Goal: Task Accomplishment & Management: Manage account settings

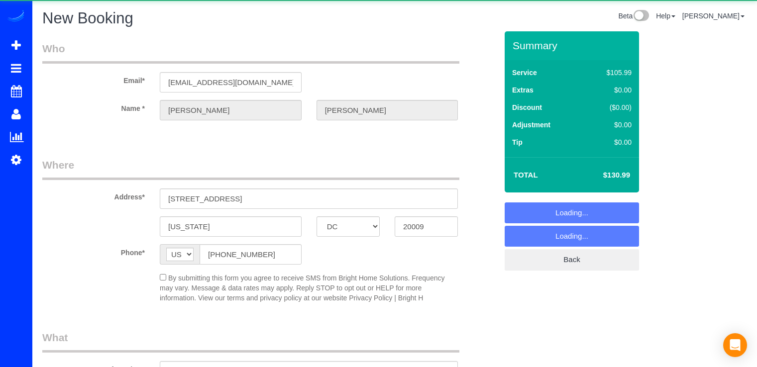
select select "DC"
select select "string:fspay-9a46aa56-1292-4204-9d1c-31df13f4e53c"
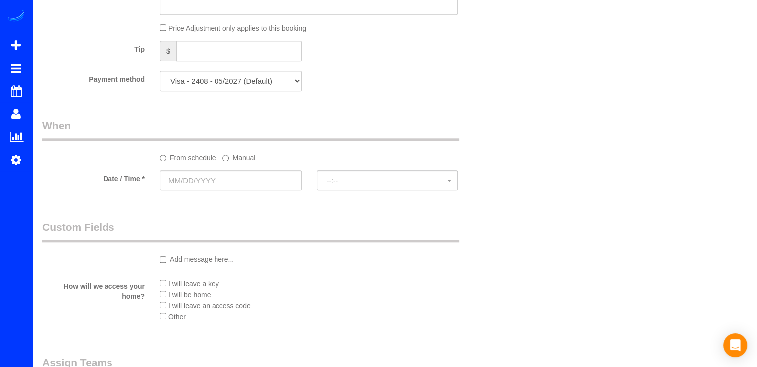
scroll to position [1011, 0]
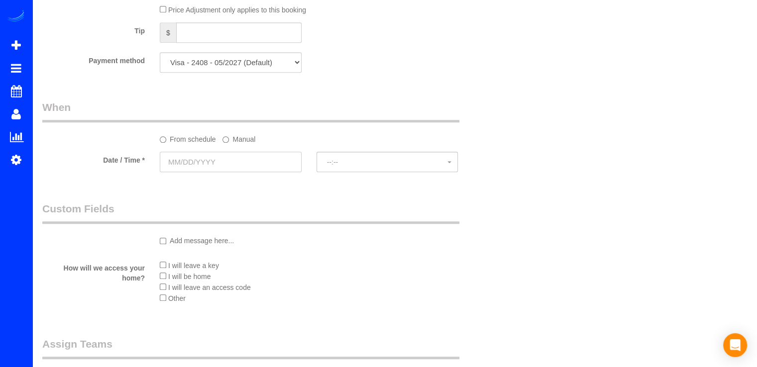
click at [205, 161] on input "text" at bounding box center [231, 162] width 142 height 20
select select "object:890"
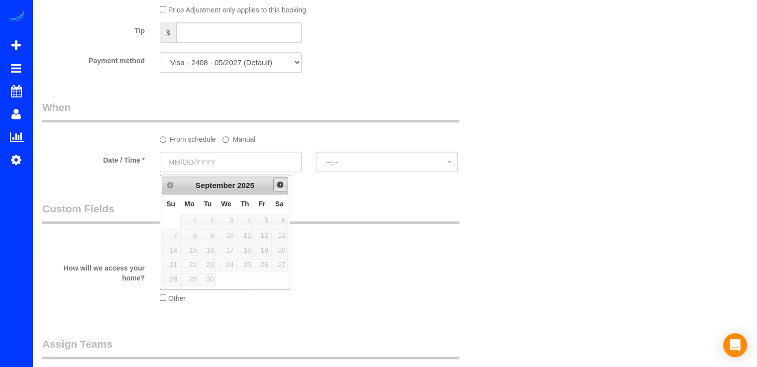
click at [287, 182] on link "Next" at bounding box center [280, 185] width 14 height 14
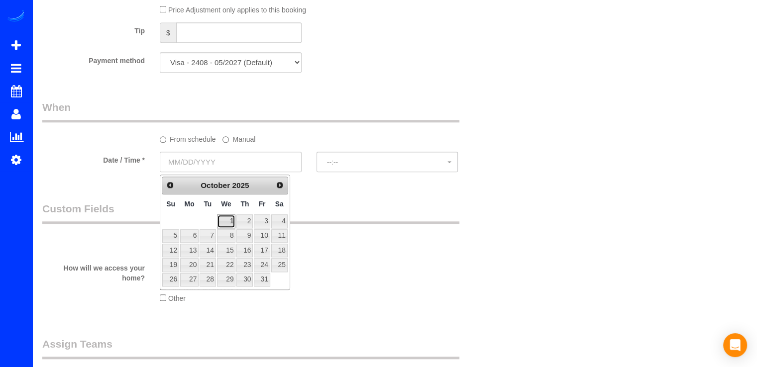
drag, startPoint x: 229, startPoint y: 217, endPoint x: 265, endPoint y: 213, distance: 35.5
click at [229, 217] on link "1" at bounding box center [226, 220] width 19 height 13
type input "10/01/2025"
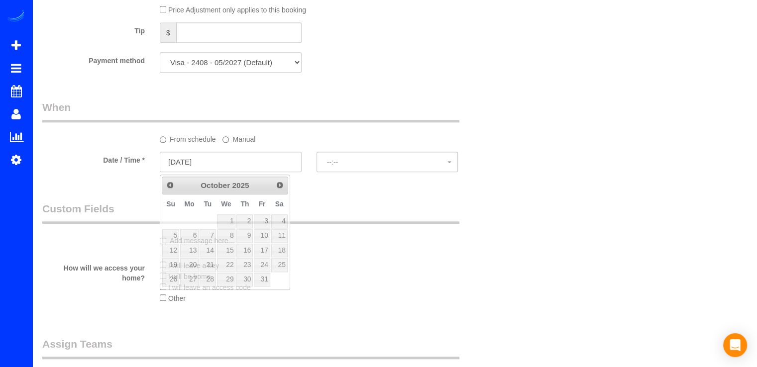
select select "spot1"
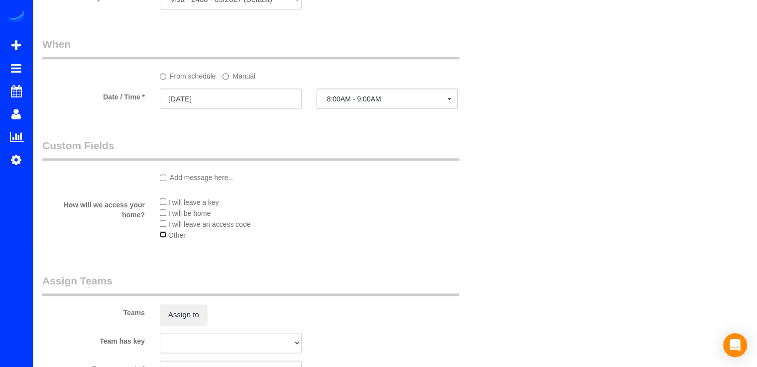
scroll to position [1023, 0]
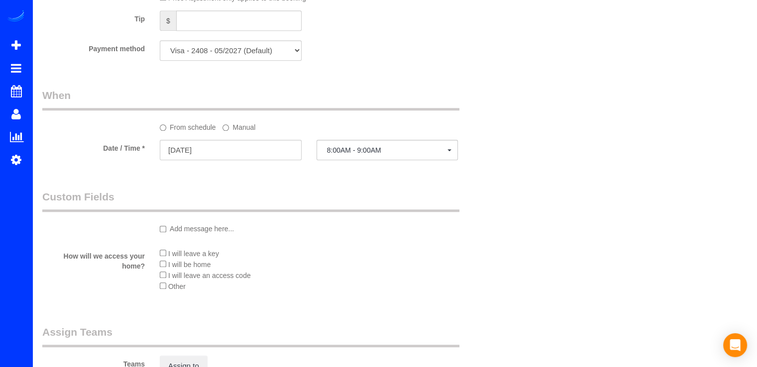
click at [237, 52] on select "Visa - 9145 - 02/2027 Visa - 2408 - 05/2027 (Default) Add Credit Card ─────────…" at bounding box center [231, 50] width 142 height 20
select select "string:fspay"
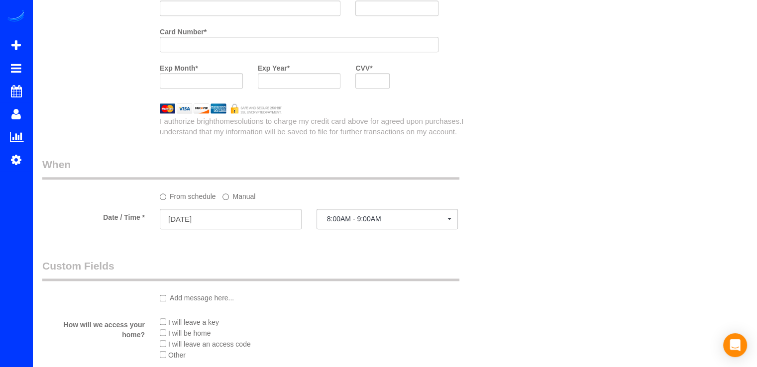
scroll to position [1024, 0]
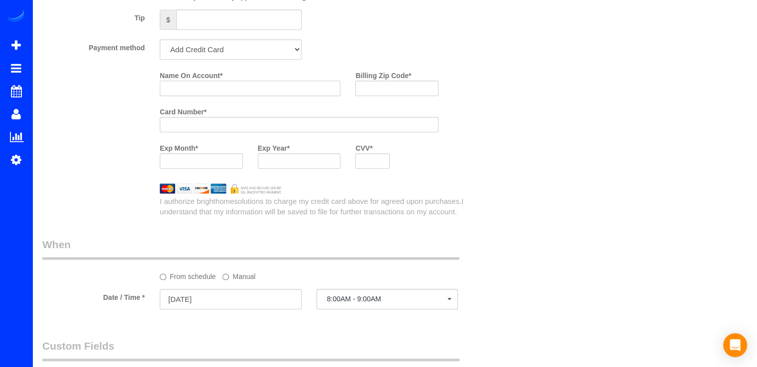
click at [194, 88] on input "Name On Account *" at bounding box center [250, 88] width 181 height 15
type input "J"
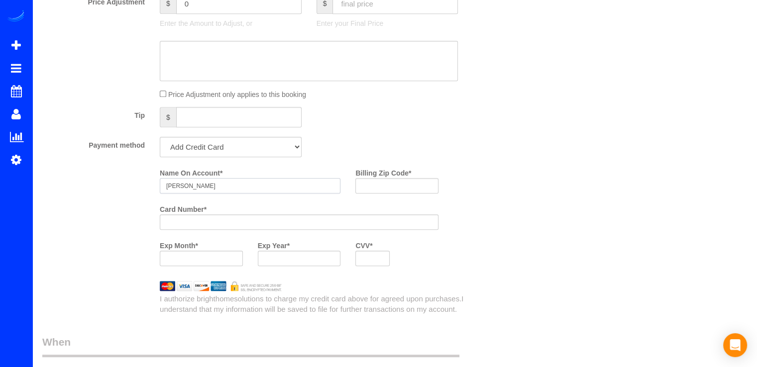
scroll to position [975, 0]
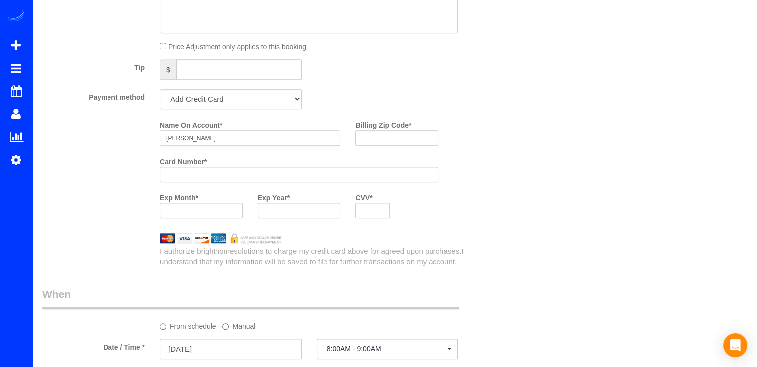
type input "Joshua Desilva"
click at [370, 144] on input "Billing Zip Code *" at bounding box center [396, 137] width 83 height 15
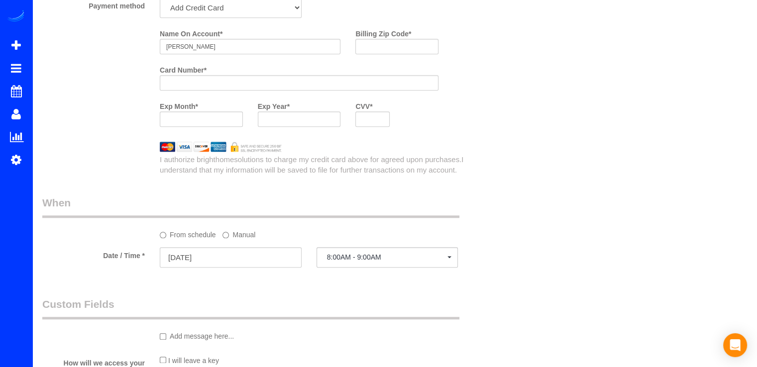
scroll to position [897, 0]
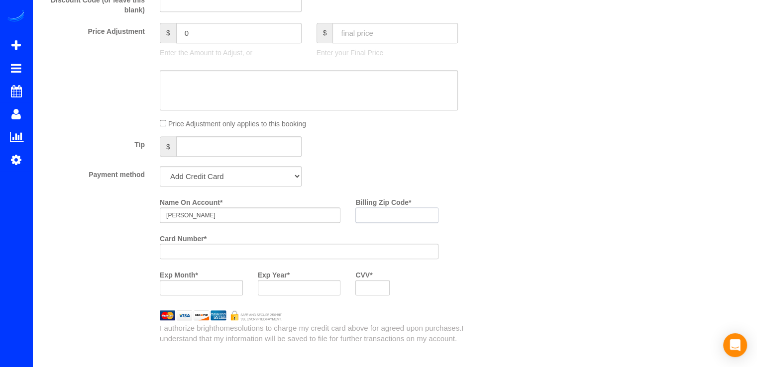
click at [374, 219] on input "Billing Zip Code *" at bounding box center [396, 214] width 83 height 15
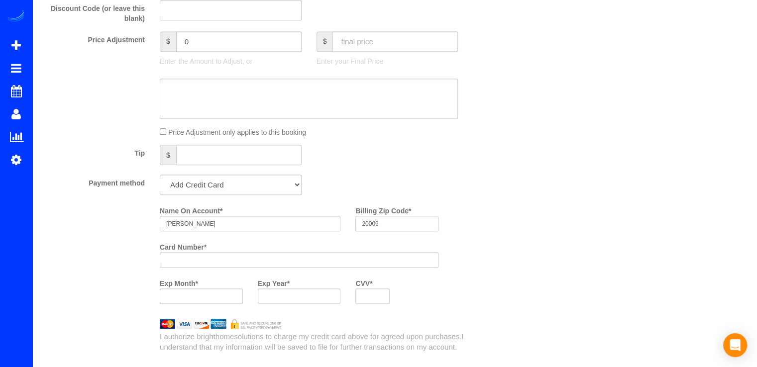
scroll to position [995, 0]
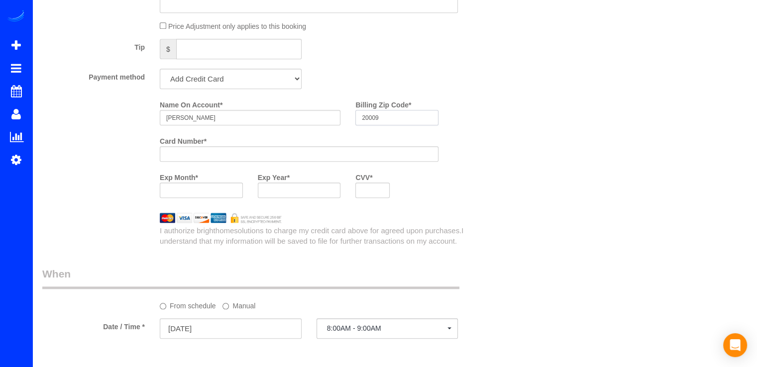
type input "20009"
click at [307, 188] on div at bounding box center [299, 190] width 83 height 15
click at [318, 197] on div at bounding box center [299, 190] width 83 height 15
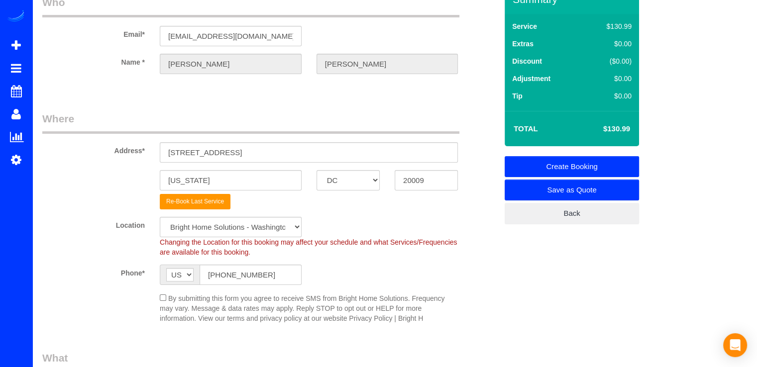
scroll to position [0, 0]
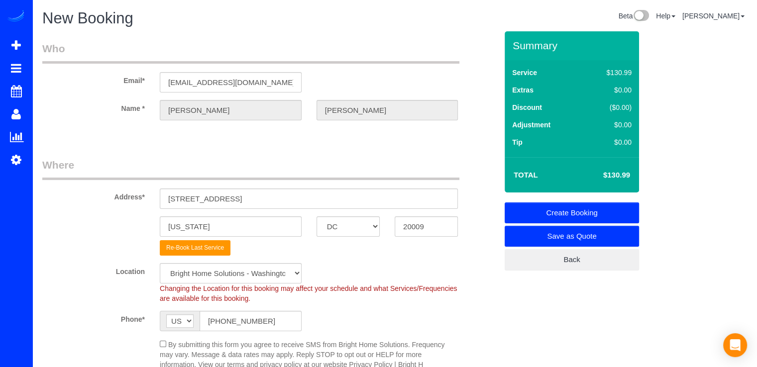
click at [581, 211] on link "Create Booking" at bounding box center [571, 212] width 134 height 21
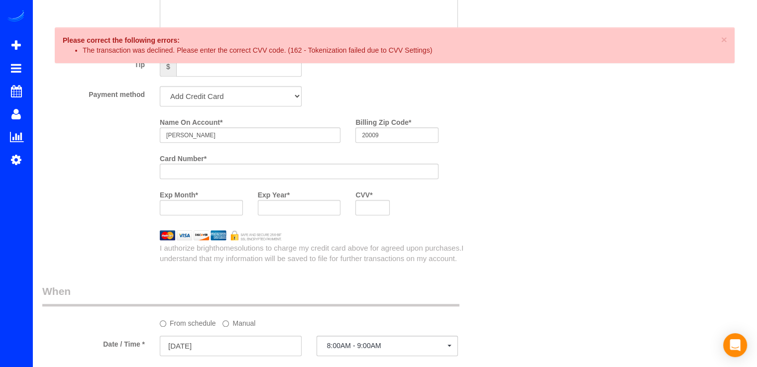
scroll to position [995, 0]
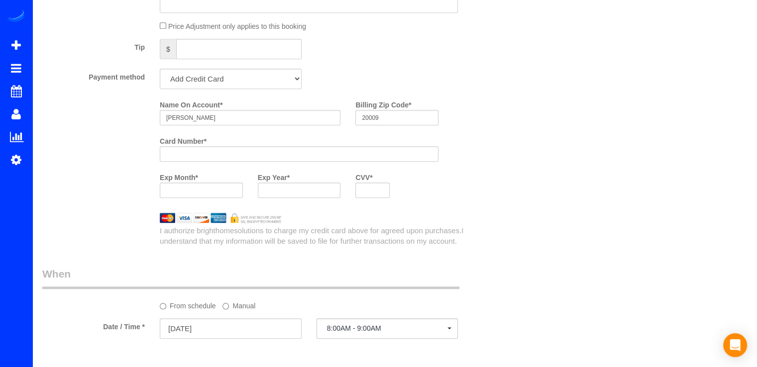
click at [472, 205] on div "Name On Account * Joshua Desilva Billing Zip Code * 20009 Card Number * Exp Mon…" at bounding box center [328, 151] width 352 height 109
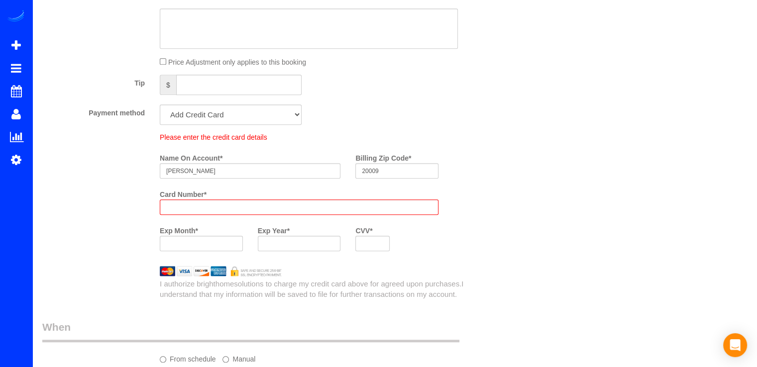
scroll to position [1030, 0]
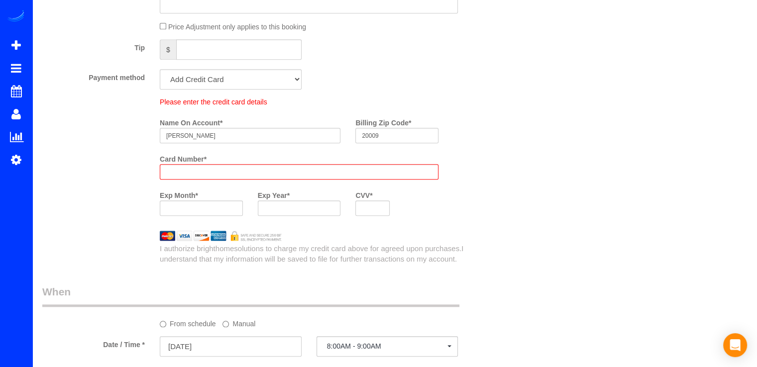
click at [466, 186] on div "Please enter the credit card details Name On Account * Joshua Desilva Billing Z…" at bounding box center [328, 160] width 352 height 126
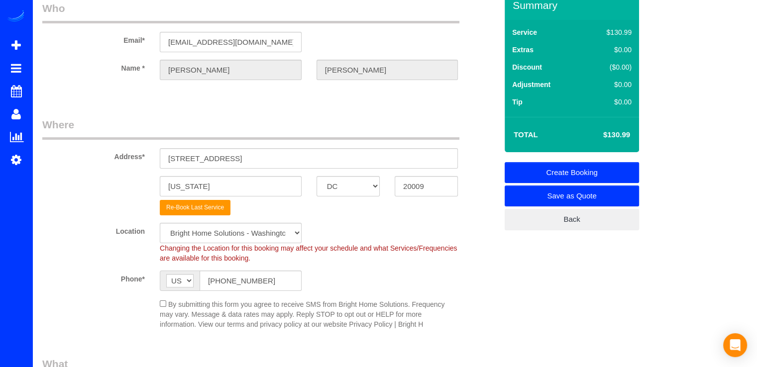
scroll to position [0, 0]
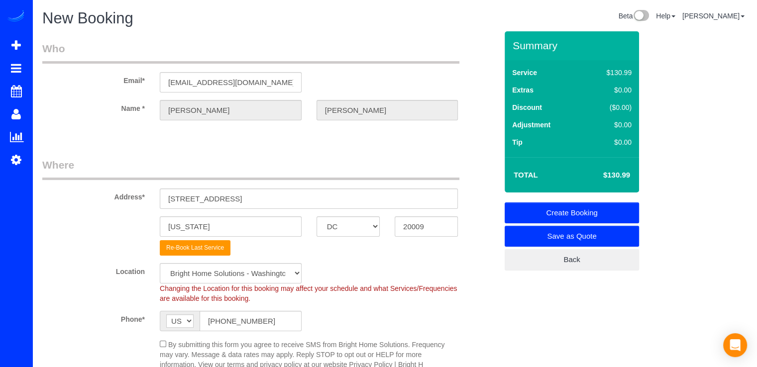
click at [592, 208] on link "Create Booking" at bounding box center [571, 212] width 134 height 21
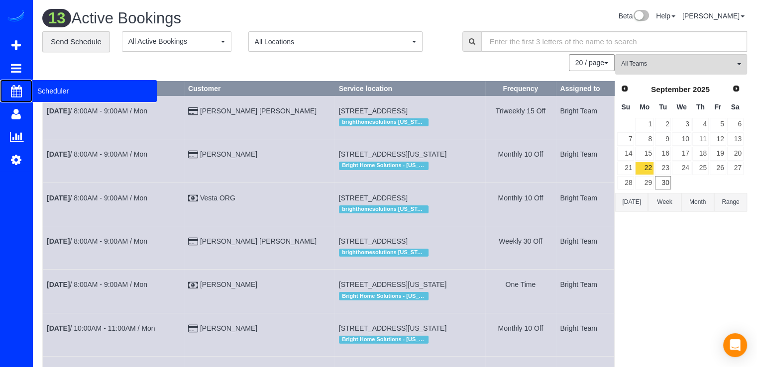
click at [50, 88] on span "Scheduler" at bounding box center [94, 91] width 124 height 23
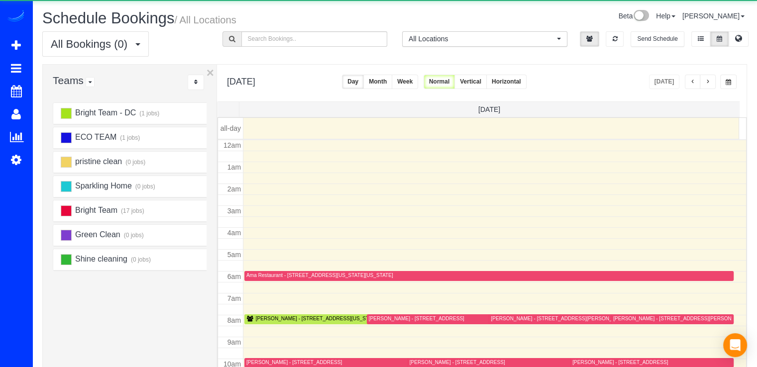
scroll to position [131, 0]
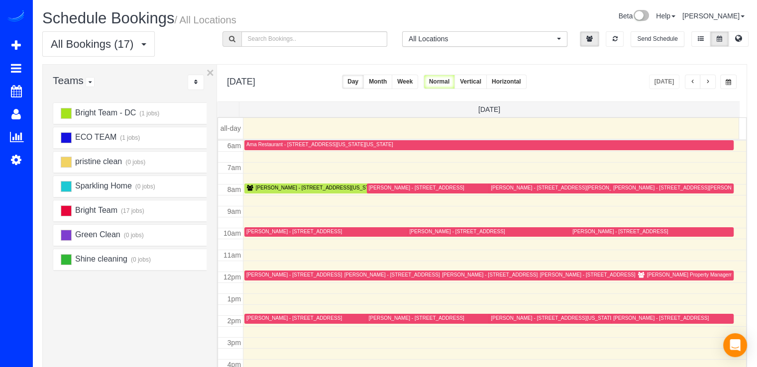
click at [710, 84] on button "button" at bounding box center [707, 82] width 16 height 14
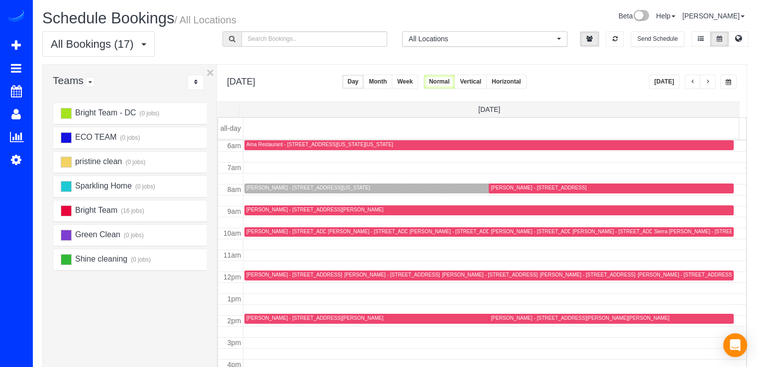
click at [254, 188] on div "[PERSON_NAME] - [STREET_ADDRESS][US_STATE]" at bounding box center [307, 188] width 123 height 6
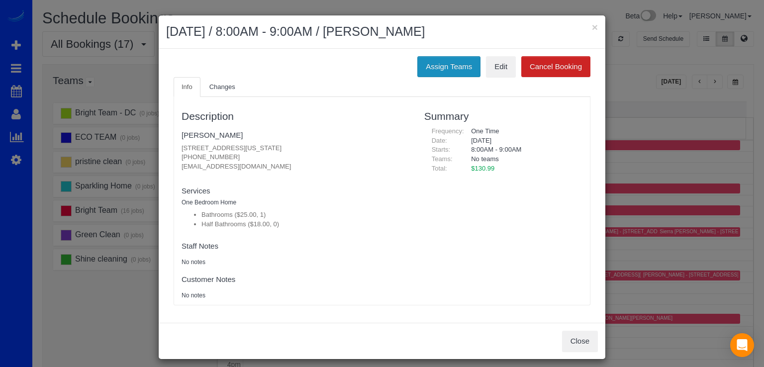
click at [443, 66] on button "Assign Teams" at bounding box center [448, 66] width 63 height 21
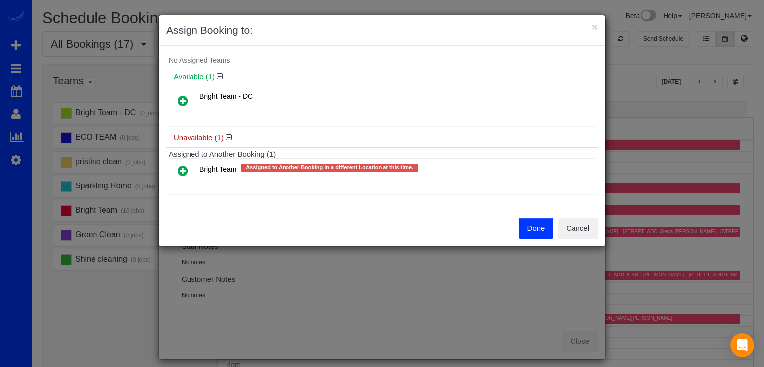
click at [179, 171] on icon at bounding box center [183, 171] width 10 height 12
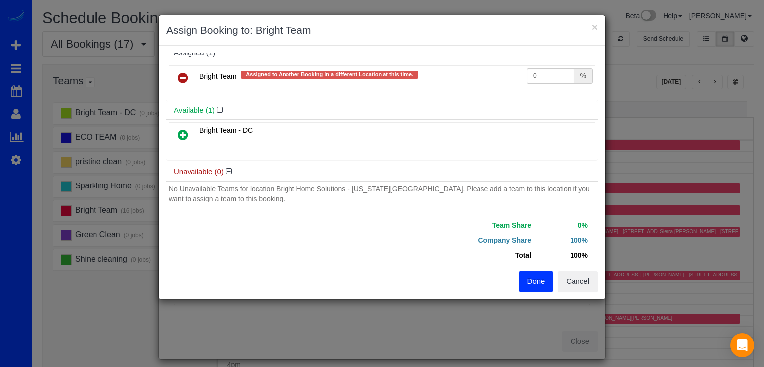
click at [534, 278] on button "Done" at bounding box center [536, 281] width 35 height 21
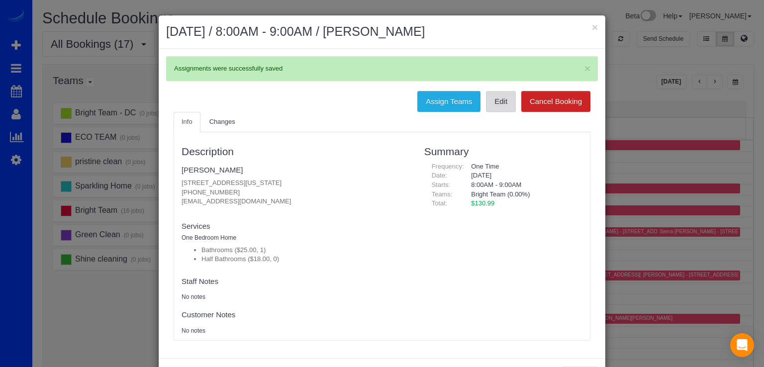
click at [500, 107] on link "Edit" at bounding box center [501, 101] width 30 height 21
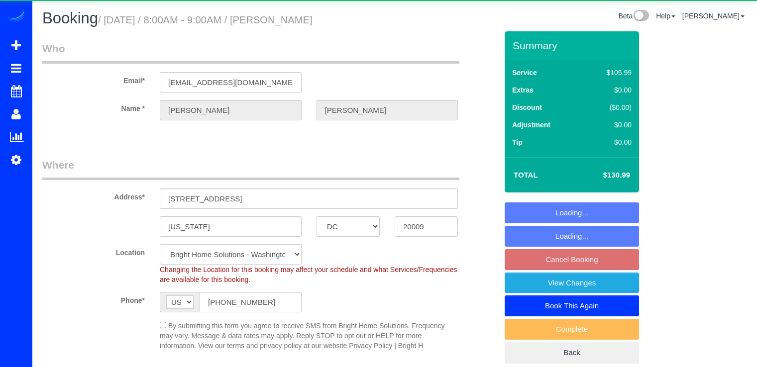
select select "DC"
select select "string:fspay-f0aa4103-5554-4d00-9258-ce9c3c6faa5b"
select select "spot1"
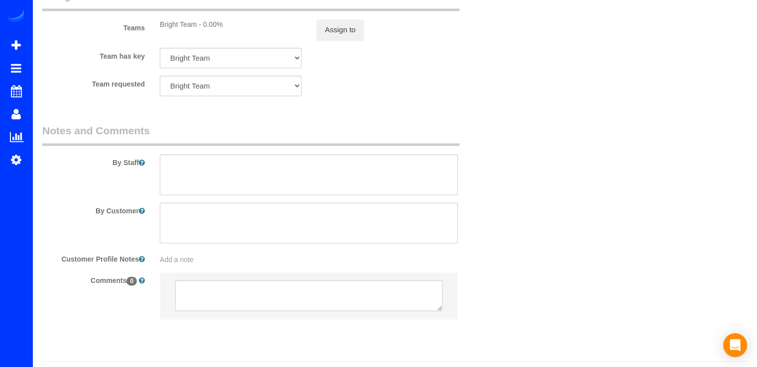
scroll to position [1367, 0]
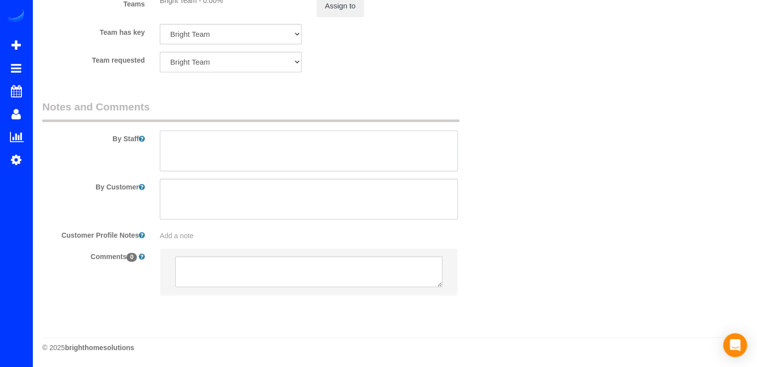
click at [186, 150] on textarea at bounding box center [309, 150] width 298 height 41
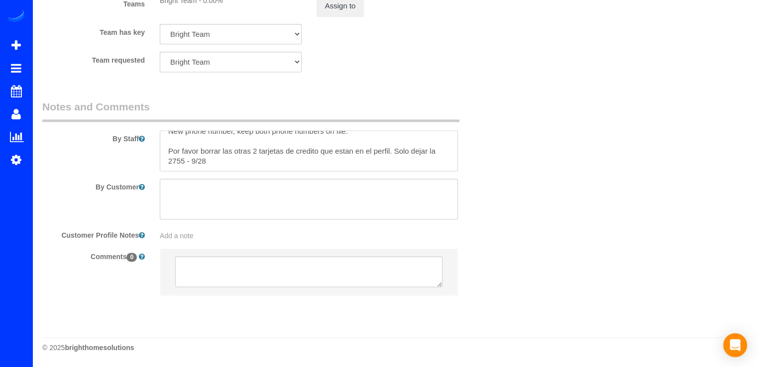
click at [171, 162] on textarea at bounding box center [309, 150] width 298 height 41
click at [169, 164] on textarea at bounding box center [309, 150] width 298 height 41
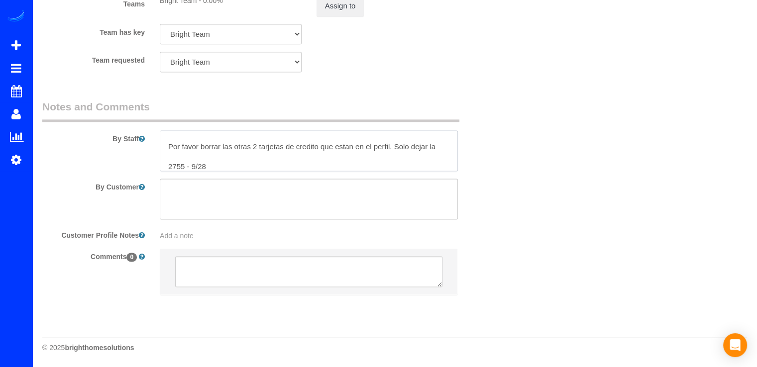
click at [392, 148] on textarea at bounding box center [309, 150] width 298 height 41
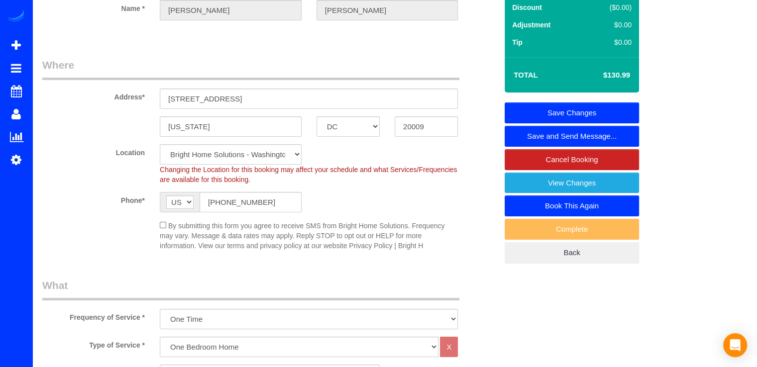
scroll to position [24, 0]
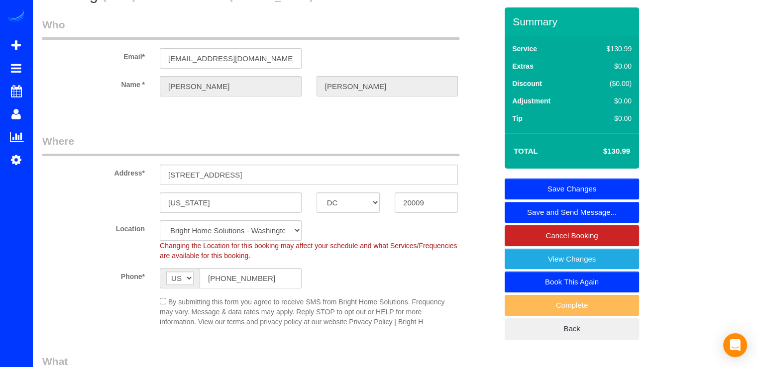
type textarea "771-245-4987 New phone number, keep both phone numbers on file. Por favor borra…"
click at [617, 184] on link "Save Changes" at bounding box center [571, 189] width 134 height 21
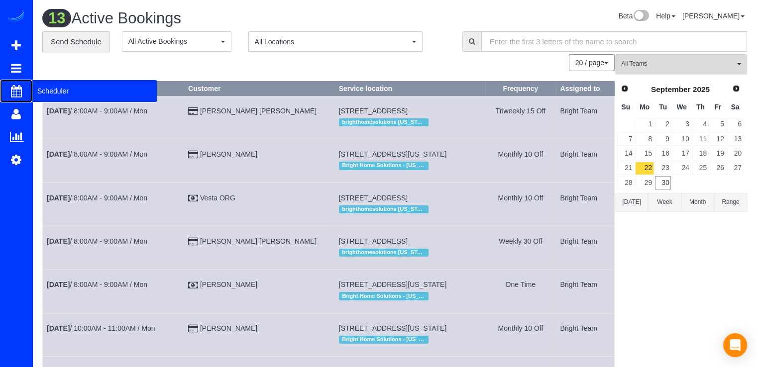
click at [46, 88] on span "Scheduler" at bounding box center [94, 91] width 124 height 23
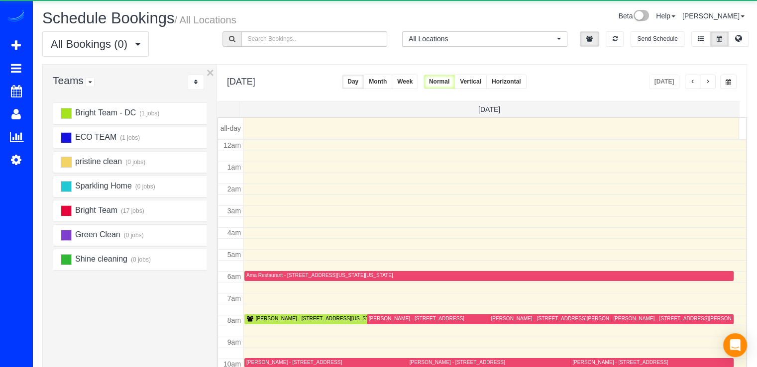
scroll to position [131, 0]
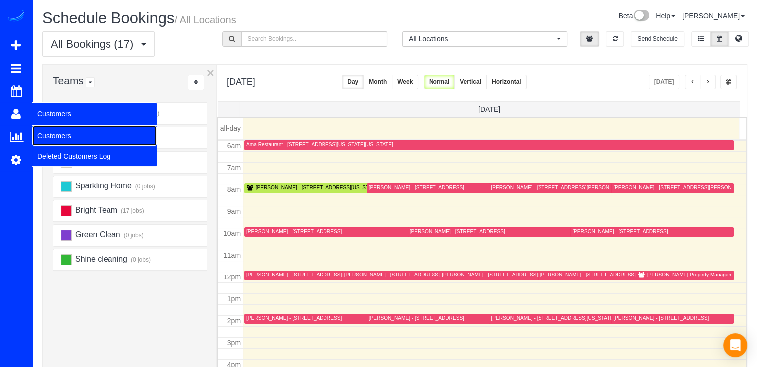
click at [51, 131] on link "Customers" at bounding box center [94, 136] width 124 height 20
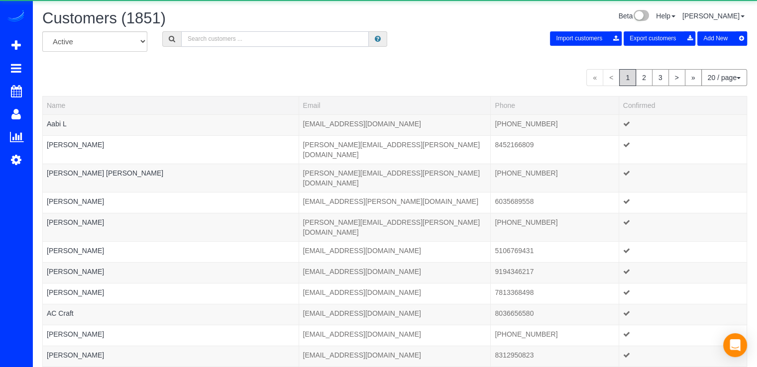
click at [214, 40] on input "text" at bounding box center [275, 38] width 188 height 15
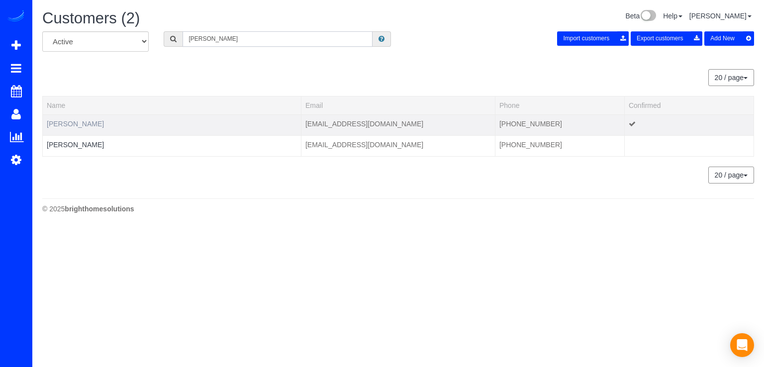
type input "Jaime"
click at [85, 123] on link "Jaime Fishman" at bounding box center [75, 124] width 57 height 8
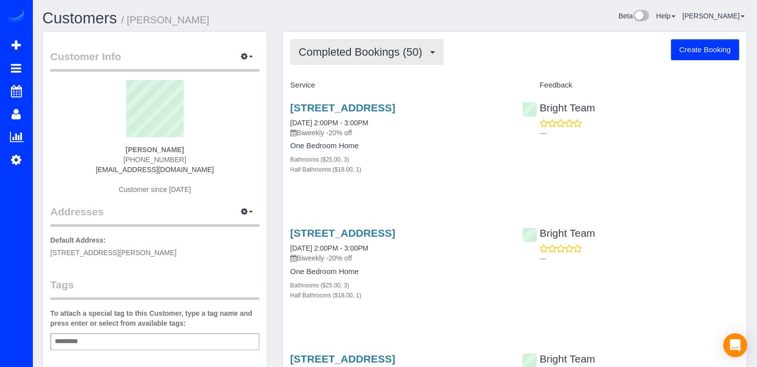
click at [374, 63] on button "Completed Bookings (50)" at bounding box center [366, 51] width 153 height 25
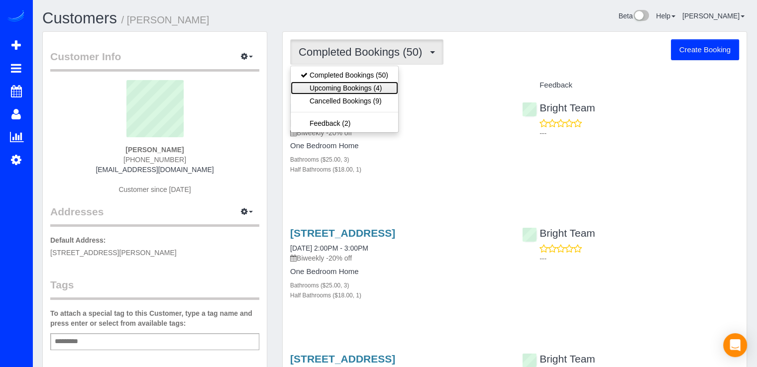
click at [390, 88] on link "Upcoming Bookings (4)" at bounding box center [344, 88] width 107 height 13
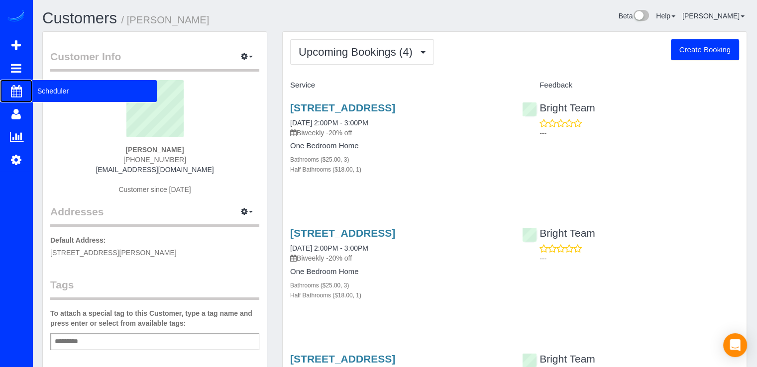
click at [59, 87] on span "Scheduler" at bounding box center [94, 91] width 124 height 23
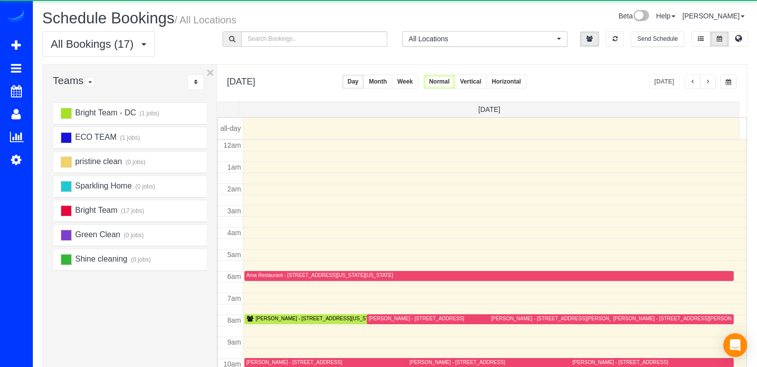
scroll to position [131, 0]
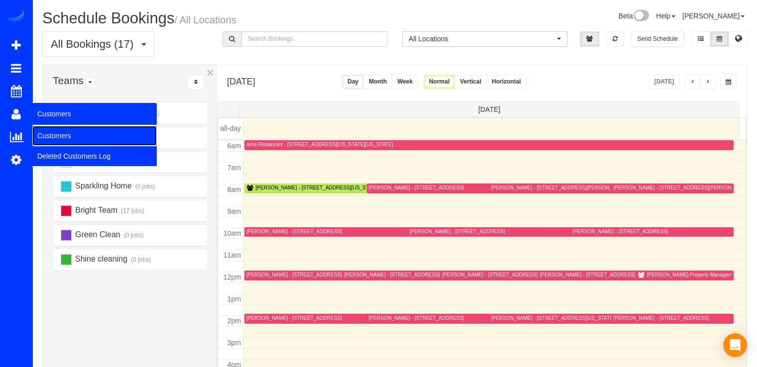
click at [76, 133] on link "Customers" at bounding box center [94, 136] width 124 height 20
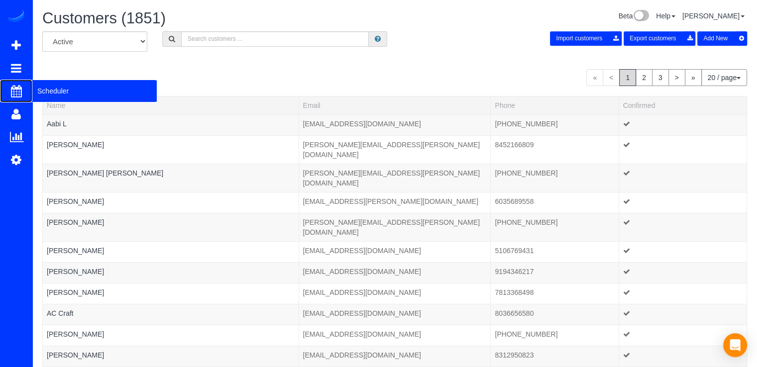
click at [52, 89] on span "Scheduler" at bounding box center [94, 91] width 124 height 23
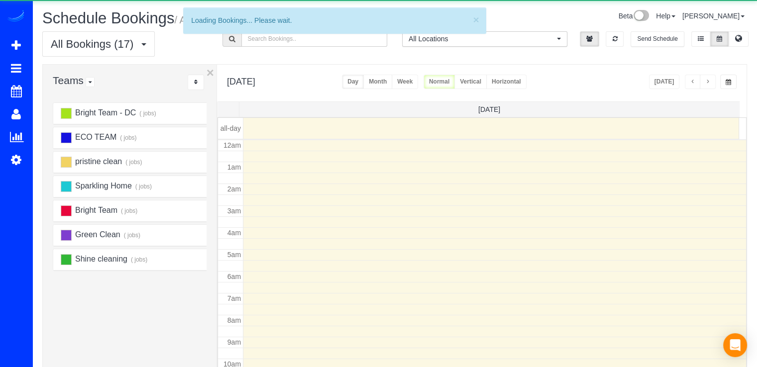
scroll to position [131, 0]
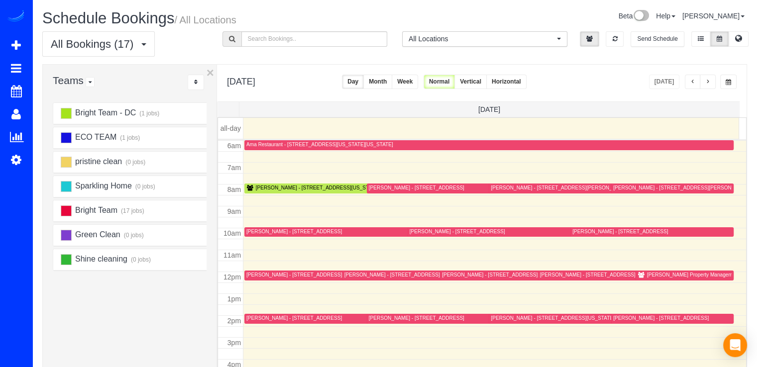
click at [706, 80] on span "button" at bounding box center [707, 82] width 5 height 6
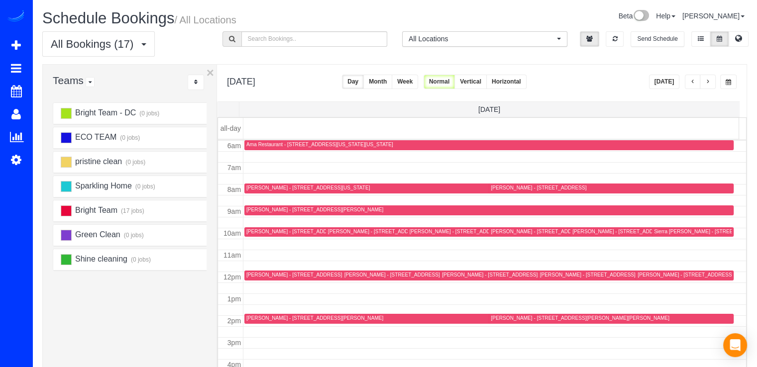
click at [706, 80] on span "button" at bounding box center [707, 82] width 5 height 6
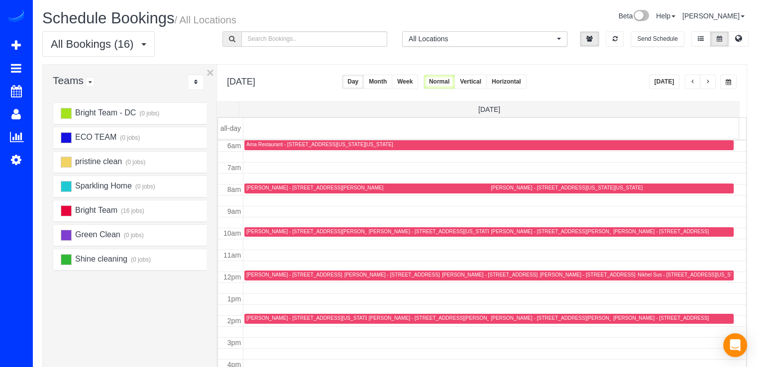
click at [694, 84] on span "button" at bounding box center [692, 82] width 5 height 6
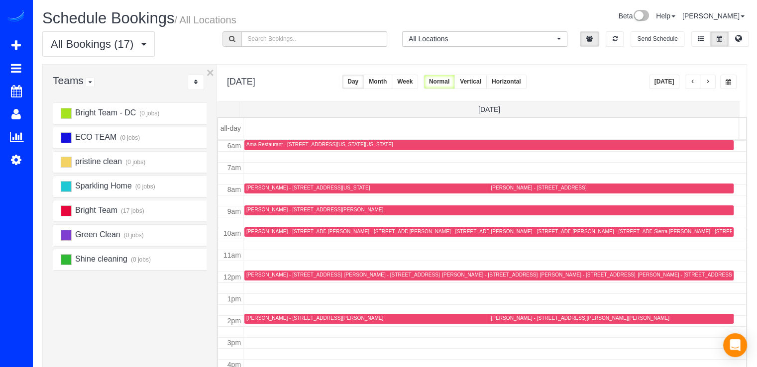
click at [715, 77] on div "[DATE]" at bounding box center [693, 82] width 88 height 14
click at [710, 79] on span "button" at bounding box center [707, 82] width 5 height 6
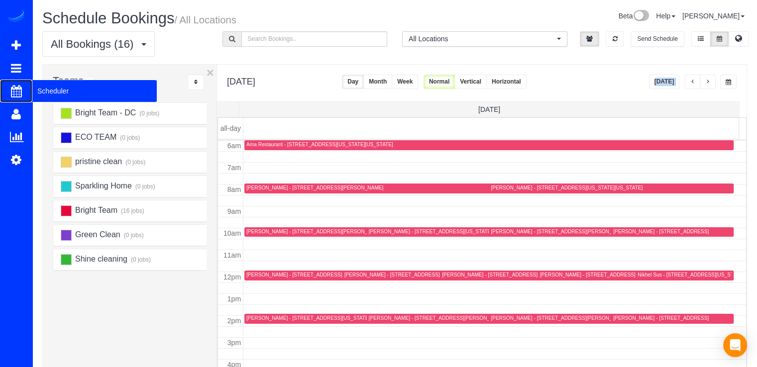
click at [53, 91] on span "Scheduler" at bounding box center [94, 91] width 124 height 23
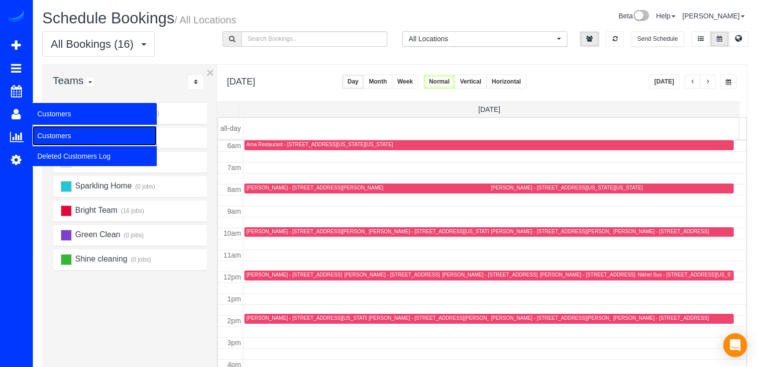
click at [49, 127] on link "Customers" at bounding box center [94, 136] width 124 height 20
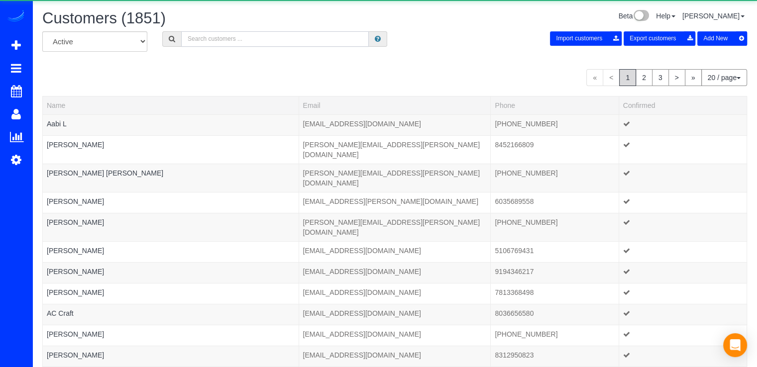
click at [223, 42] on input "text" at bounding box center [275, 38] width 188 height 15
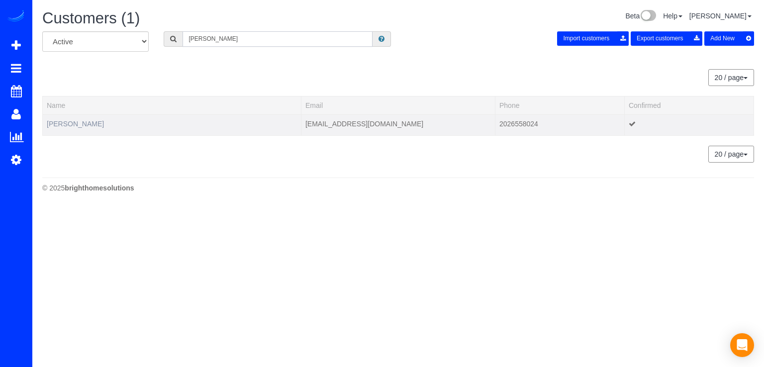
type input "Mehdi"
click at [51, 125] on link "Mehdi A" at bounding box center [75, 124] width 57 height 8
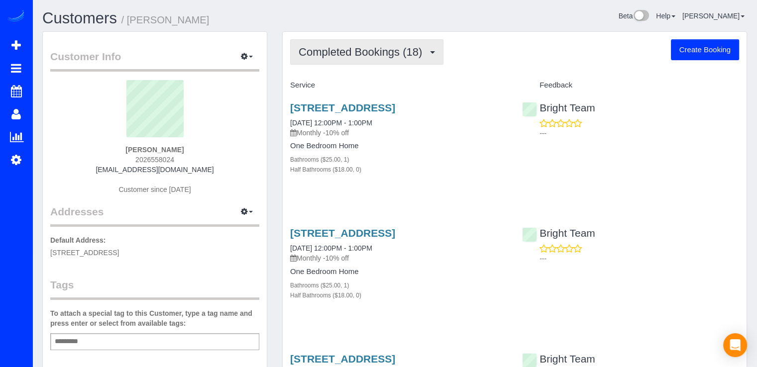
click at [430, 61] on button "Completed Bookings (18)" at bounding box center [366, 51] width 153 height 25
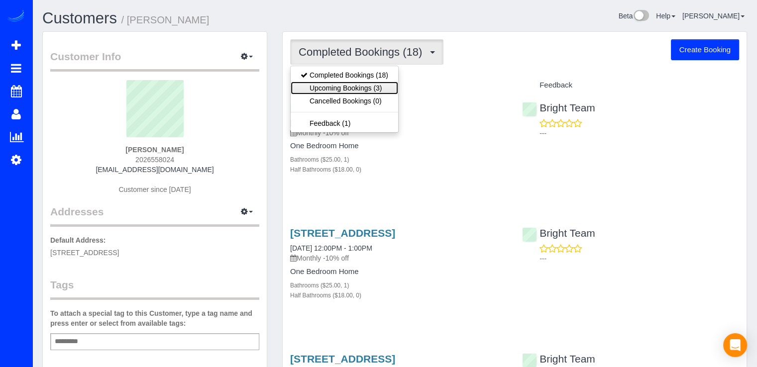
click at [364, 86] on link "Upcoming Bookings (3)" at bounding box center [344, 88] width 107 height 13
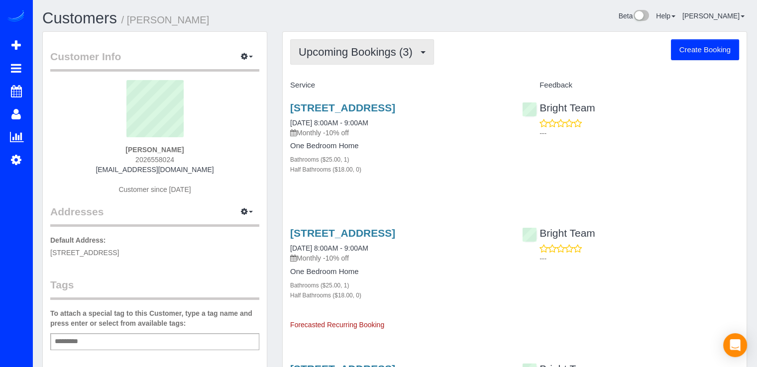
click at [406, 53] on span "Upcoming Bookings (3)" at bounding box center [357, 52] width 119 height 12
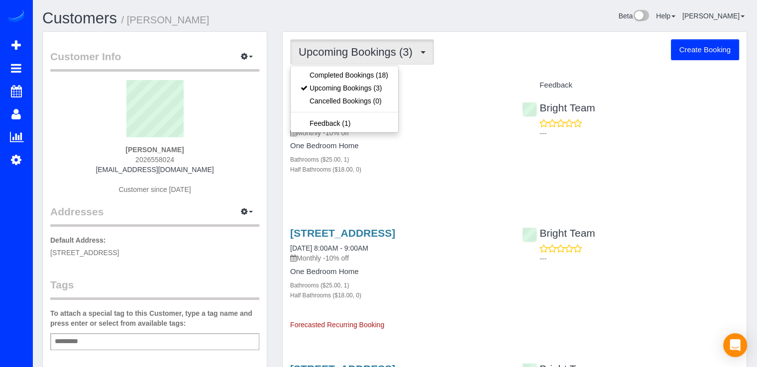
click at [503, 58] on div "Upcoming Bookings (3) Completed Bookings (18) Upcoming Bookings (3) Cancelled B…" at bounding box center [514, 51] width 449 height 25
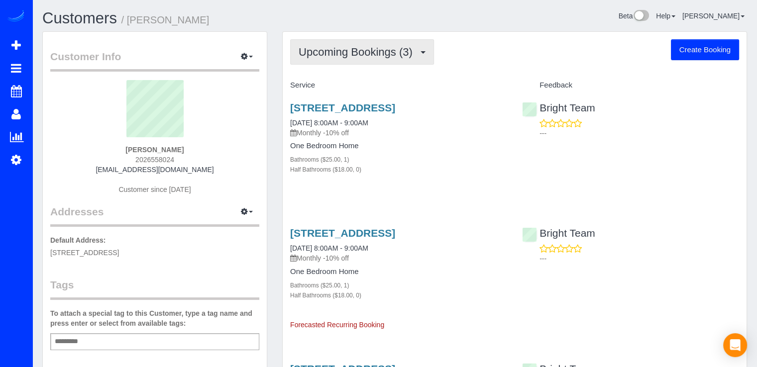
click at [402, 64] on button "Upcoming Bookings (3)" at bounding box center [362, 51] width 144 height 25
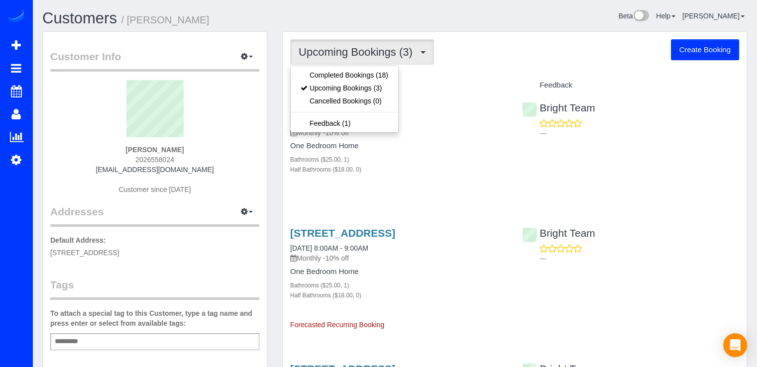
click at [451, 66] on div "Upcoming Bookings (3) Completed Bookings (18) Upcoming Bookings (3) Cancelled B…" at bounding box center [515, 265] width 464 height 466
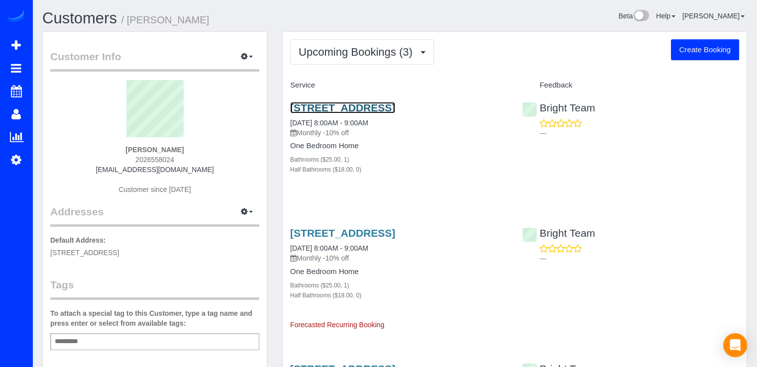
click at [332, 113] on link "6001 Arlington Blvd, Unit 312, Falls Church, VA 22044" at bounding box center [342, 107] width 105 height 11
click at [350, 105] on link "6001 Arlington Blvd, Unit 312, Falls Church, VA 22044" at bounding box center [342, 107] width 105 height 11
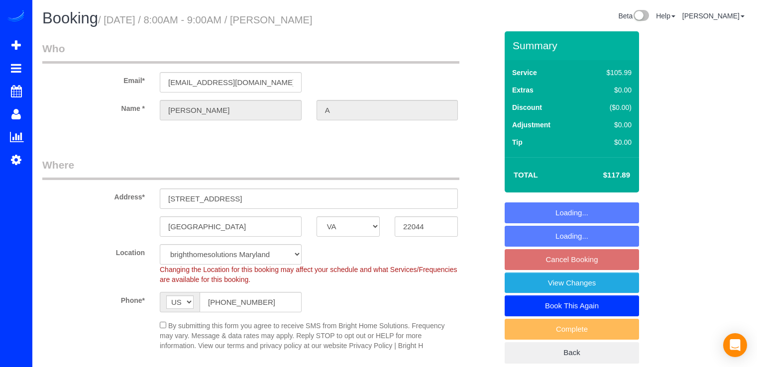
select select "VA"
select select "spot1"
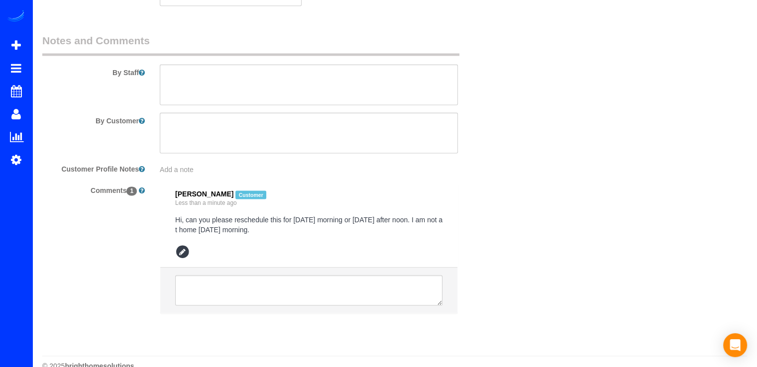
scroll to position [1389, 0]
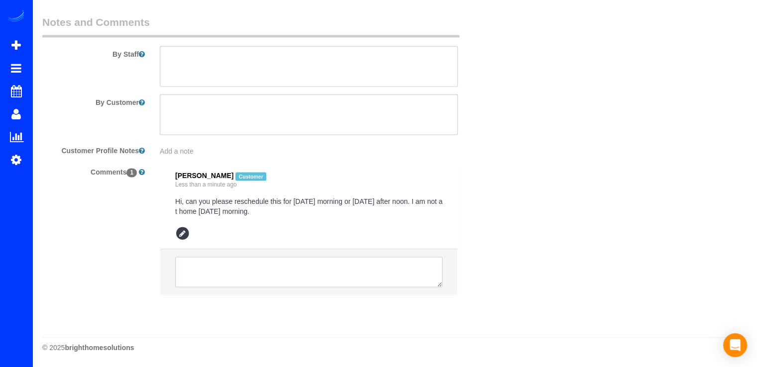
click at [213, 257] on textarea at bounding box center [308, 272] width 267 height 31
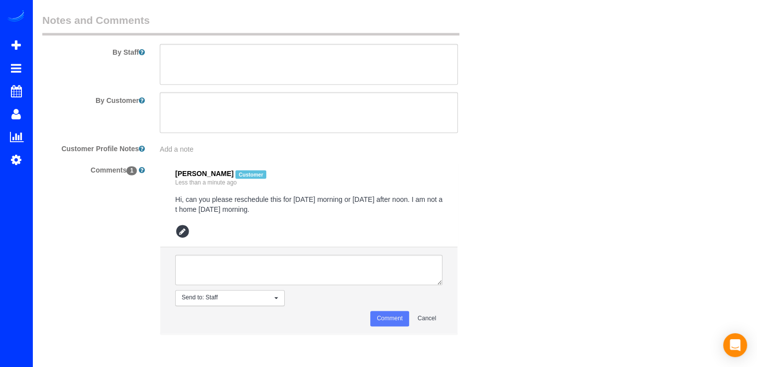
click at [241, 301] on span "Send to: Staff" at bounding box center [227, 298] width 90 height 8
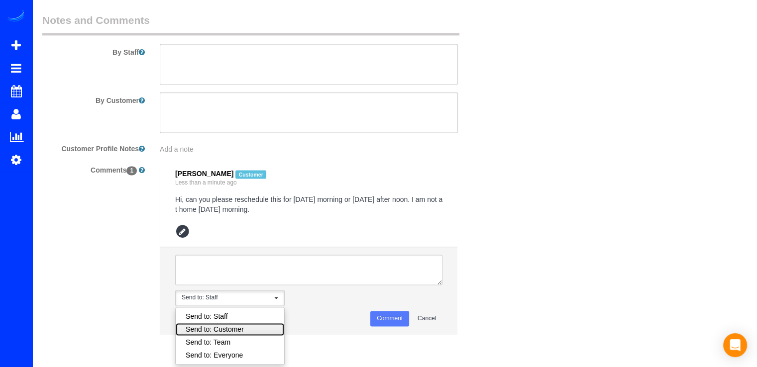
click at [206, 325] on link "Send to: Customer" at bounding box center [230, 329] width 108 height 13
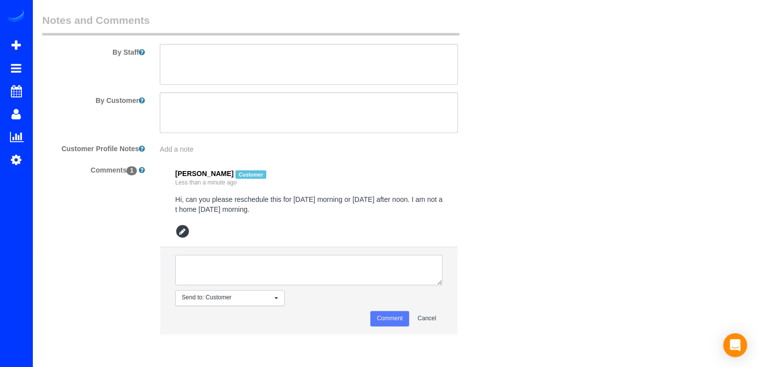
click at [217, 266] on textarea at bounding box center [308, 270] width 267 height 31
type textarea "H"
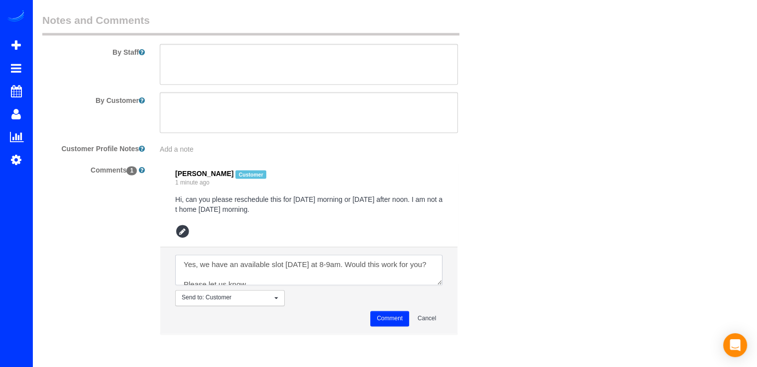
scroll to position [60, 0]
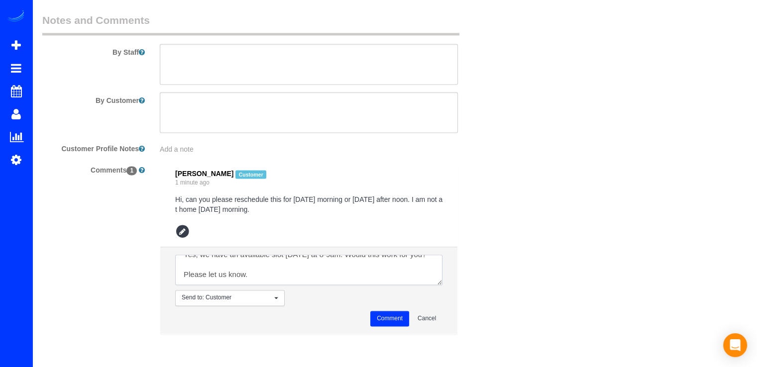
type textarea "Good morning [PERSON_NAME], Thanks for reaching out. Yes, we have an available …"
click at [398, 321] on button "Comment" at bounding box center [389, 318] width 39 height 15
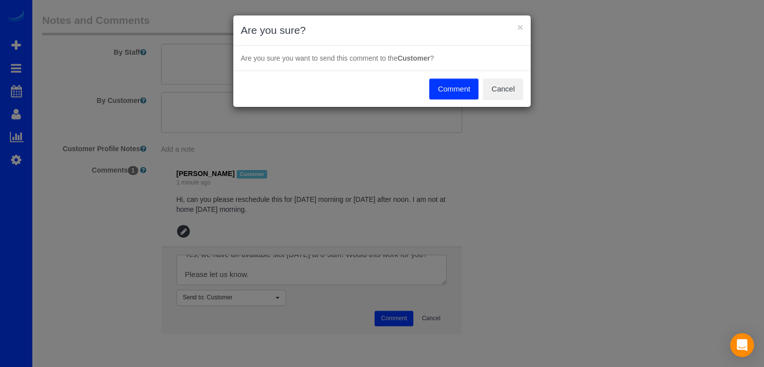
click at [461, 77] on div "Comment Cancel" at bounding box center [381, 89] width 297 height 36
click at [461, 84] on button "Comment" at bounding box center [453, 89] width 49 height 21
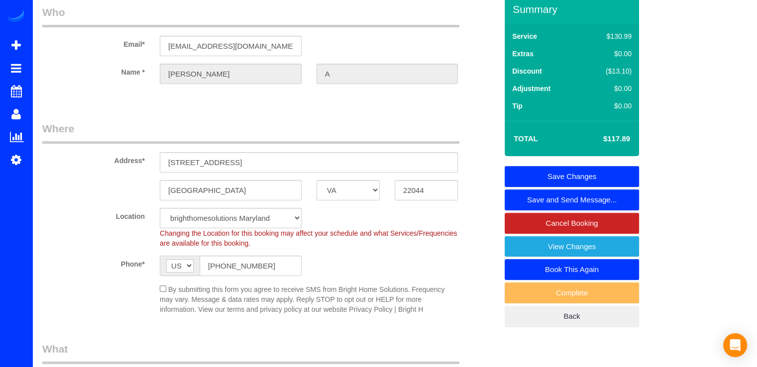
scroll to position [0, 0]
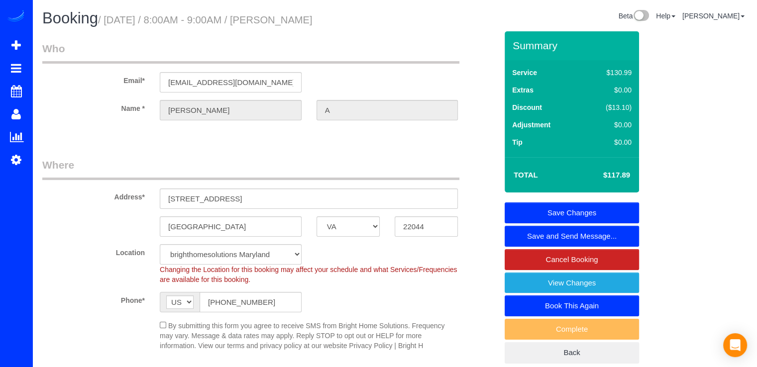
click at [551, 209] on link "Save Changes" at bounding box center [571, 212] width 134 height 21
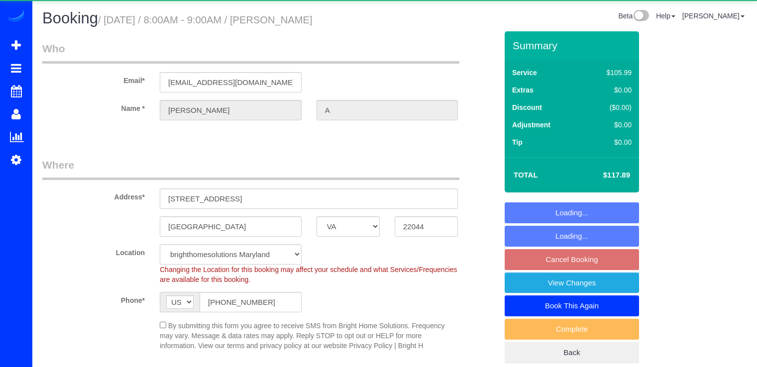
select select "VA"
select select "spot1"
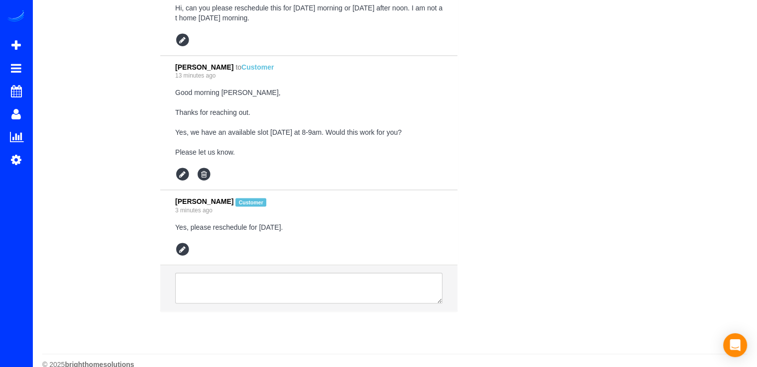
scroll to position [1599, 0]
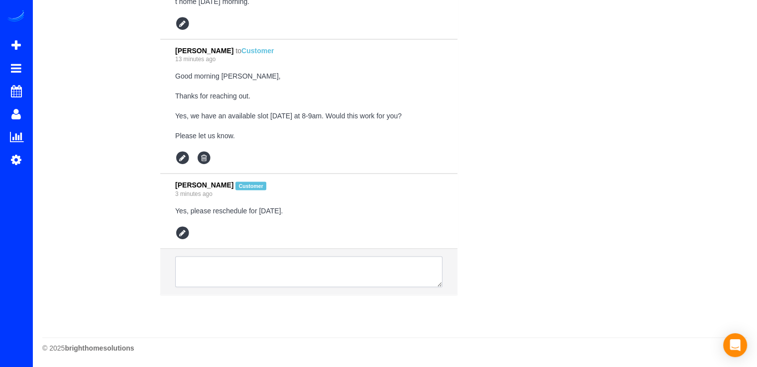
click at [209, 265] on textarea at bounding box center [308, 271] width 267 height 31
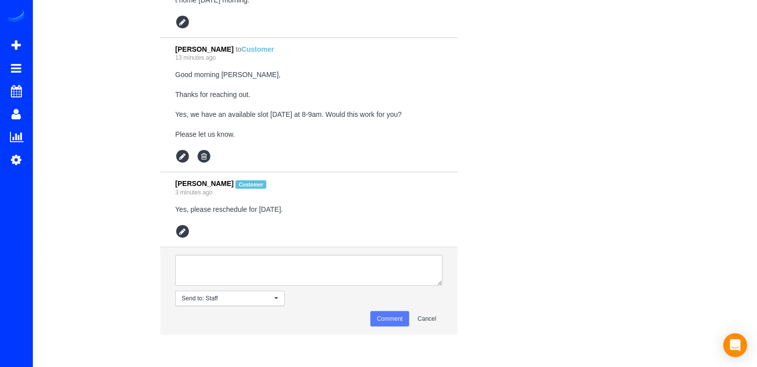
click at [197, 308] on li "Send to: Staff Nothing selected Send to: Staff Send to: Customer Send to: Team …" at bounding box center [308, 290] width 297 height 87
click at [200, 299] on span "Send to: Staff" at bounding box center [227, 298] width 90 height 8
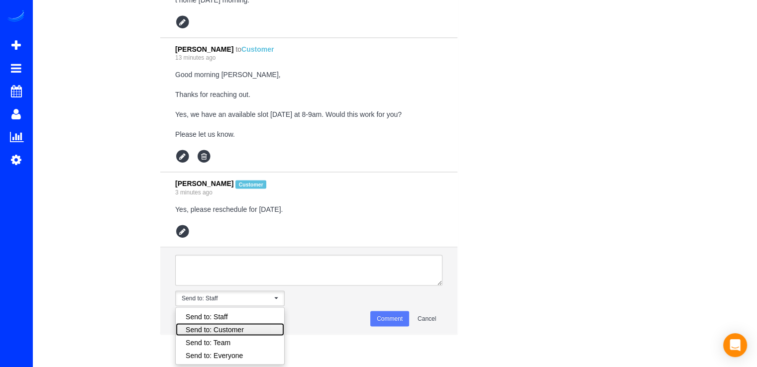
click at [229, 331] on link "Send to: Customer" at bounding box center [230, 329] width 108 height 13
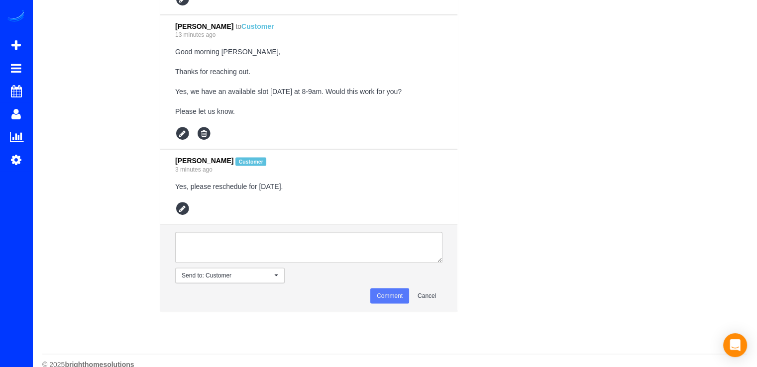
scroll to position [1640, 0]
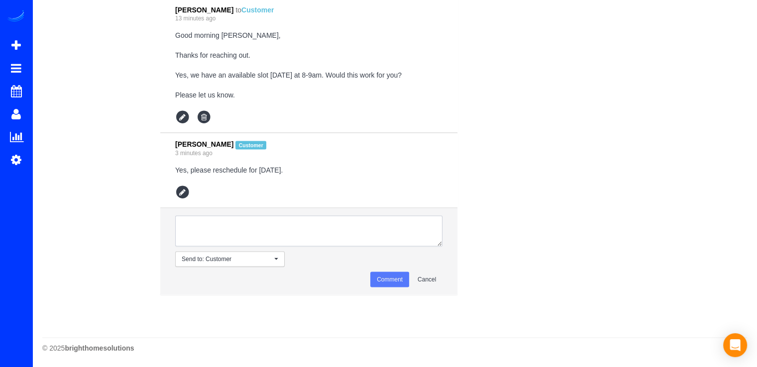
click at [217, 223] on textarea at bounding box center [308, 230] width 267 height 31
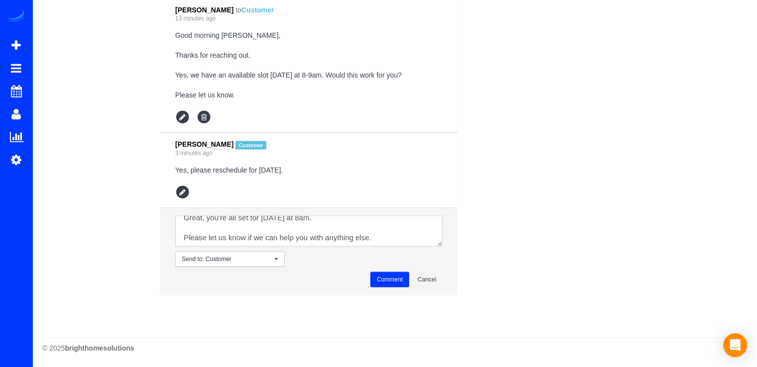
scroll to position [10, 0]
type textarea "Great, you're all set for [DATE] at 8am. Please let us know if we can help you …"
click at [385, 281] on button "Comment" at bounding box center [389, 279] width 39 height 15
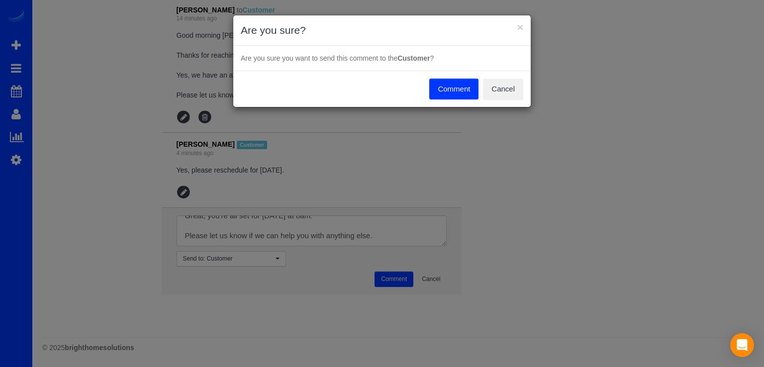
click at [455, 88] on button "Comment" at bounding box center [453, 89] width 49 height 21
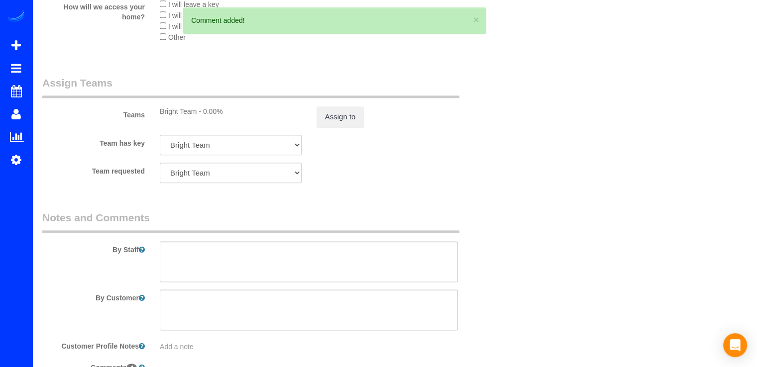
scroll to position [893, 0]
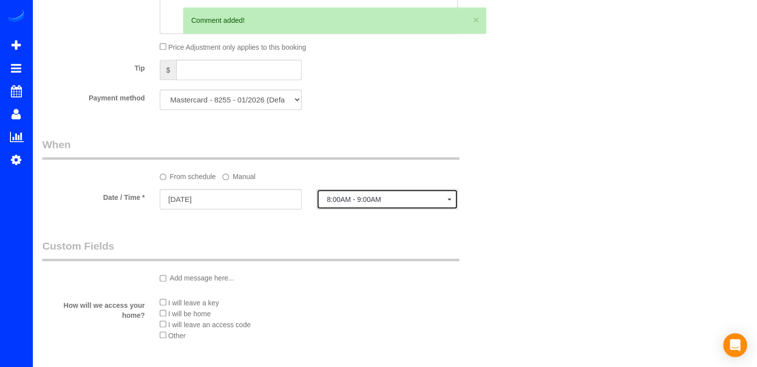
click at [341, 202] on span "8:00AM - 9:00AM" at bounding box center [387, 200] width 121 height 8
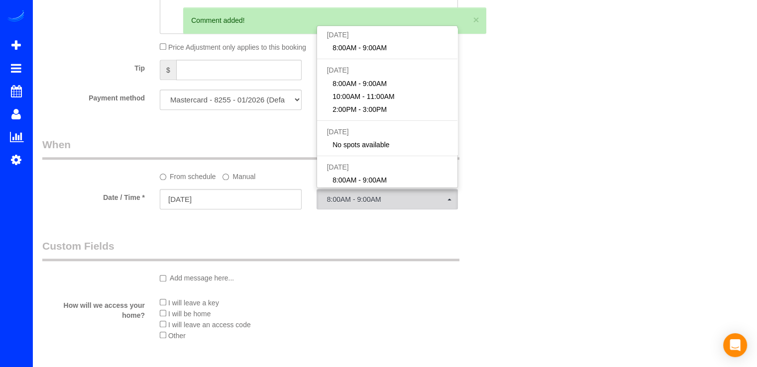
click at [261, 215] on fieldset "When From schedule Manual Date / Time * [DATE] 8:00AM - 9:00AM [DATE] 8:00AM - …" at bounding box center [269, 178] width 455 height 82
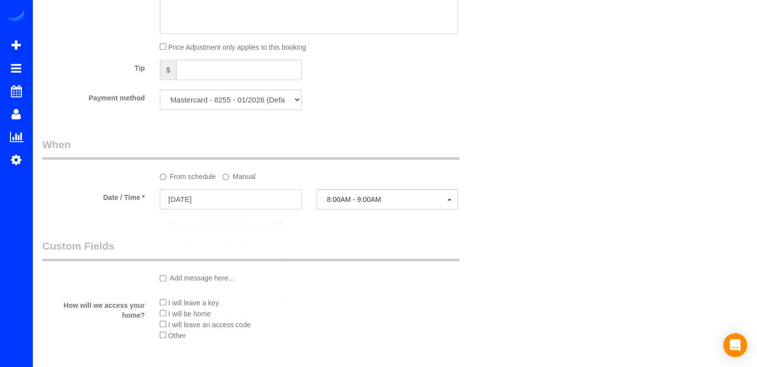
click at [258, 207] on input "[DATE]" at bounding box center [231, 199] width 142 height 20
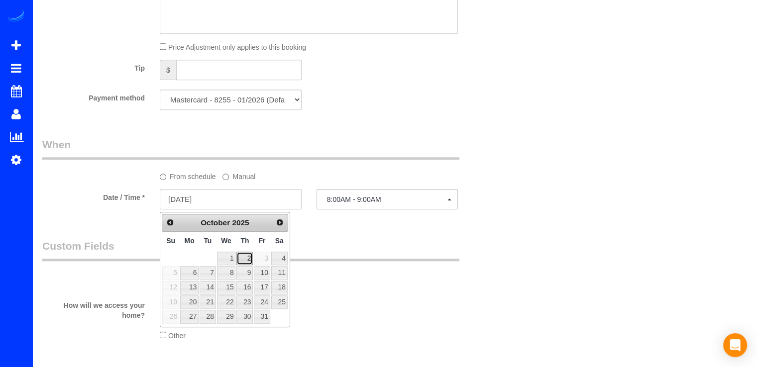
click at [248, 254] on link "2" at bounding box center [244, 258] width 16 height 13
type input "[DATE]"
select select "spot15"
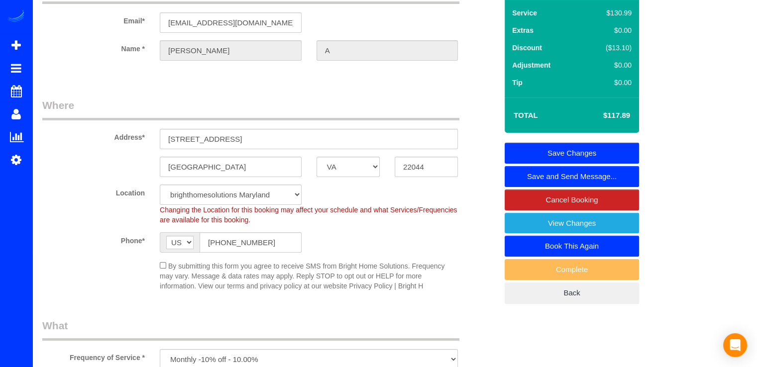
scroll to position [0, 0]
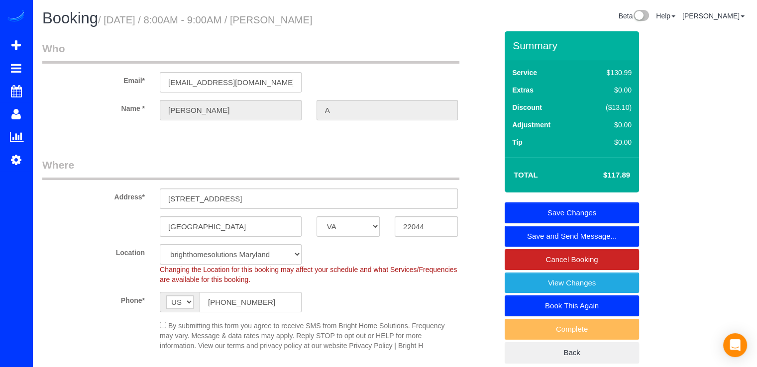
click at [601, 209] on link "Save Changes" at bounding box center [571, 212] width 134 height 21
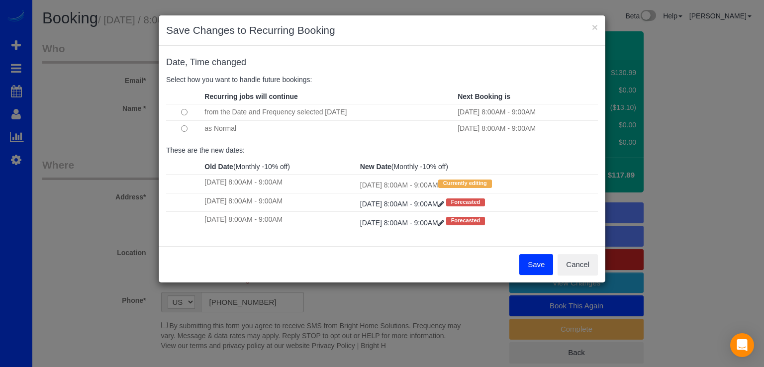
click at [179, 129] on td at bounding box center [184, 128] width 36 height 16
click at [539, 261] on button "Save" at bounding box center [536, 264] width 34 height 21
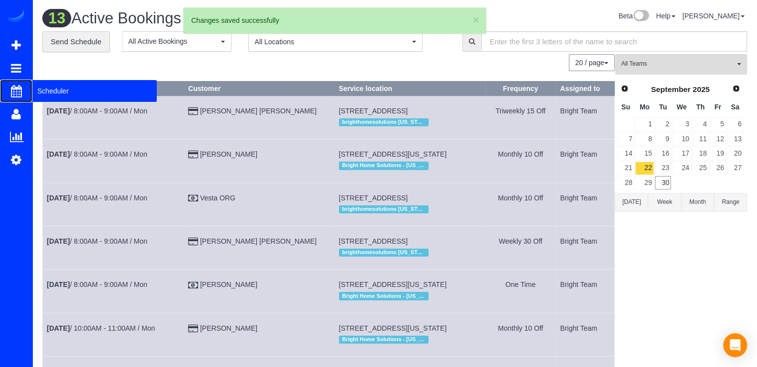
click at [54, 88] on span "Scheduler" at bounding box center [94, 91] width 124 height 23
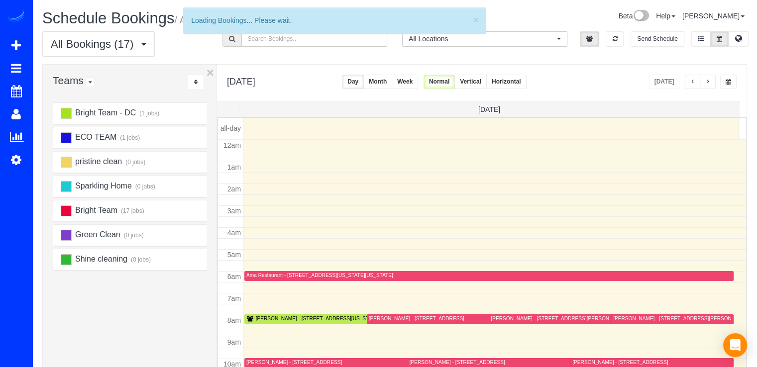
scroll to position [131, 0]
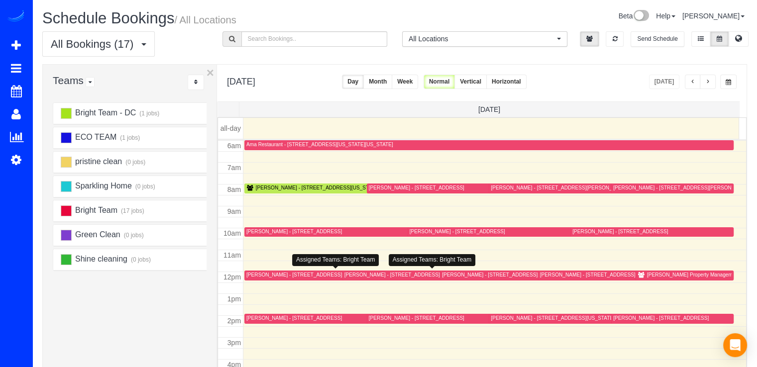
click at [367, 276] on div "[PERSON_NAME] - [STREET_ADDRESS][PERSON_NAME]" at bounding box center [412, 275] width 137 height 6
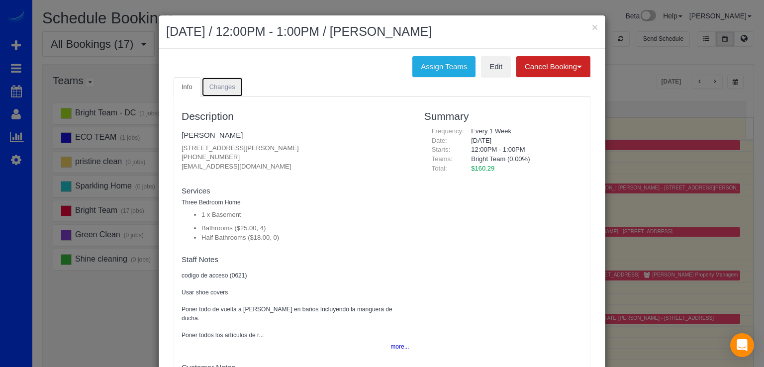
click at [227, 94] on link "Changes" at bounding box center [222, 87] width 42 height 20
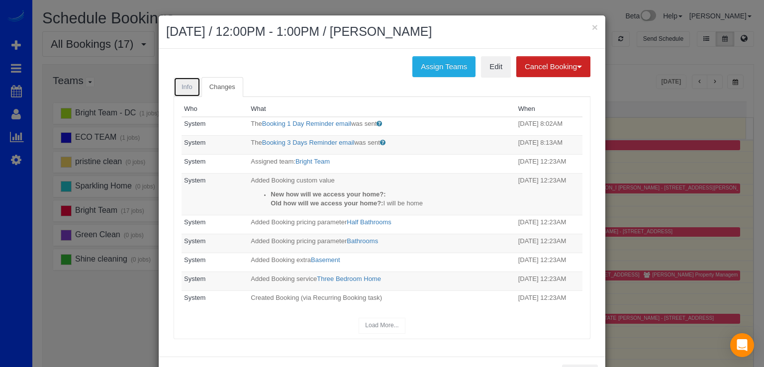
click at [193, 87] on link "Info" at bounding box center [187, 87] width 27 height 20
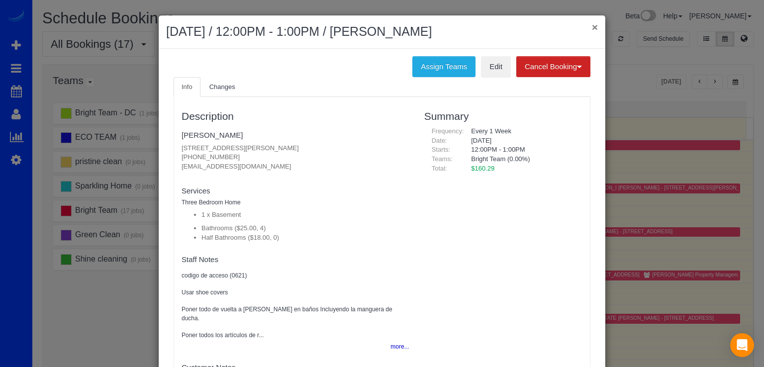
click at [592, 27] on button "×" at bounding box center [595, 27] width 6 height 10
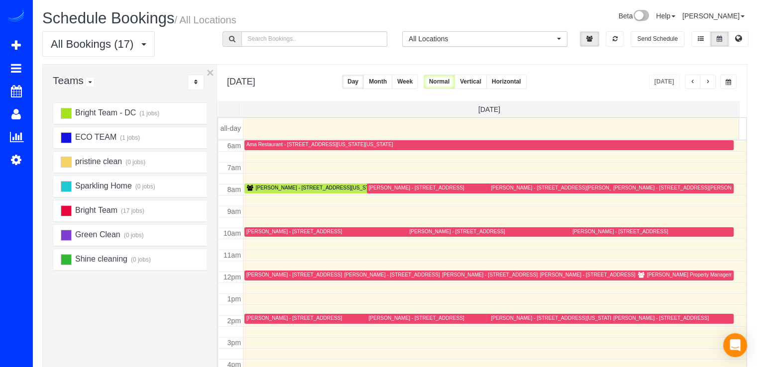
click at [708, 84] on span "button" at bounding box center [707, 82] width 5 height 6
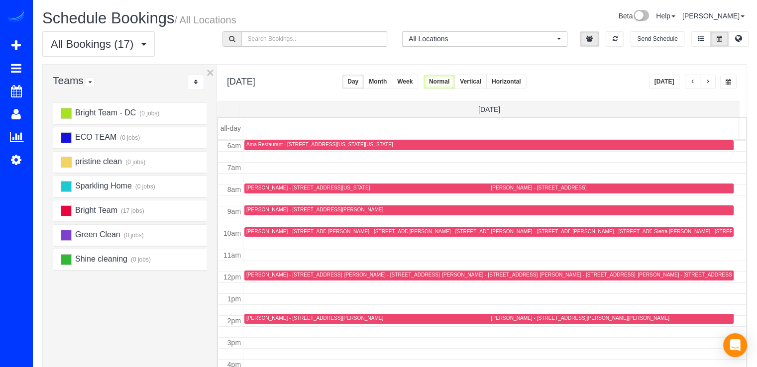
click at [706, 86] on button "button" at bounding box center [707, 82] width 16 height 14
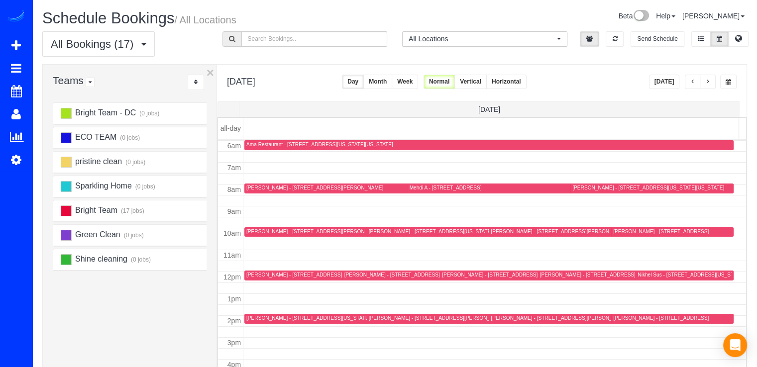
click at [688, 88] on button "button" at bounding box center [693, 82] width 16 height 14
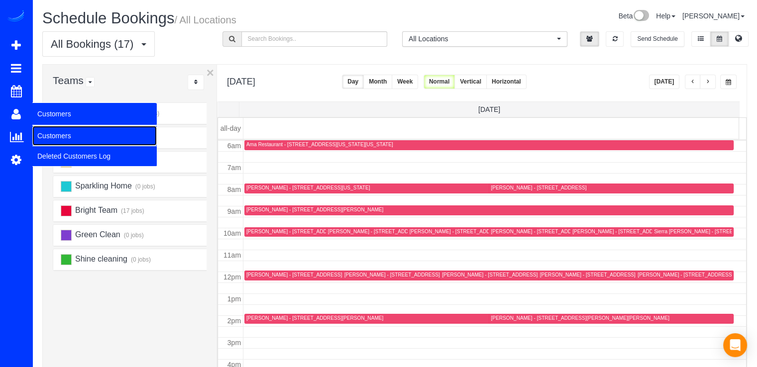
click at [61, 138] on link "Customers" at bounding box center [94, 136] width 124 height 20
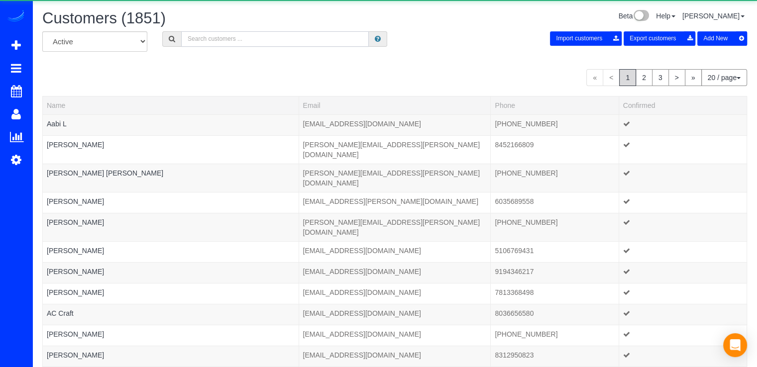
click at [249, 34] on input "text" at bounding box center [275, 38] width 188 height 15
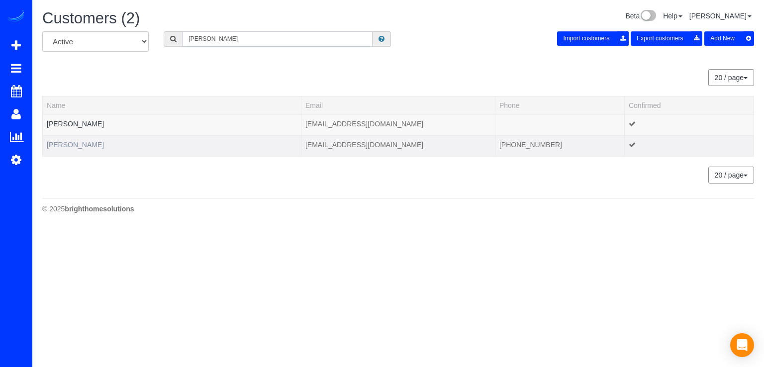
type input "Jeff Smith"
click at [56, 142] on link "Jeff Smith" at bounding box center [75, 145] width 57 height 8
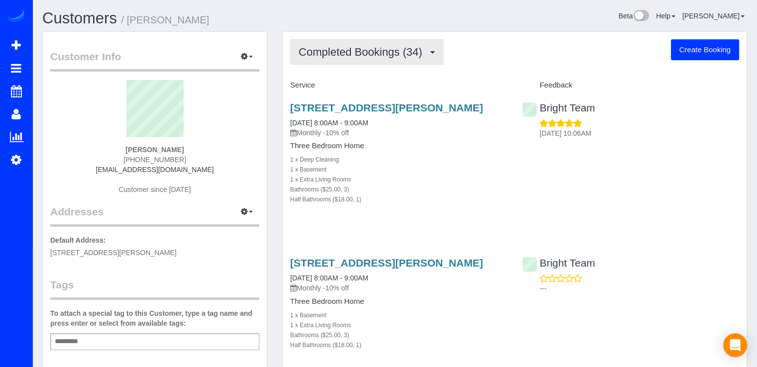
click at [402, 61] on button "Completed Bookings (34)" at bounding box center [366, 51] width 153 height 25
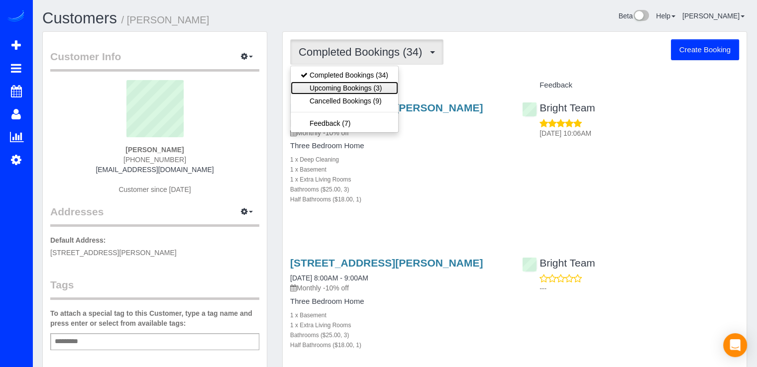
click at [372, 84] on link "Upcoming Bookings (3)" at bounding box center [344, 88] width 107 height 13
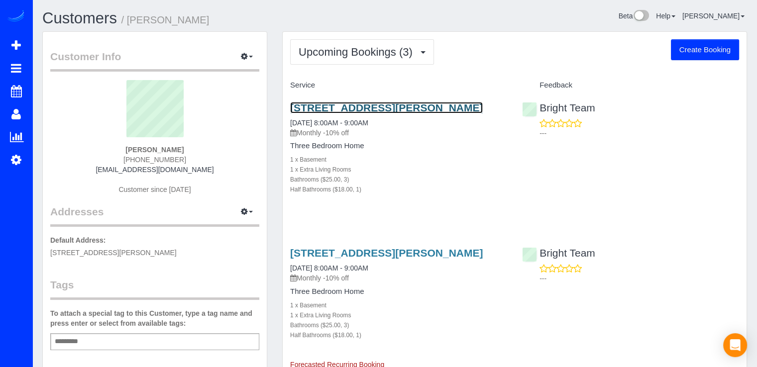
click at [346, 109] on link "15812 Thistlebridge Dr, Rockville, MD 20853" at bounding box center [386, 107] width 193 height 11
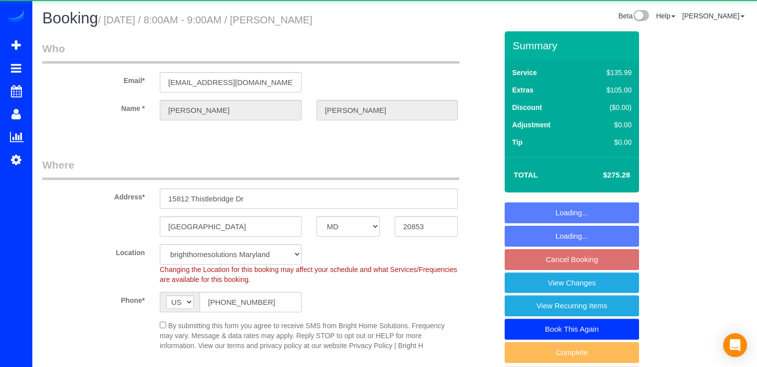
select select "MD"
select select "3"
select select "1"
select select "spot1"
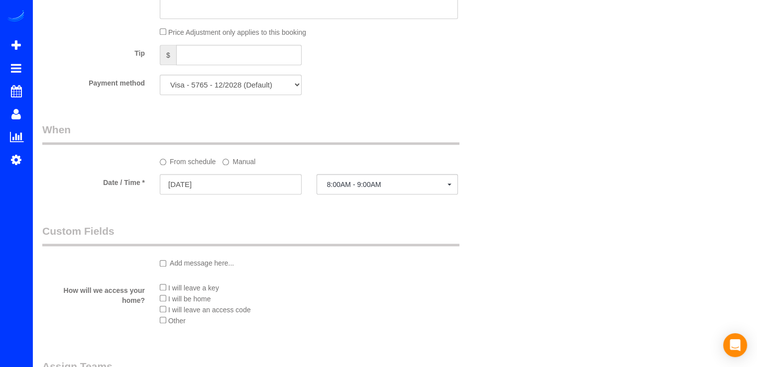
scroll to position [945, 0]
click at [231, 179] on input "[DATE]" at bounding box center [231, 184] width 142 height 20
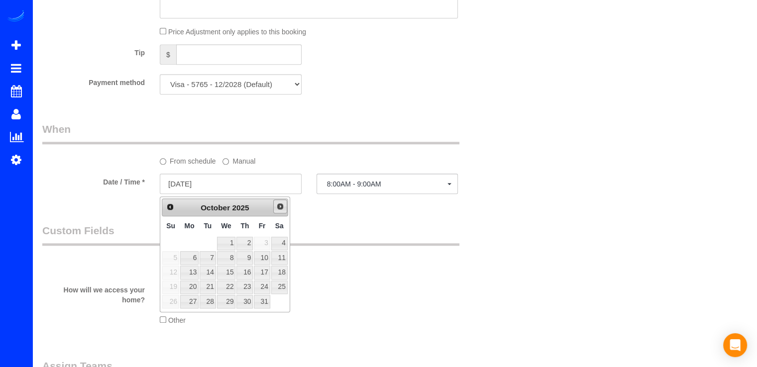
click at [278, 211] on link "Next" at bounding box center [280, 206] width 14 height 14
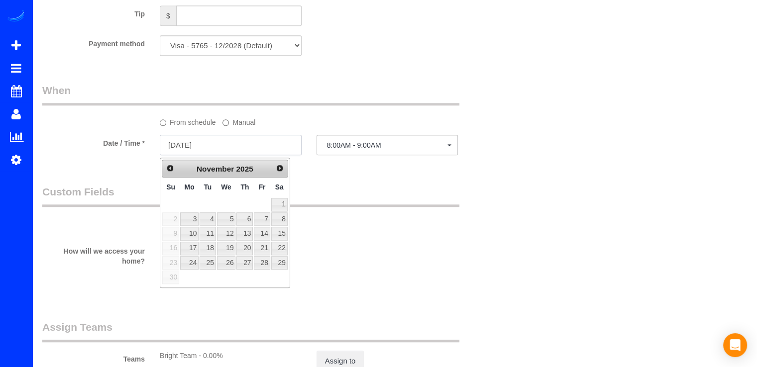
scroll to position [995, 0]
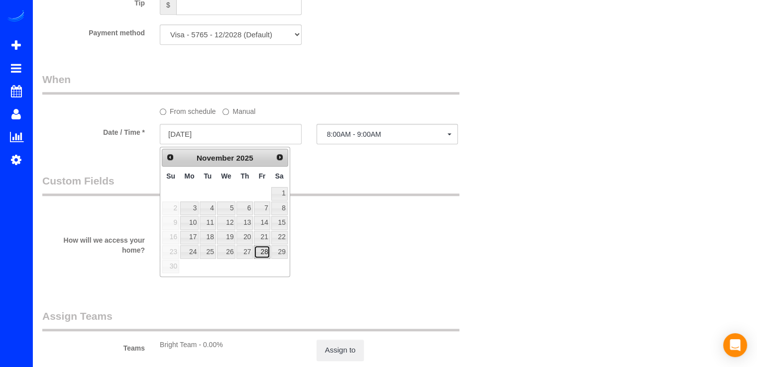
click at [263, 256] on link "28" at bounding box center [262, 251] width 16 height 13
type input "[DATE]"
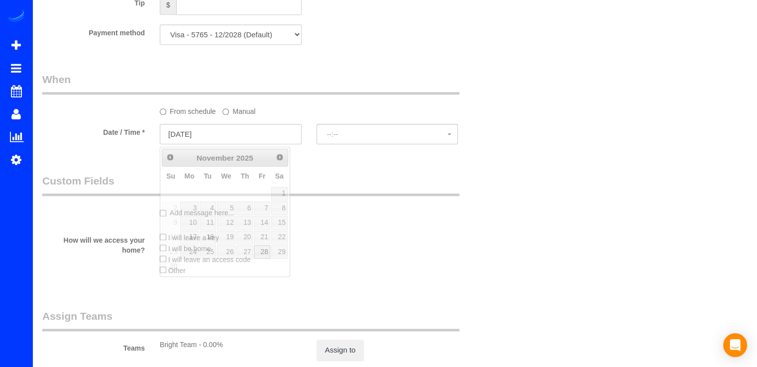
select select "spot15"
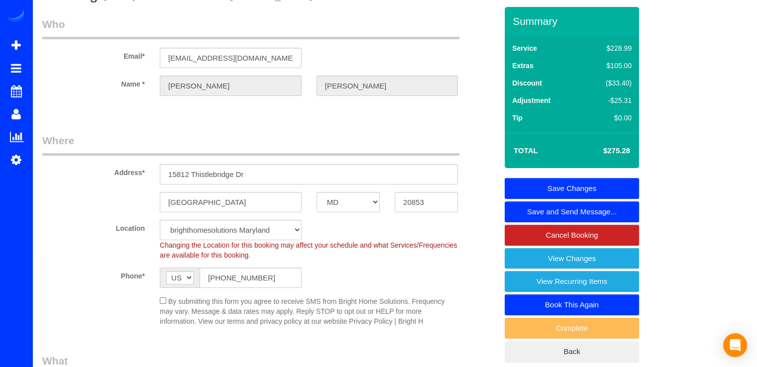
scroll to position [0, 0]
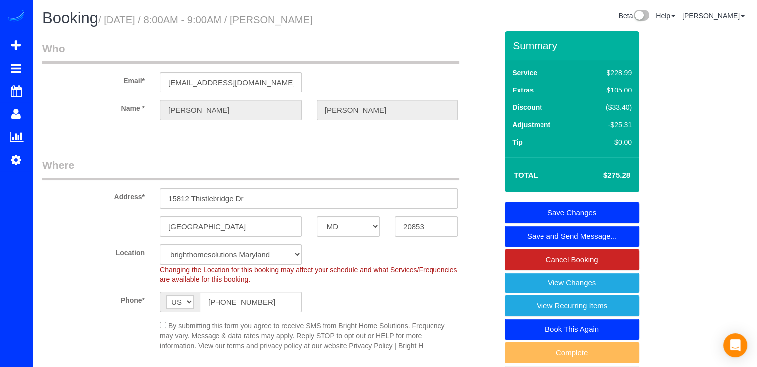
click at [561, 207] on link "Save Changes" at bounding box center [571, 212] width 134 height 21
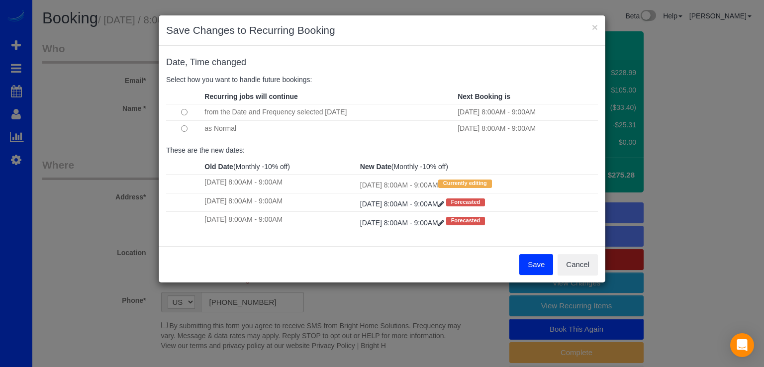
click at [537, 263] on button "Save" at bounding box center [536, 264] width 34 height 21
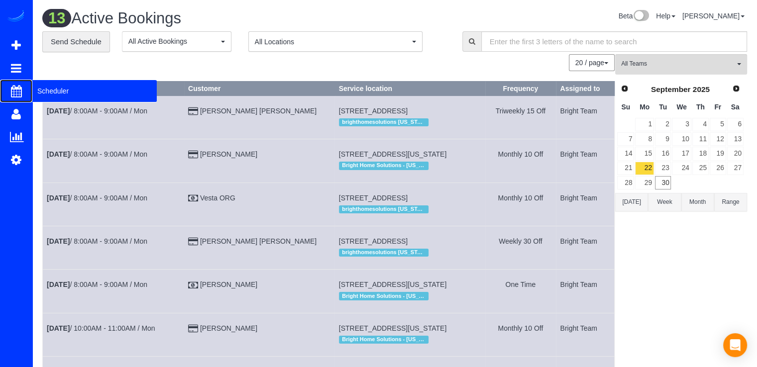
click at [39, 89] on span "Scheduler" at bounding box center [94, 91] width 124 height 23
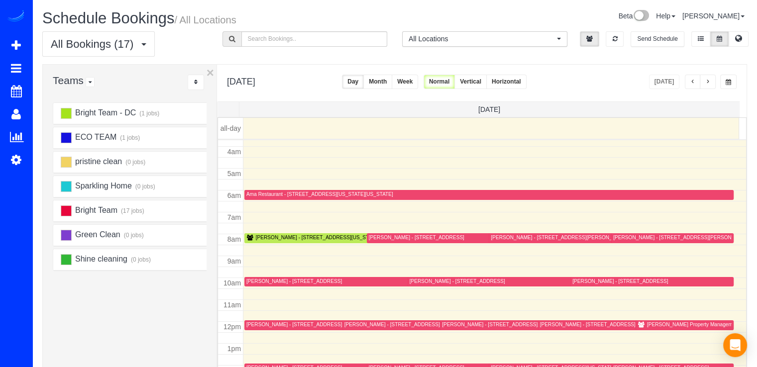
scroll to position [131, 0]
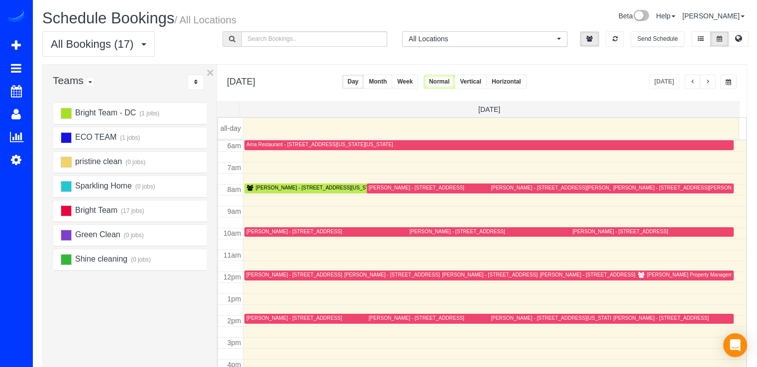
click at [712, 80] on button "button" at bounding box center [707, 82] width 16 height 14
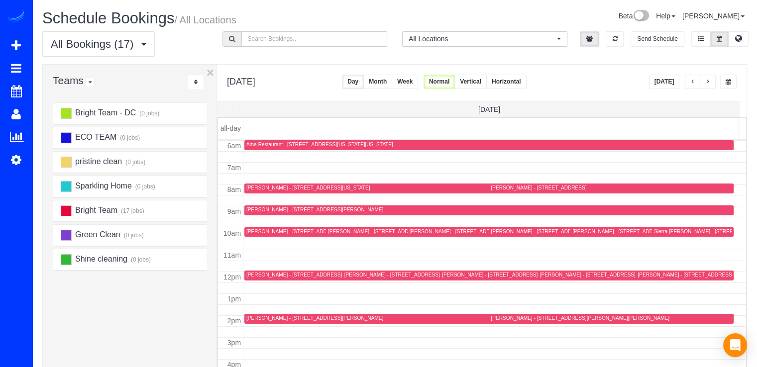
click at [691, 79] on span "button" at bounding box center [692, 82] width 5 height 6
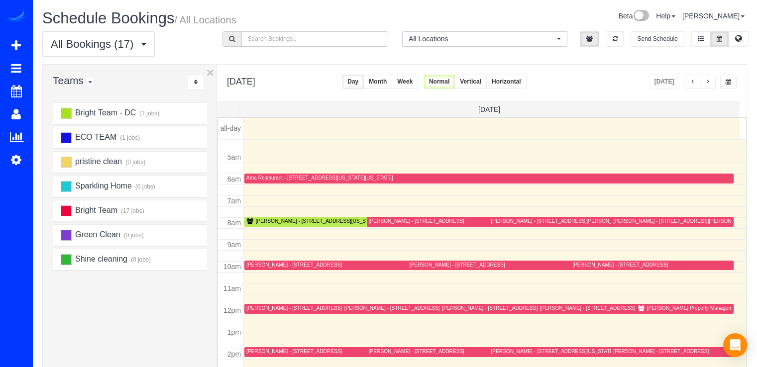
scroll to position [148, 0]
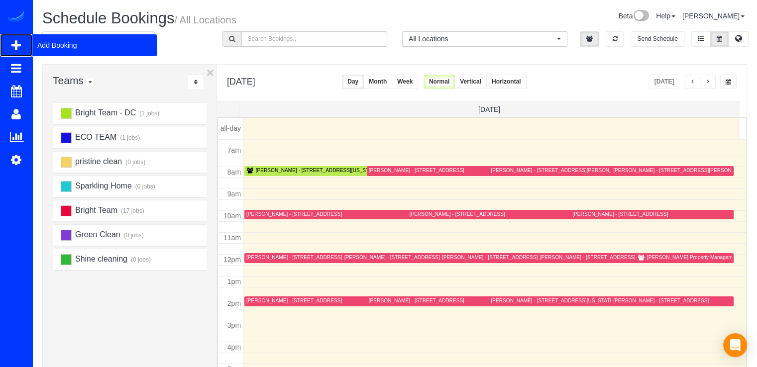
click at [48, 44] on span "Add Booking" at bounding box center [94, 45] width 124 height 23
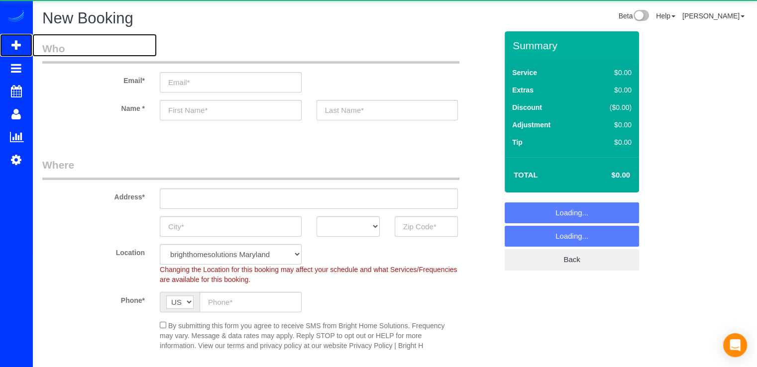
select select "object:1920"
click at [218, 84] on input "email" at bounding box center [231, 82] width 142 height 20
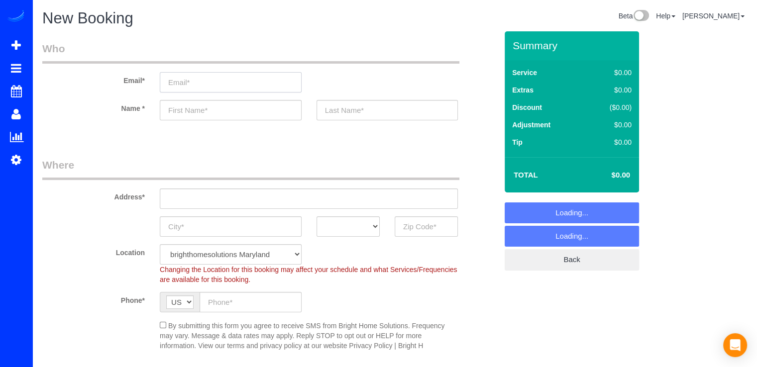
paste input "Lori.Graham@dwellworks.com"
type input "Lori.Graham@dwellworks.com"
click at [205, 112] on input "text" at bounding box center [231, 110] width 142 height 20
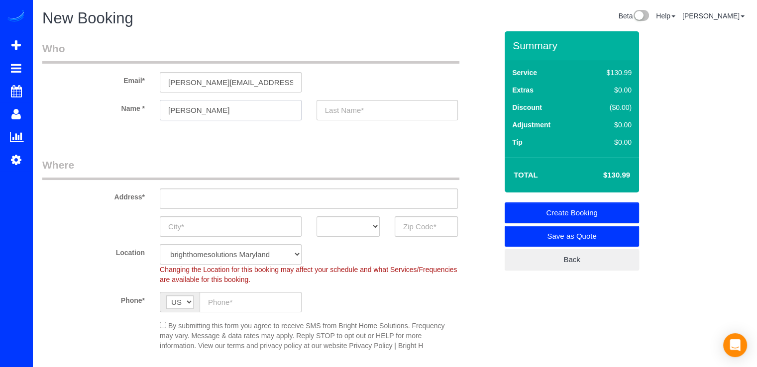
type input "Lori"
click at [369, 103] on input "text" at bounding box center [387, 110] width 142 height 20
type input "Graham"
click at [207, 200] on input "text" at bounding box center [309, 199] width 298 height 20
paste input "8588 Coral Gables Lane, Vienna, VA 22182"
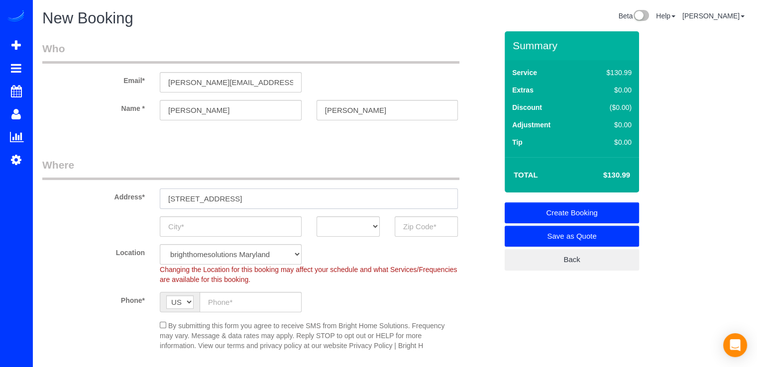
type input "8588 Coral Gables Lane, Vienna, VA 22182"
click at [412, 227] on input "text" at bounding box center [425, 226] width 63 height 20
type input "22182"
click at [361, 228] on select "AK AL AR AZ CA CO CT DC DE FL GA HI IA ID IL IN KS KY LA MA MD ME MI MN MO MS M…" at bounding box center [347, 226] width 63 height 20
select select "VA"
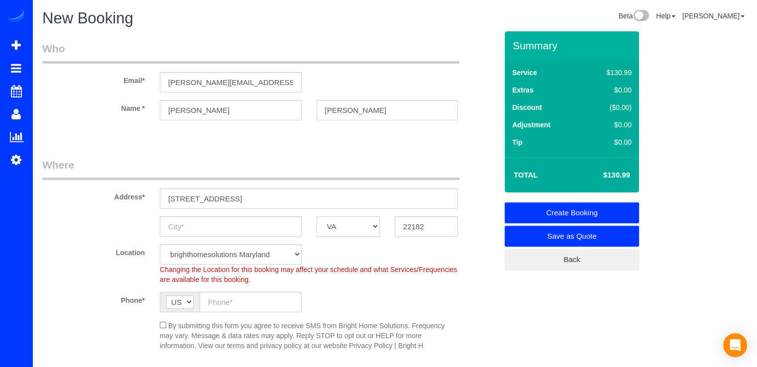
click at [316, 216] on select "AK AL AR AZ CA CO CT DC DE FL GA HI IA ID IL IN KS KY LA MA MD ME MI MN MO MS M…" at bounding box center [347, 226] width 63 height 20
click at [268, 223] on input "text" at bounding box center [231, 226] width 142 height 20
type input "[GEOGRAPHIC_DATA]"
drag, startPoint x: 326, startPoint y: 199, endPoint x: 250, endPoint y: 200, distance: 76.6
click at [250, 200] on input "8588 Coral Gables Lane, Vienna, VA 22182" at bounding box center [309, 199] width 298 height 20
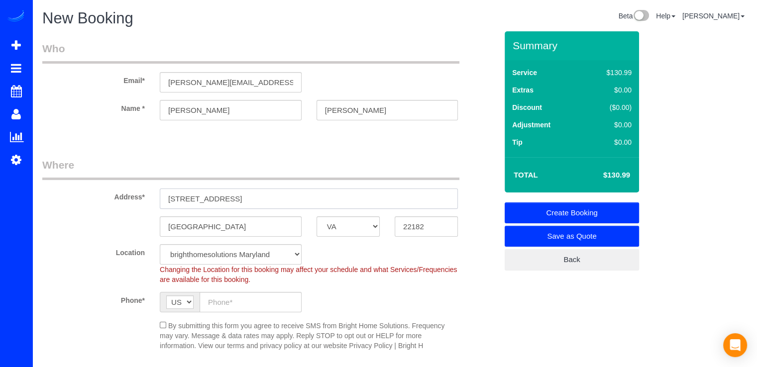
type input "[STREET_ADDRESS][PERSON_NAME]"
click at [240, 295] on input "text" at bounding box center [250, 302] width 102 height 20
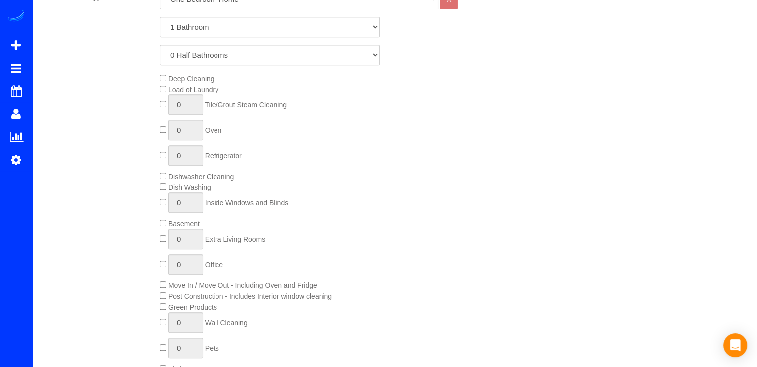
scroll to position [249, 0]
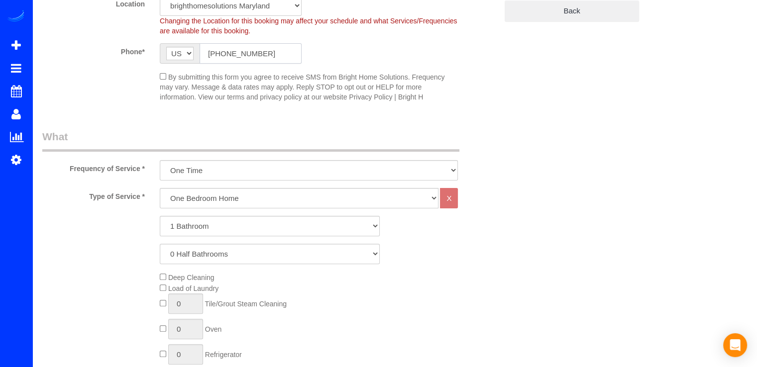
type input "[PHONE_NUMBER]"
click at [200, 203] on select "One Bedroom Home Two Bedroom Home Three Bedroom Home Four Bedroom Home Five Bed…" at bounding box center [299, 198] width 279 height 20
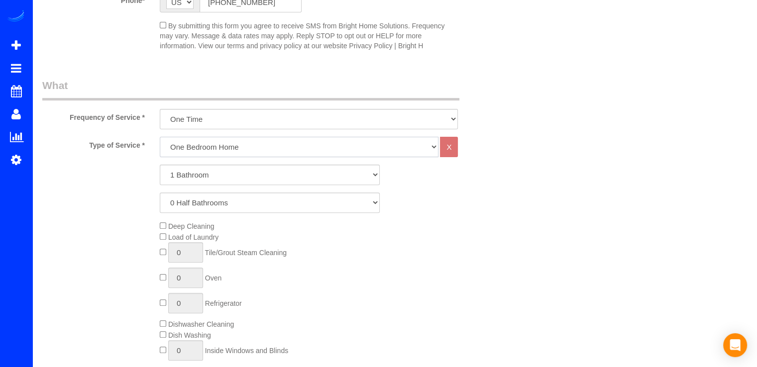
scroll to position [298, 0]
click at [205, 153] on select "One Bedroom Home Two Bedroom Home Three Bedroom Home Four Bedroom Home Five Bed…" at bounding box center [299, 148] width 279 height 20
select select "257"
click at [160, 138] on select "One Bedroom Home Two Bedroom Home Three Bedroom Home Four Bedroom Home Five Bed…" at bounding box center [299, 148] width 279 height 20
drag, startPoint x: 189, startPoint y: 168, endPoint x: 194, endPoint y: 176, distance: 8.7
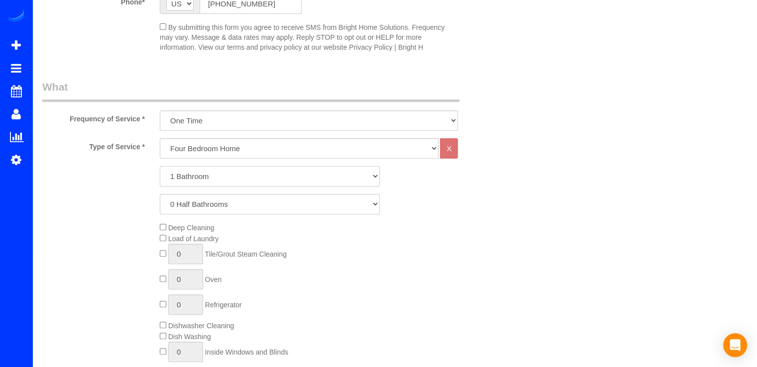
click at [190, 168] on select "1 Bathroom 2 Bathrooms 3 Bathrooms 4 Bathrooms 5 Bathrooms 6 Bathrooms 7 Bathro…" at bounding box center [270, 176] width 220 height 20
select select "3"
click at [160, 166] on select "1 Bathroom 2 Bathrooms 3 Bathrooms 4 Bathrooms 5 Bathrooms 6 Bathrooms 7 Bathro…" at bounding box center [270, 176] width 220 height 20
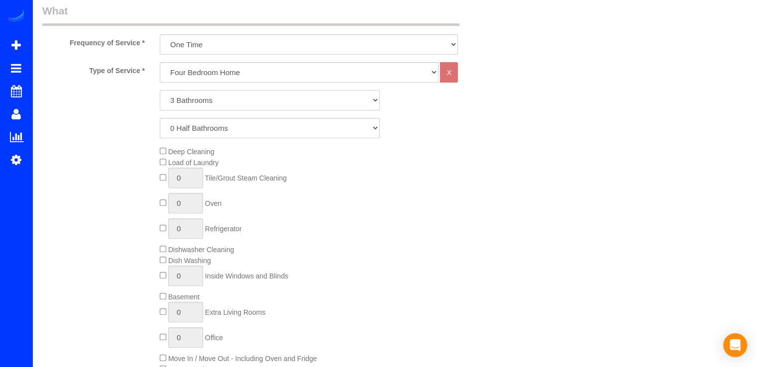
scroll to position [497, 0]
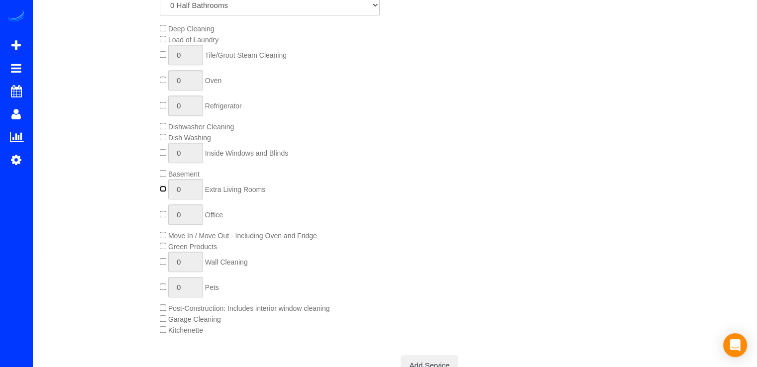
type input "1"
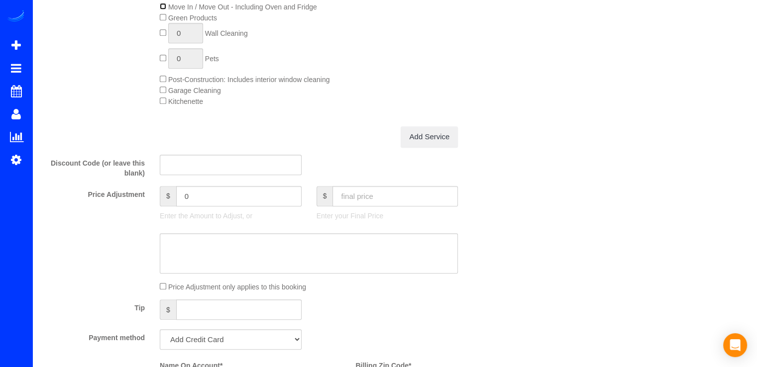
scroll to position [796, 0]
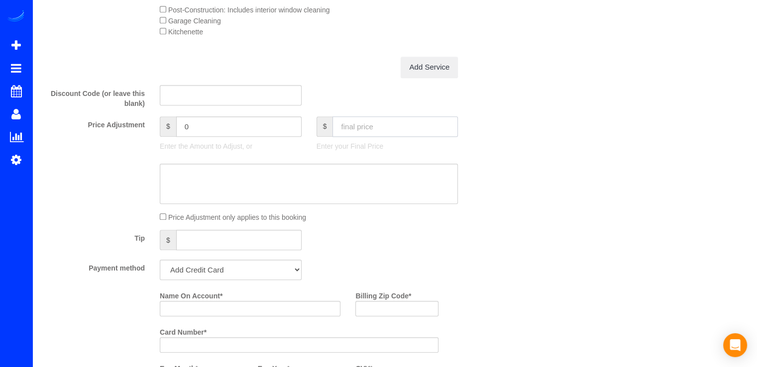
click at [367, 137] on input "text" at bounding box center [394, 126] width 125 height 20
type input "530"
type input "24.01"
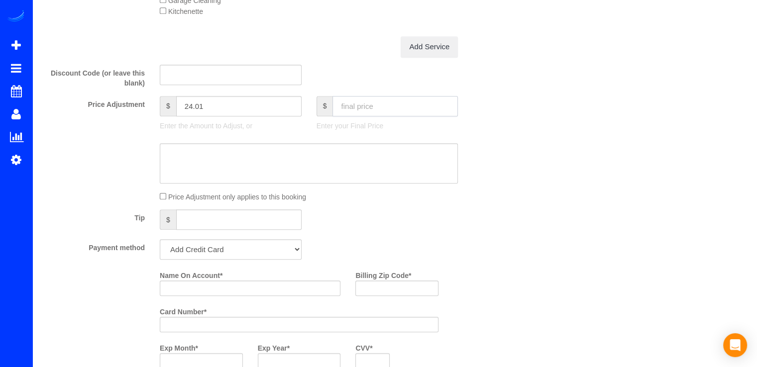
scroll to position [846, 0]
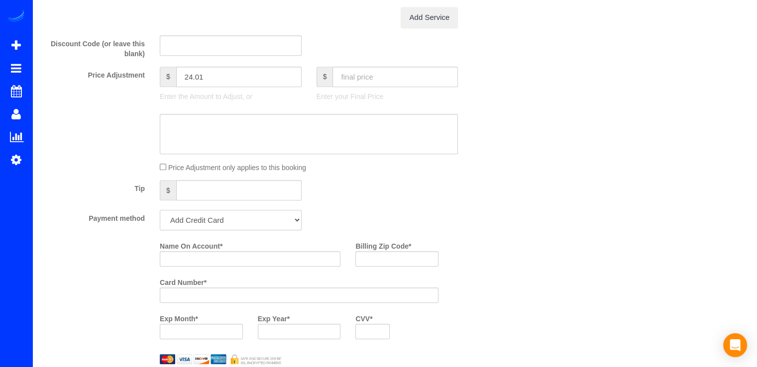
click at [262, 229] on select "Add Credit Card Cash Check Paypal" at bounding box center [231, 220] width 142 height 20
select select "string:check"
click at [160, 213] on select "Add Credit Card Cash Check Paypal" at bounding box center [231, 220] width 142 height 20
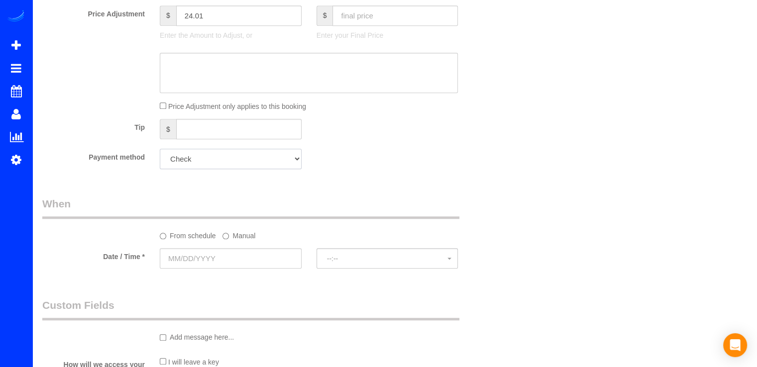
scroll to position [995, 0]
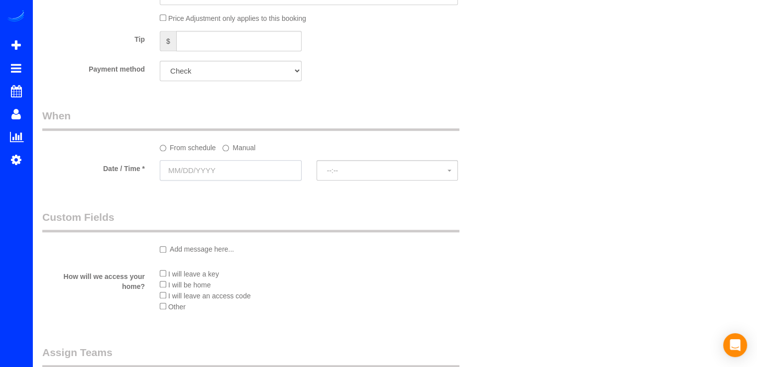
click at [221, 176] on input "text" at bounding box center [231, 170] width 142 height 20
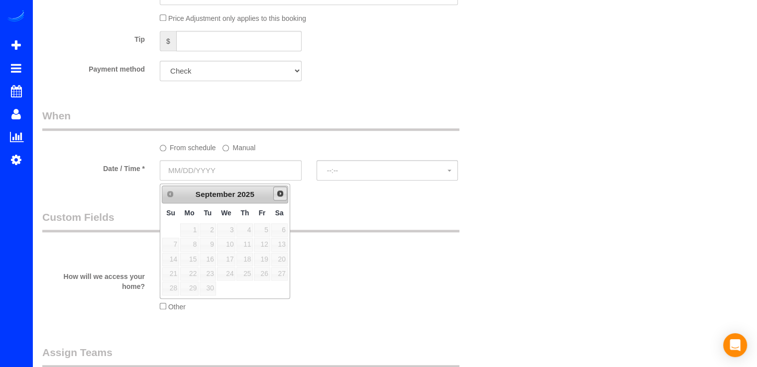
click at [281, 196] on span "Next" at bounding box center [280, 194] width 8 height 8
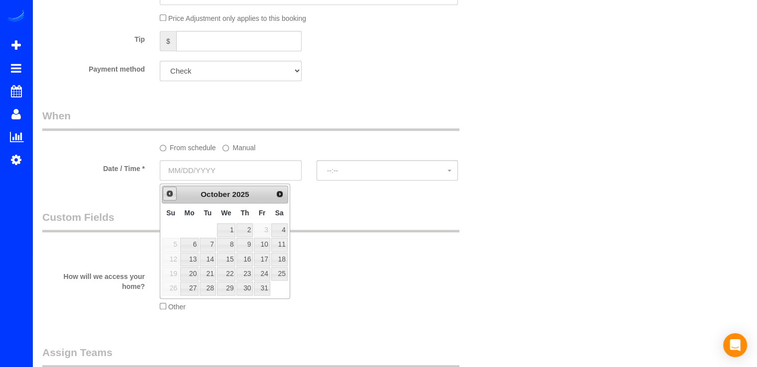
click at [169, 195] on span "Prev" at bounding box center [170, 194] width 8 height 8
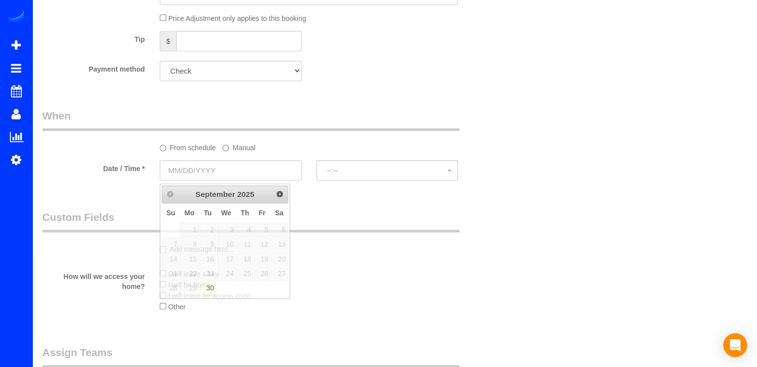
click at [239, 146] on label "Manual" at bounding box center [238, 145] width 33 height 13
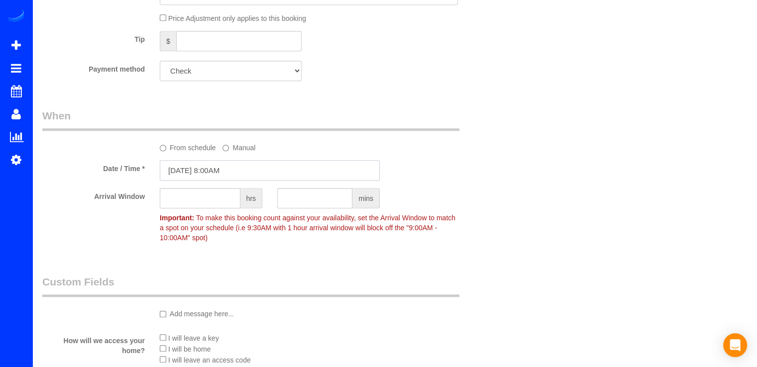
click at [194, 174] on input "09/30/2025 8:00AM" at bounding box center [270, 170] width 220 height 20
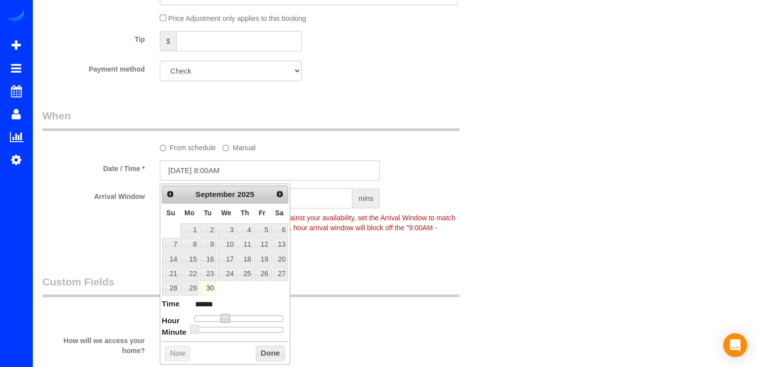
type input "09/30/2025 9:00AM"
type input "******"
type input "09/30/2025 10:00AM"
type input "*******"
type input "09/30/2025 11:00AM"
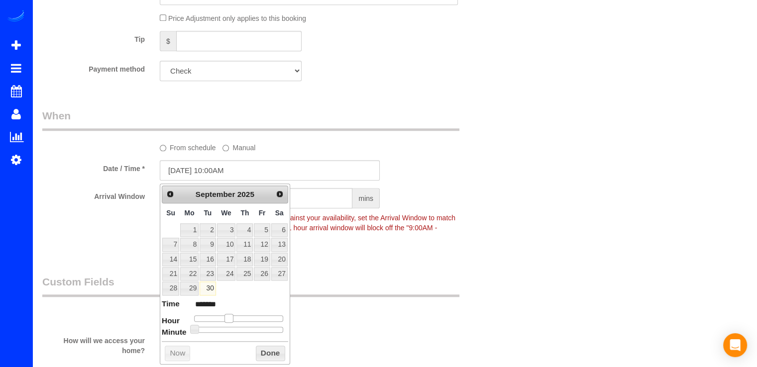
type input "*******"
type input "09/30/2025 12:00PM"
type input "*******"
type input "09/30/2025 1:00PM"
type input "******"
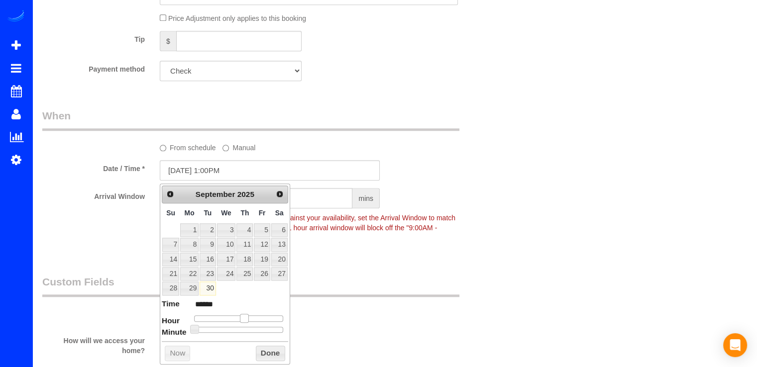
type input "09/30/2025 12:00PM"
type input "*******"
type input "09/30/2025 11:00AM"
type input "*******"
drag, startPoint x: 225, startPoint y: 317, endPoint x: 246, endPoint y: 323, distance: 21.7
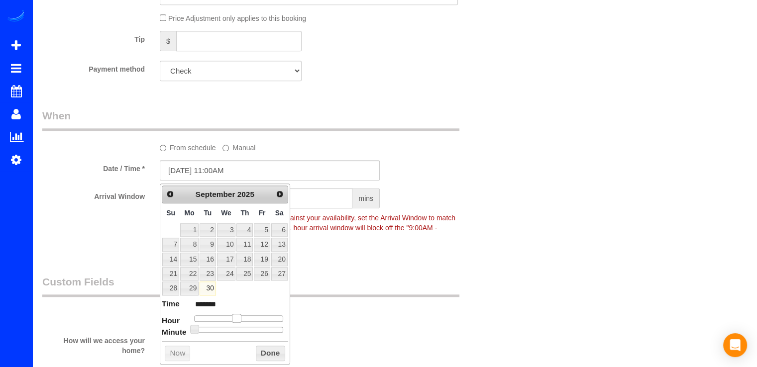
click at [238, 315] on span at bounding box center [236, 318] width 9 height 9
type input "09/30/2025 12:00PM"
type input "*******"
click at [238, 315] on span at bounding box center [240, 318] width 9 height 9
click at [258, 349] on button "Done" at bounding box center [270, 354] width 29 height 16
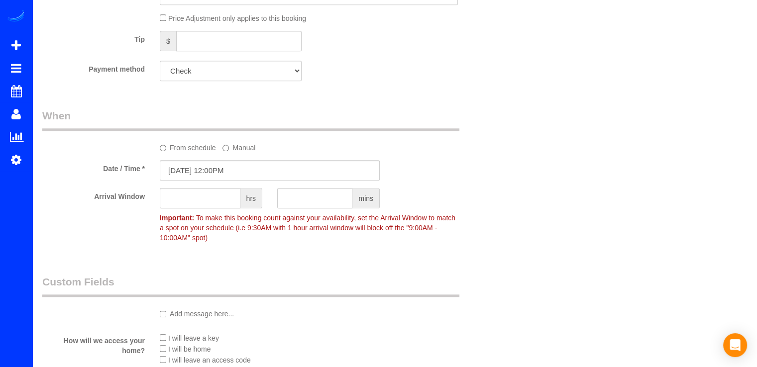
scroll to position [1094, 0]
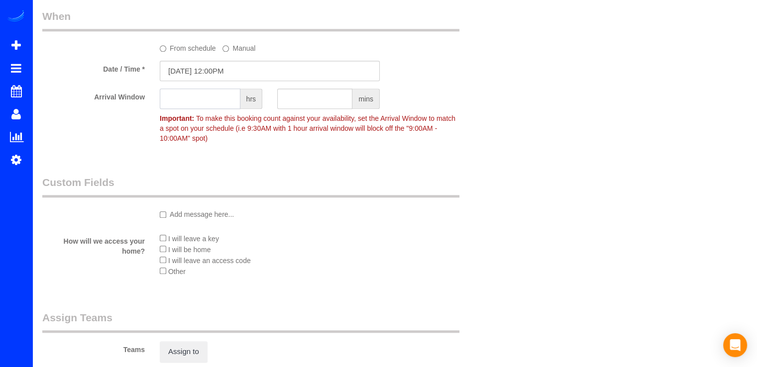
click at [208, 98] on input "text" at bounding box center [200, 99] width 81 height 20
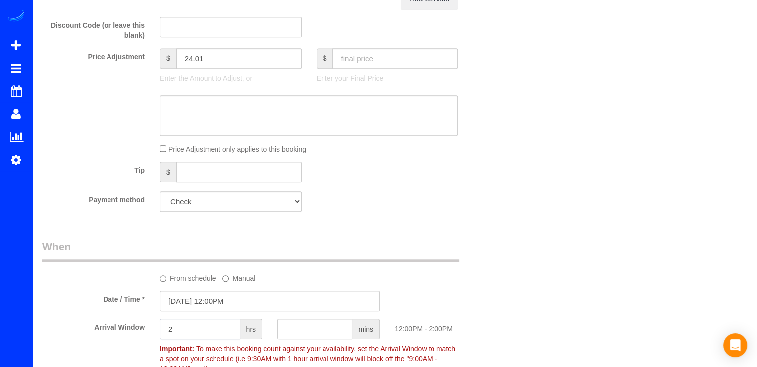
scroll to position [895, 0]
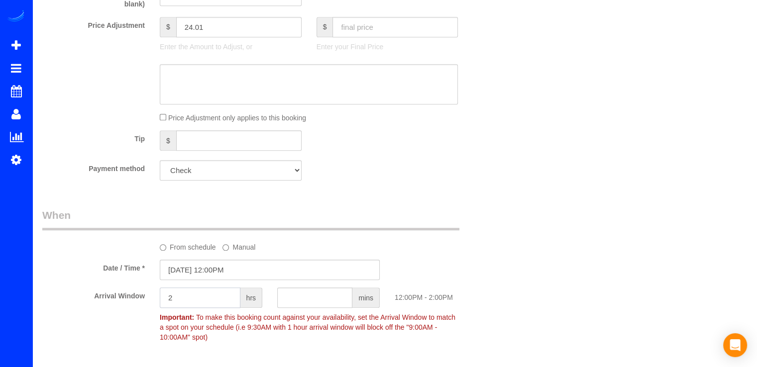
type input "2"
click at [237, 174] on select "Add Credit Card Cash Check Paypal" at bounding box center [231, 170] width 142 height 20
click at [160, 163] on select "Add Credit Card Cash Check Paypal" at bounding box center [231, 170] width 142 height 20
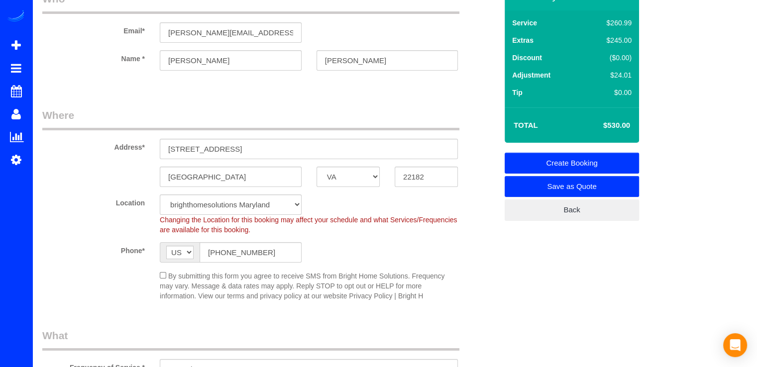
scroll to position [0, 0]
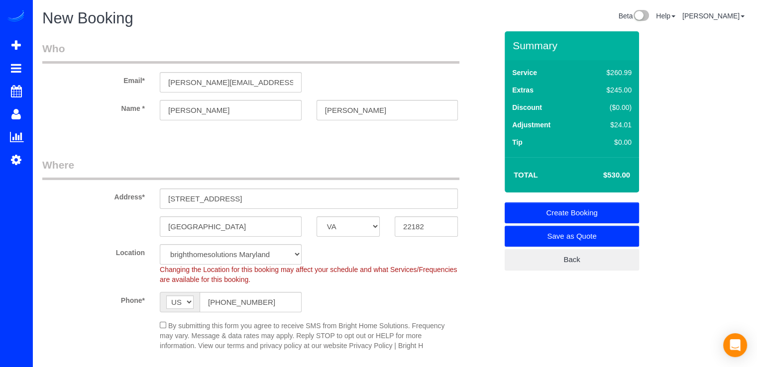
click at [581, 208] on link "Create Booking" at bounding box center [571, 212] width 134 height 21
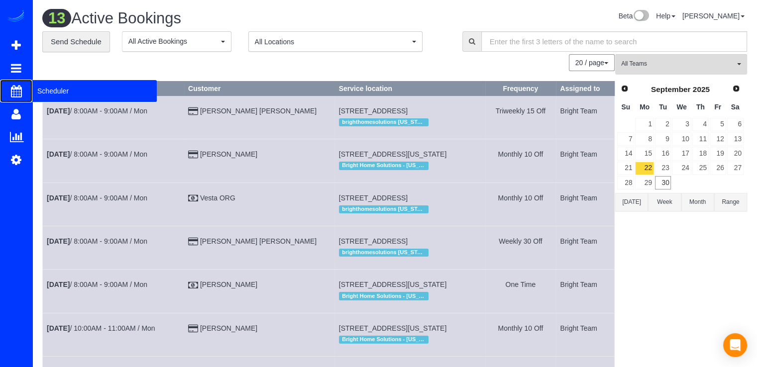
click at [52, 87] on span "Scheduler" at bounding box center [94, 91] width 124 height 23
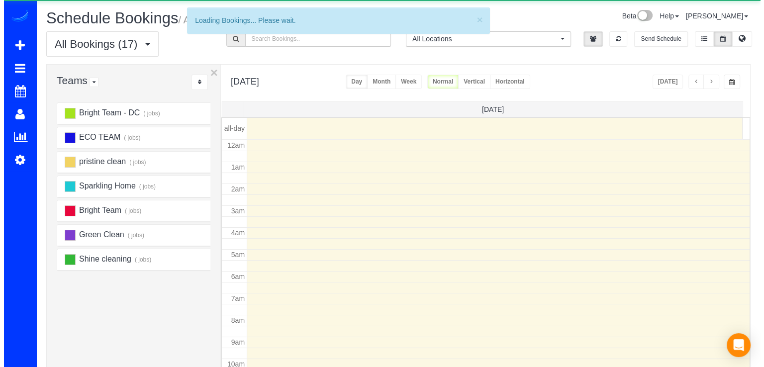
scroll to position [131, 0]
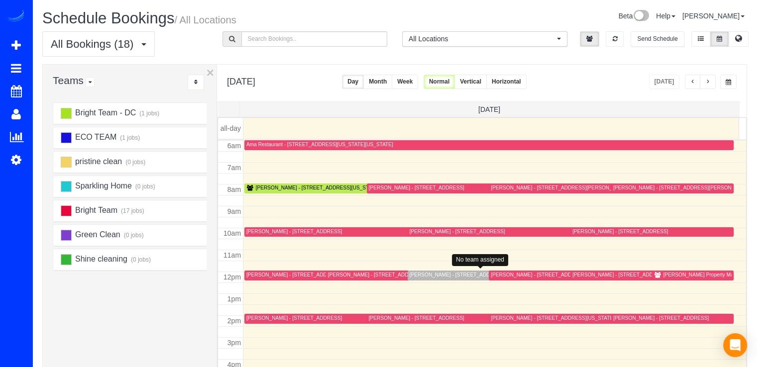
click at [421, 277] on div "Lori Graham - 8588 Coral Gables Lane, Vienna, VA 22182" at bounding box center [457, 275] width 96 height 6
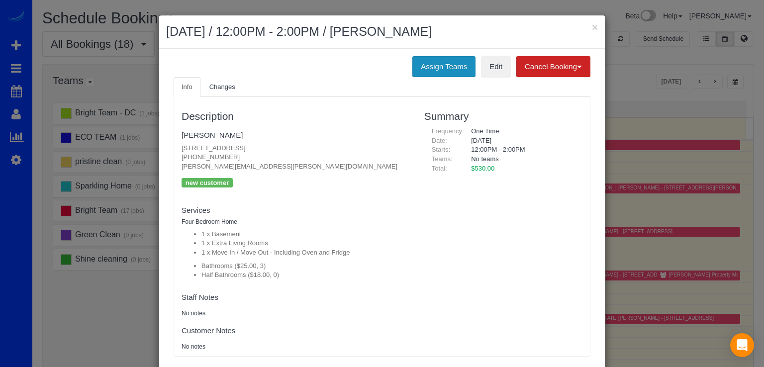
click at [427, 65] on button "Assign Teams" at bounding box center [443, 66] width 63 height 21
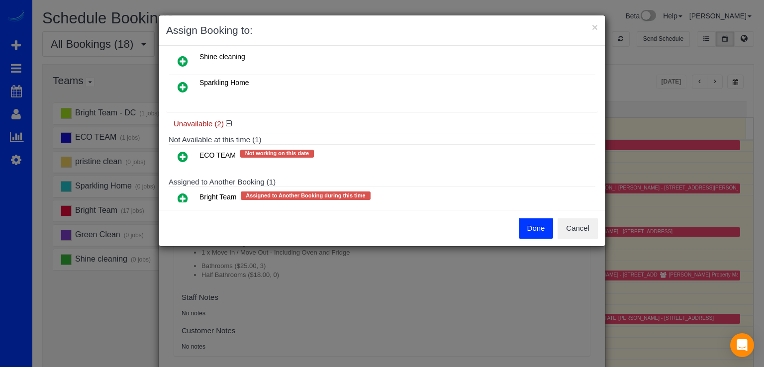
scroll to position [159, 0]
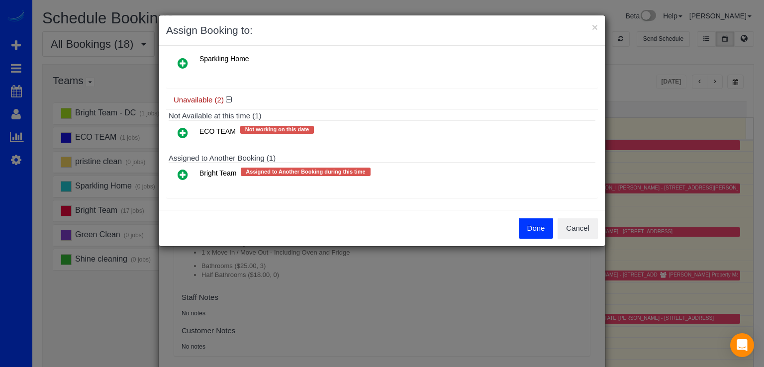
click at [183, 170] on icon at bounding box center [183, 175] width 10 height 12
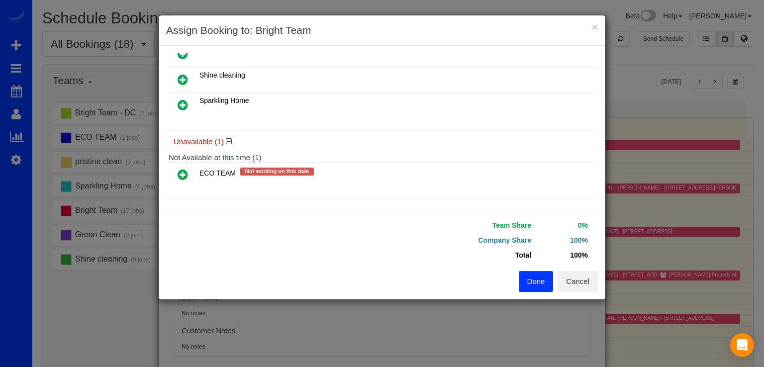
click at [185, 175] on link at bounding box center [182, 175] width 23 height 20
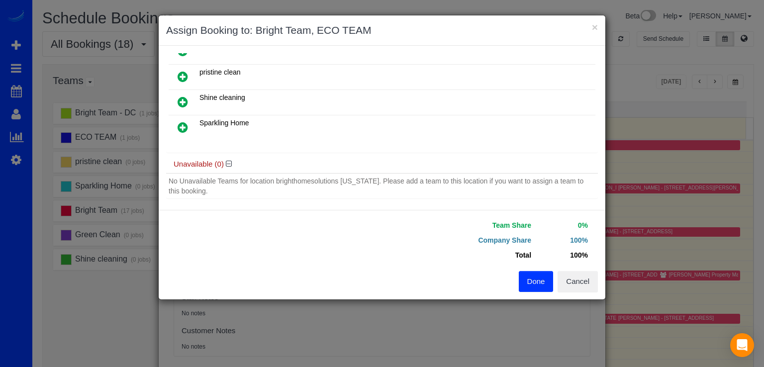
click at [536, 283] on button "Done" at bounding box center [536, 281] width 35 height 21
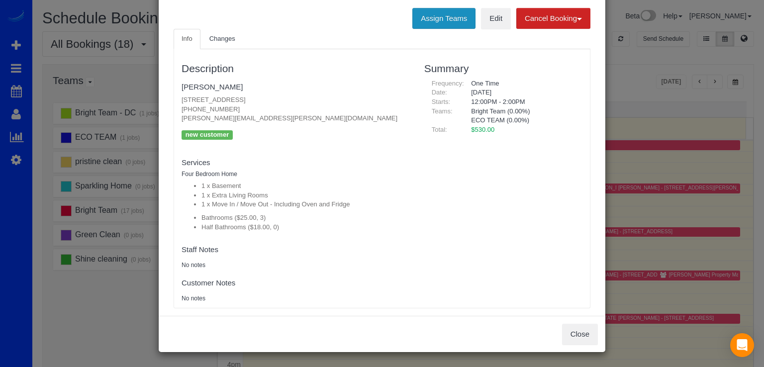
scroll to position [0, 0]
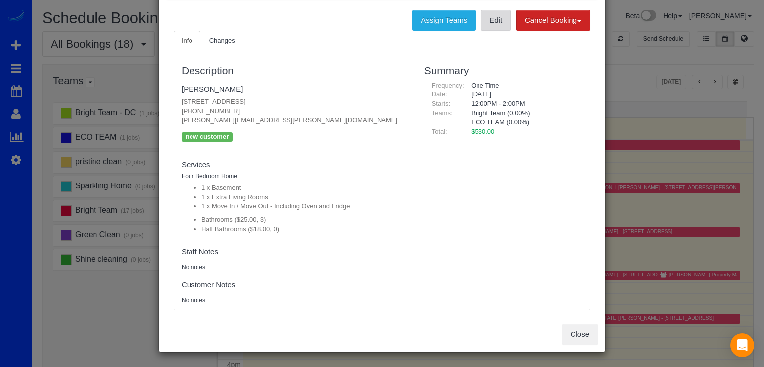
click at [481, 17] on link "Edit" at bounding box center [496, 20] width 30 height 21
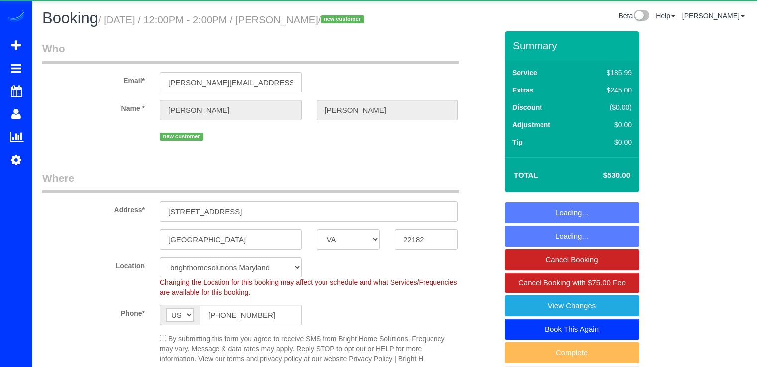
select select "VA"
select select "3"
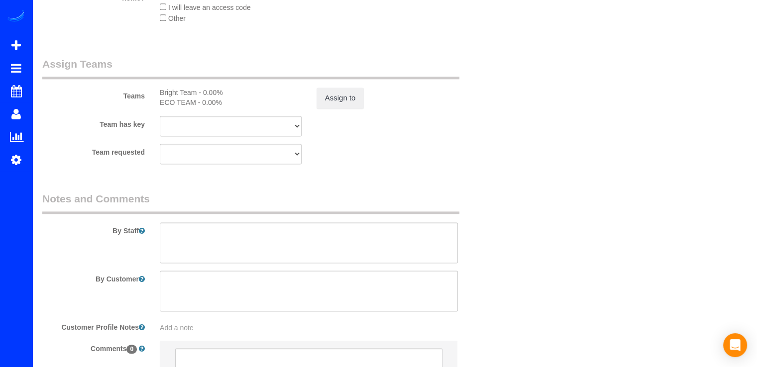
scroll to position [1443, 0]
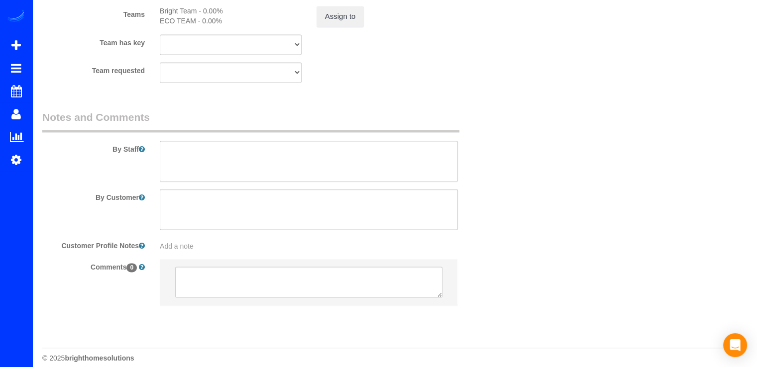
click at [171, 172] on textarea at bounding box center [309, 161] width 298 height 41
type textarea "A"
paste textarea "“1876”."
paste textarea "suciedad de los inquilinos anteriores grasa de cocina migas de comida residuos …"
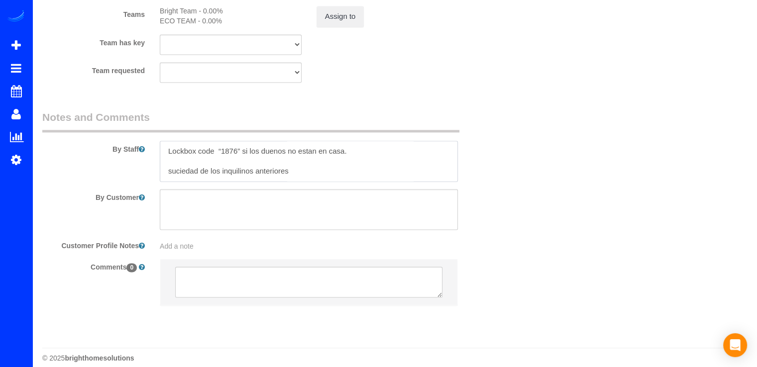
click at [353, 172] on textarea at bounding box center [309, 161] width 298 height 41
click at [166, 182] on textarea at bounding box center [309, 161] width 298 height 41
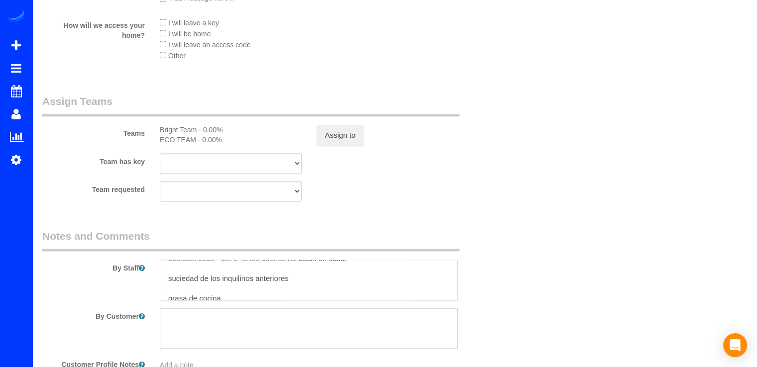
scroll to position [8, 0]
drag, startPoint x: 269, startPoint y: 164, endPoint x: 159, endPoint y: 301, distance: 175.6
click at [159, 300] on div at bounding box center [308, 280] width 313 height 41
paste textarea "Suciedad de los inquilinos anteriores Grasa de cocina Migas de comida Residuos …"
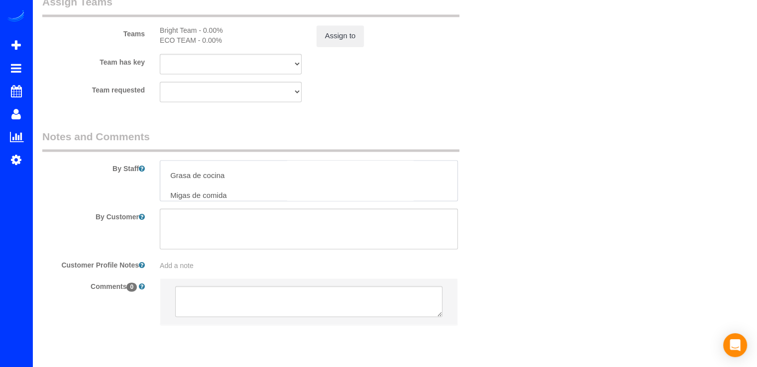
scroll to position [44, 0]
drag, startPoint x: 235, startPoint y: 215, endPoint x: 239, endPoint y: 207, distance: 8.9
click at [238, 201] on textarea at bounding box center [309, 180] width 298 height 41
drag, startPoint x: 169, startPoint y: 209, endPoint x: 304, endPoint y: 249, distance: 140.6
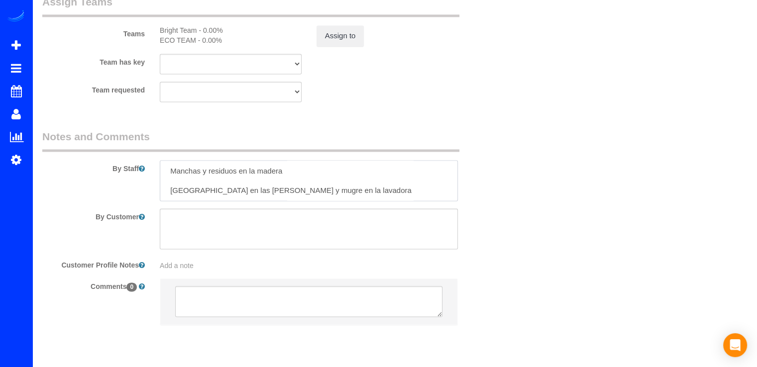
click at [305, 248] on sui-booking-comments "By Staff By Customer Customer Profile Notes Add a note Comments 0" at bounding box center [269, 231] width 455 height 205
paste textarea "Lista de limpieza – Prioridades:"
type textarea "Lockbox code “1876” si los duenos no estan en casa. Lista de limpieza – Priorid…"
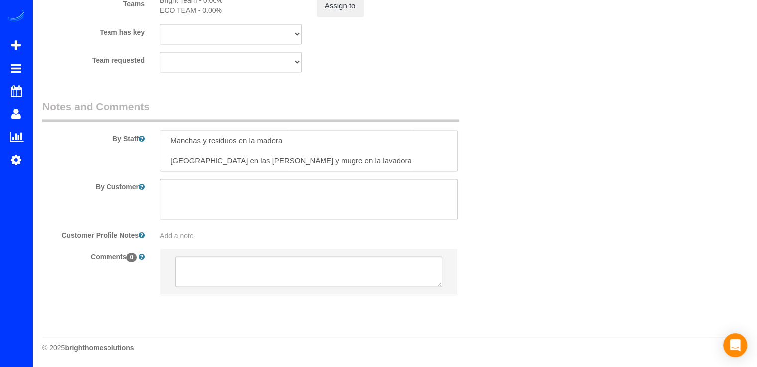
scroll to position [0, 0]
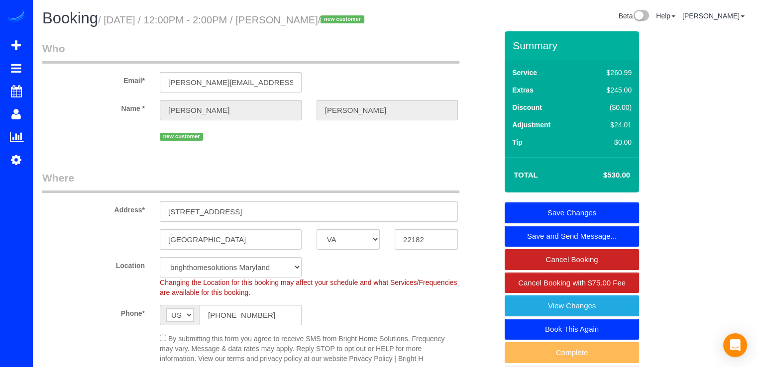
click at [610, 223] on link "Save Changes" at bounding box center [571, 212] width 134 height 21
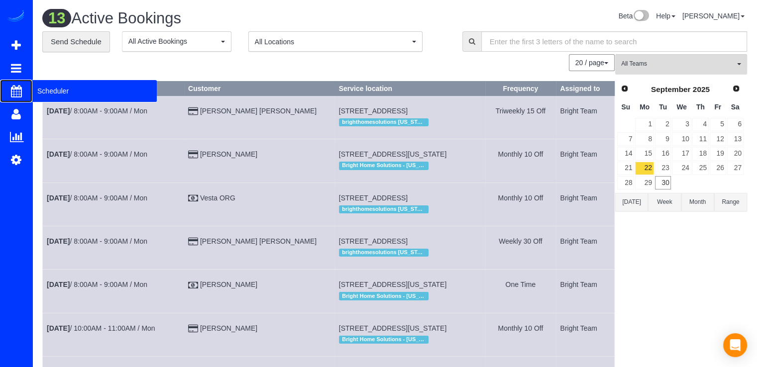
click at [52, 90] on span "Scheduler" at bounding box center [94, 91] width 124 height 23
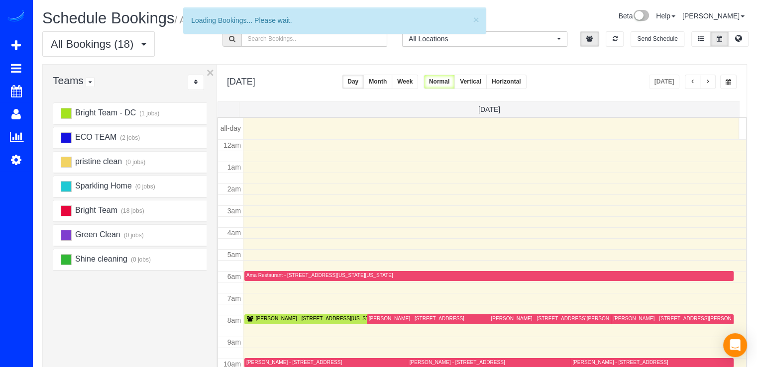
scroll to position [131, 0]
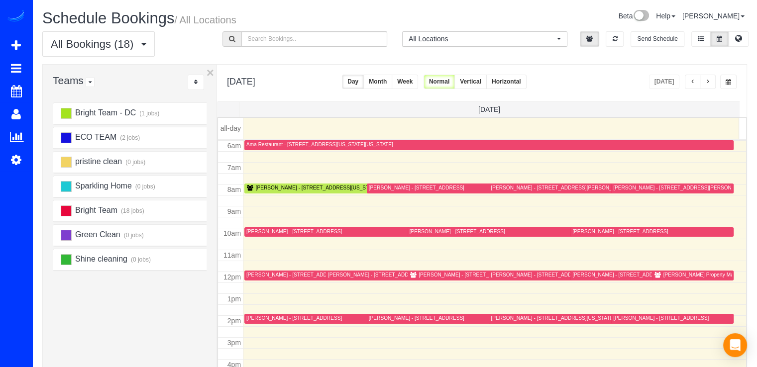
click at [710, 84] on span "button" at bounding box center [707, 82] width 5 height 6
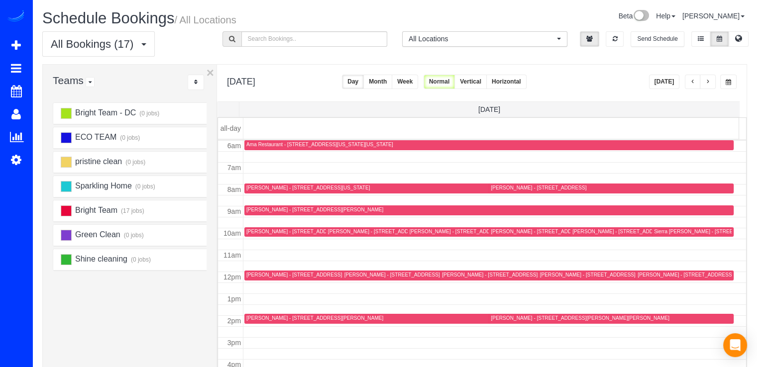
click at [696, 82] on button "button" at bounding box center [693, 82] width 16 height 14
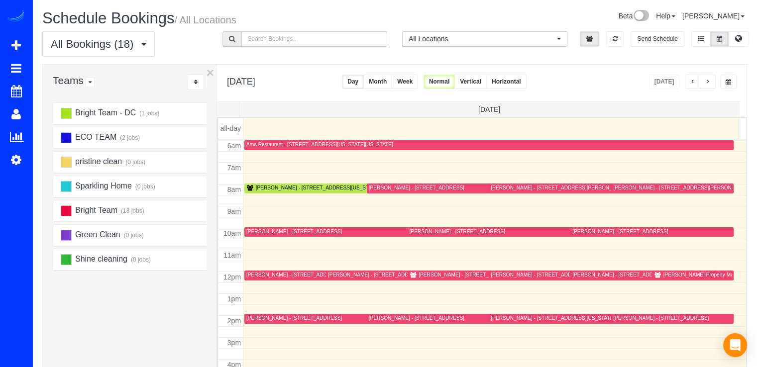
click at [421, 272] on div "Lori Graham - 8588 Coral Gables Lane, Vienna, VA 22182" at bounding box center [466, 275] width 96 height 6
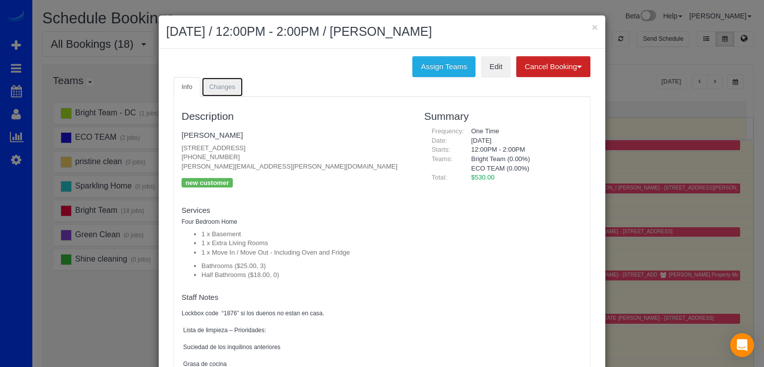
click at [219, 81] on link "Changes" at bounding box center [222, 87] width 42 height 20
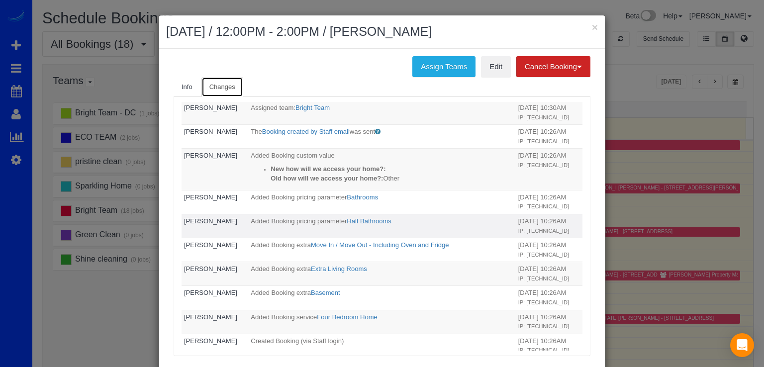
scroll to position [0, 0]
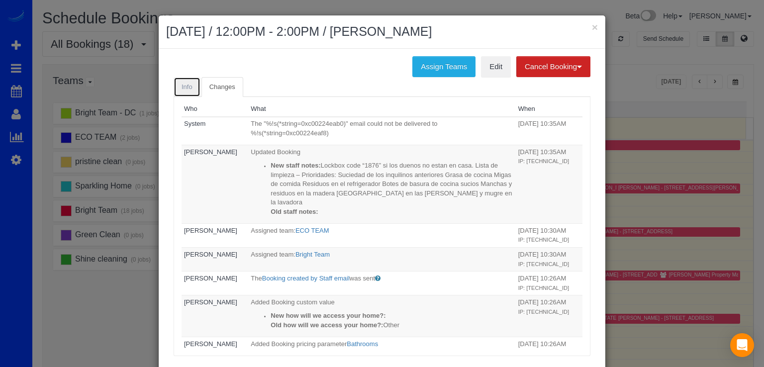
click at [175, 82] on link "Info" at bounding box center [187, 87] width 27 height 20
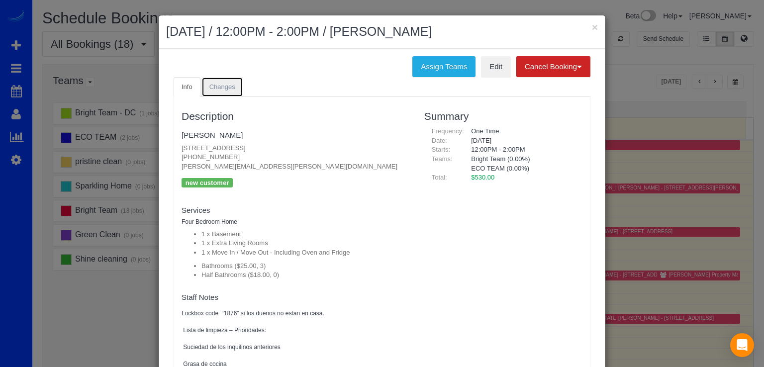
click at [215, 86] on span "Changes" at bounding box center [222, 86] width 26 height 7
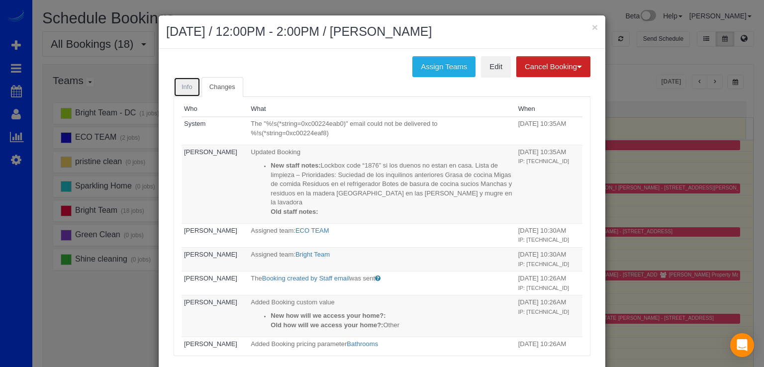
click at [190, 86] on link "Info" at bounding box center [187, 87] width 27 height 20
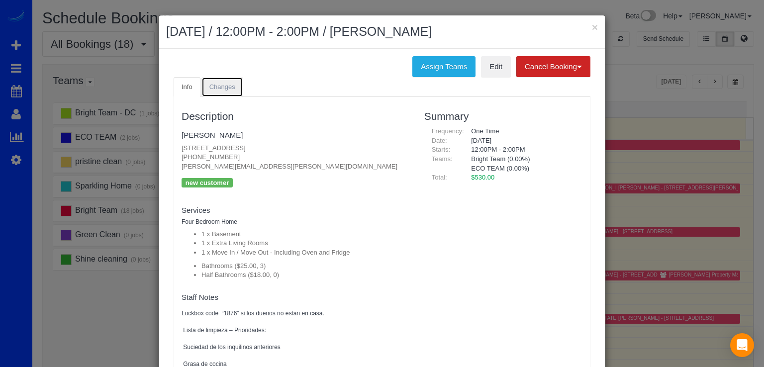
click at [221, 85] on span "Changes" at bounding box center [222, 86] width 26 height 7
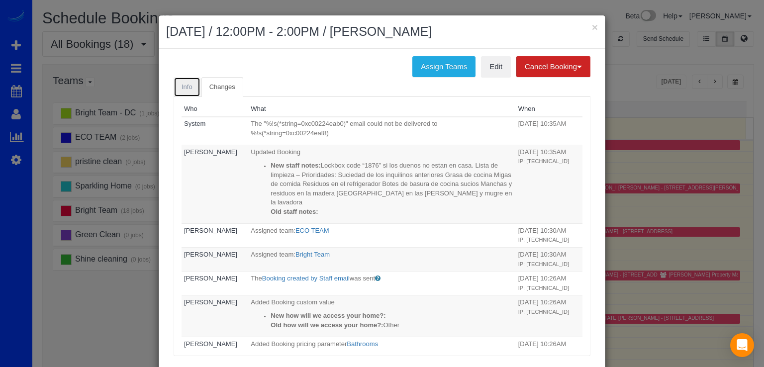
click at [185, 90] on link "Info" at bounding box center [187, 87] width 27 height 20
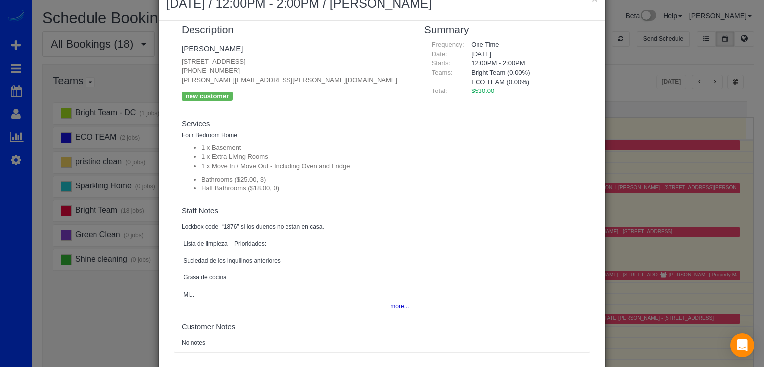
scroll to position [81, 0]
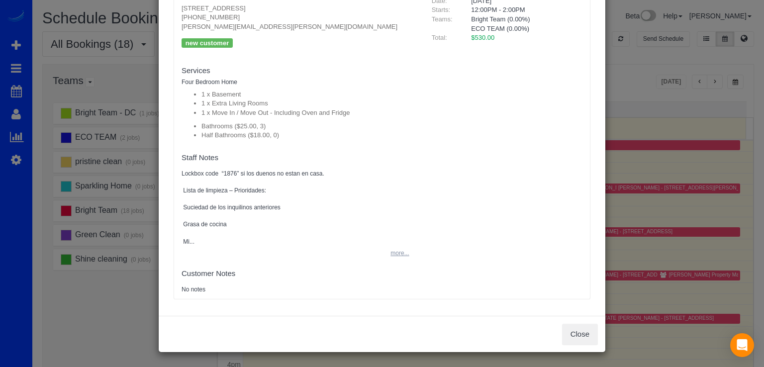
click at [390, 249] on button "more..." at bounding box center [397, 253] width 24 height 14
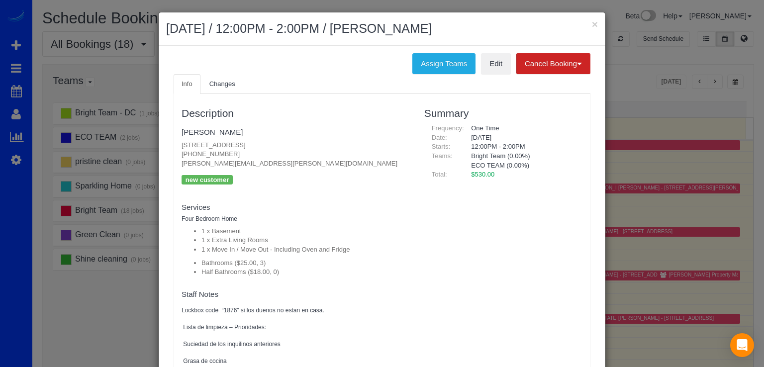
scroll to position [0, 0]
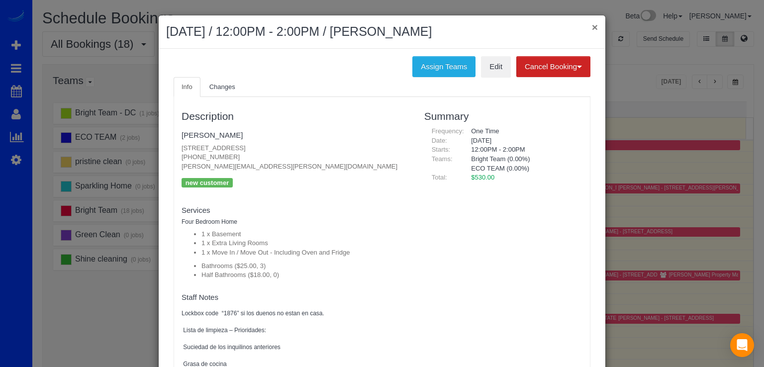
click at [592, 25] on button "×" at bounding box center [595, 27] width 6 height 10
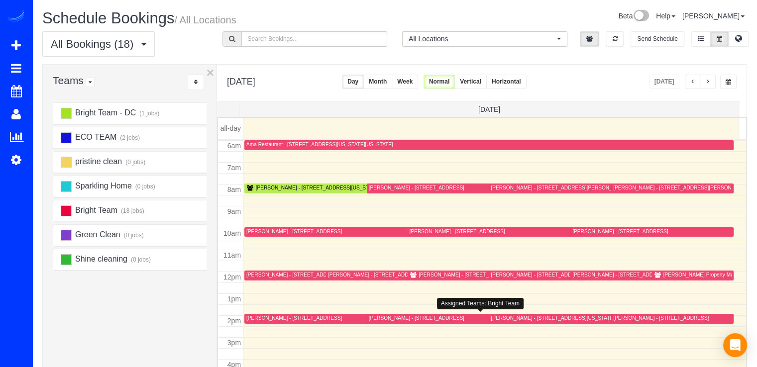
click at [385, 318] on div "Jaime Fishman - 402 Inspiration Lane, Gaithersburg, MD 20878" at bounding box center [417, 318] width 96 height 6
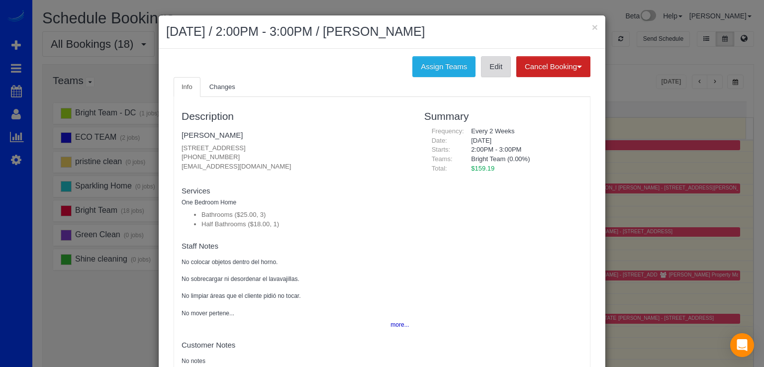
click at [486, 76] on link "Edit" at bounding box center [496, 66] width 30 height 21
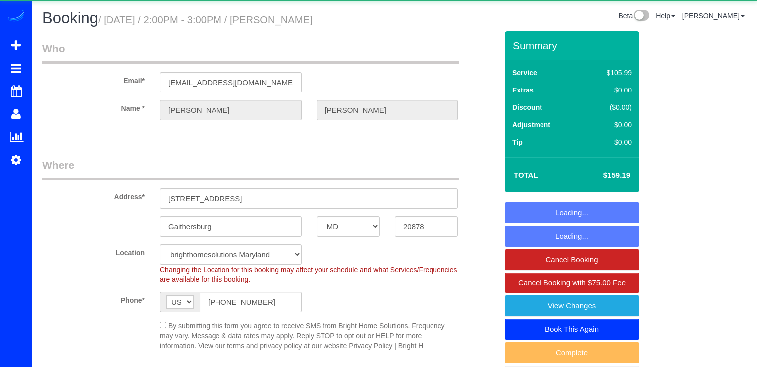
select select "MD"
select select "3"
select select "1"
select select "spot15"
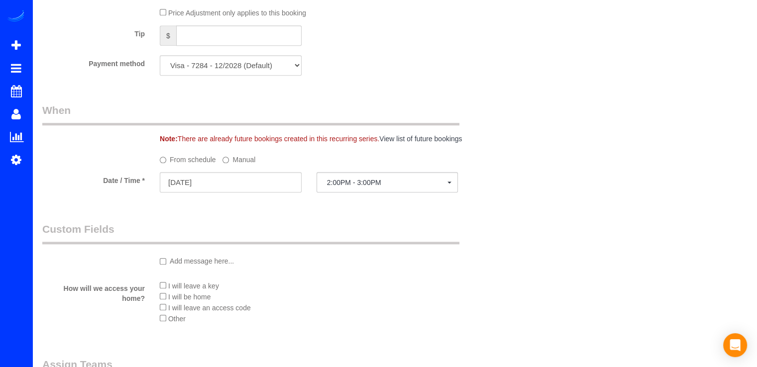
scroll to position [995, 0]
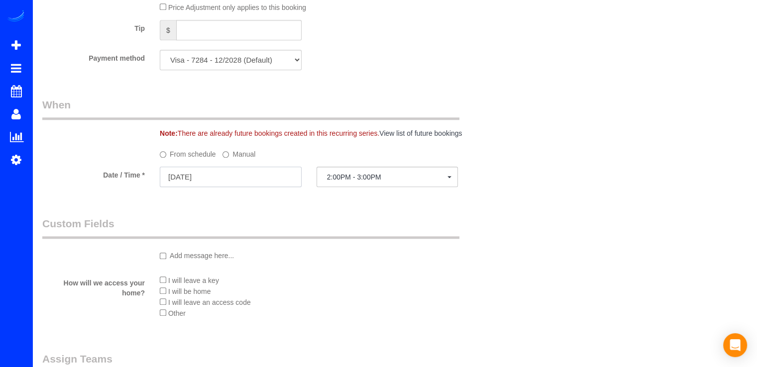
click at [215, 185] on input "[DATE]" at bounding box center [231, 177] width 142 height 20
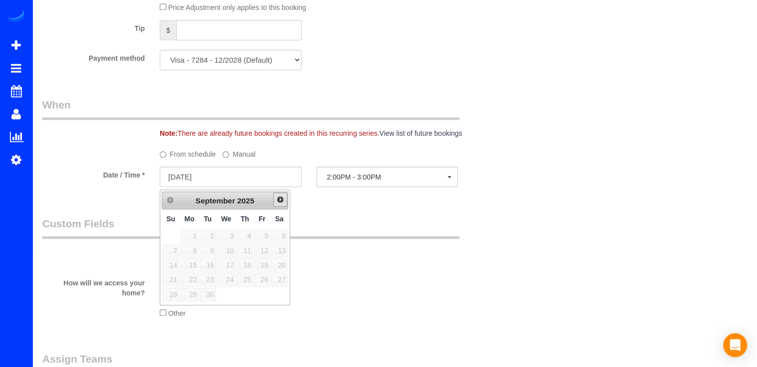
click at [275, 194] on link "Next" at bounding box center [280, 200] width 14 height 14
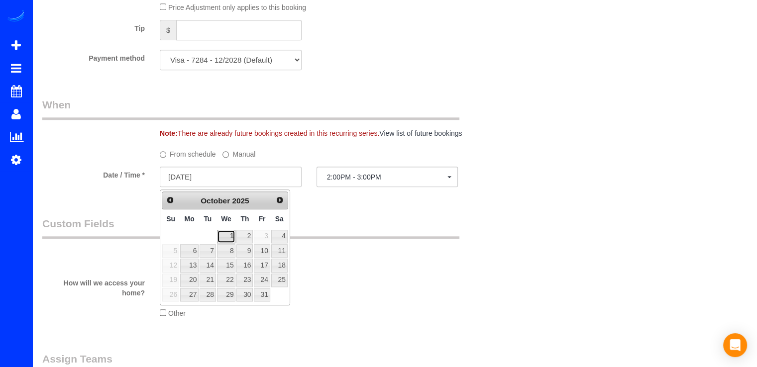
click at [228, 235] on link "1" at bounding box center [226, 236] width 19 height 13
type input "[DATE]"
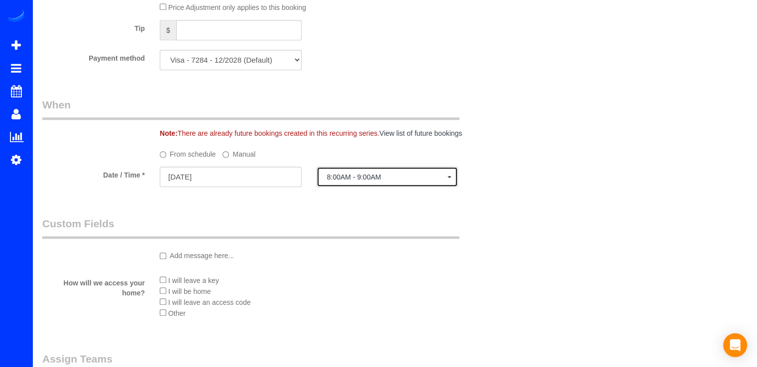
click at [373, 184] on button "8:00AM - 9:00AM" at bounding box center [387, 177] width 142 height 20
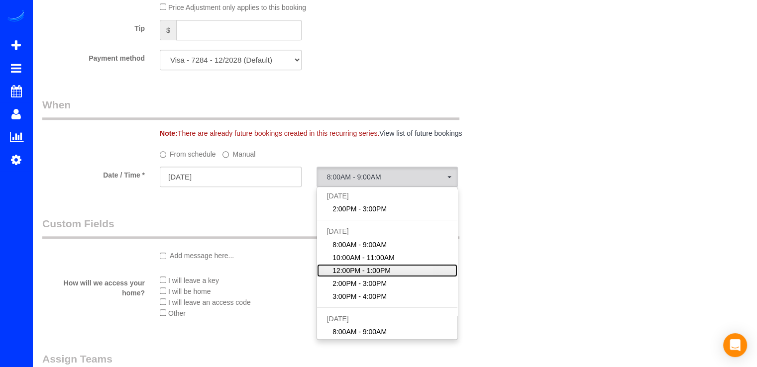
click at [362, 276] on span "12:00PM - 1:00PM" at bounding box center [361, 271] width 58 height 10
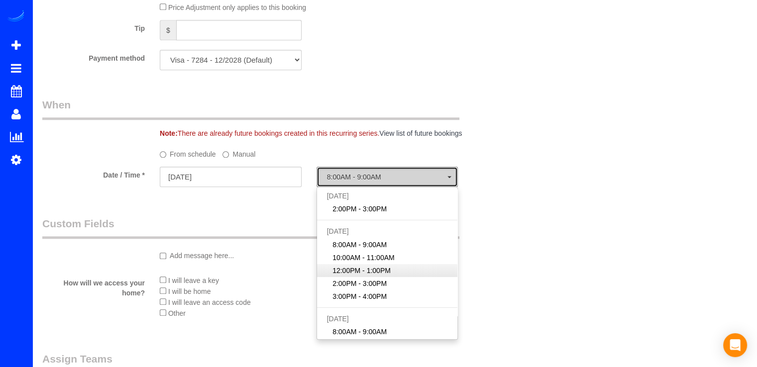
select select "spot18"
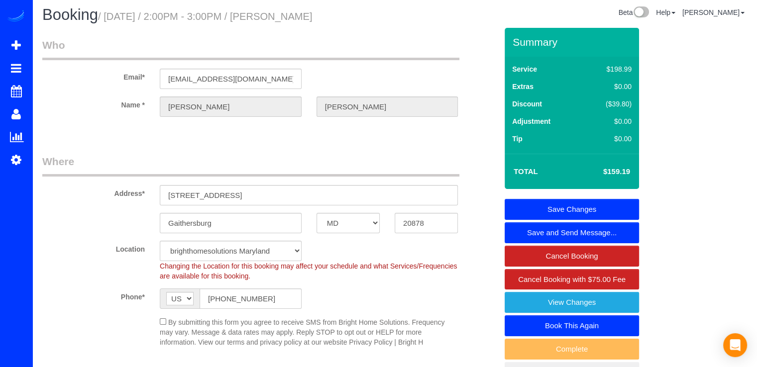
scroll to position [0, 0]
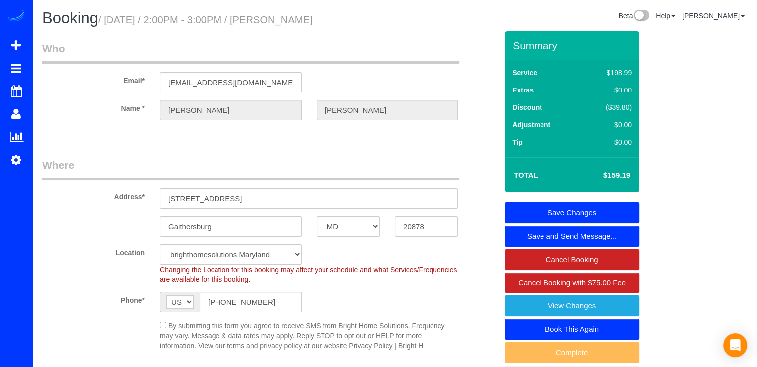
click at [590, 206] on link "Save Changes" at bounding box center [571, 212] width 134 height 21
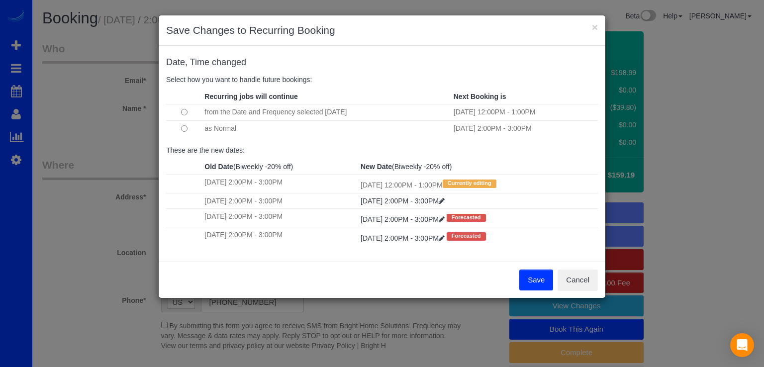
click at [534, 283] on button "Save" at bounding box center [536, 280] width 34 height 21
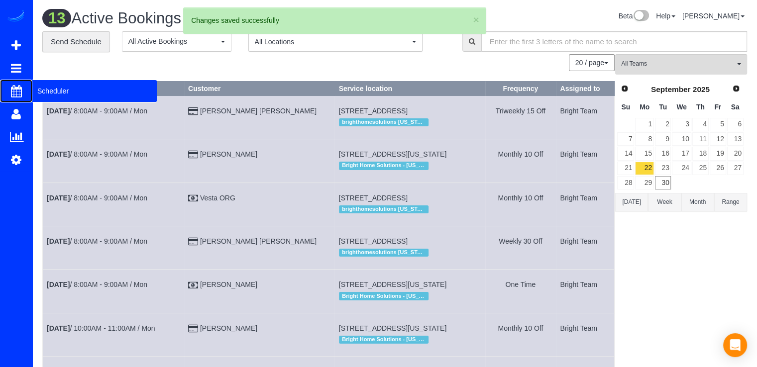
click at [90, 87] on span "Scheduler" at bounding box center [94, 91] width 124 height 23
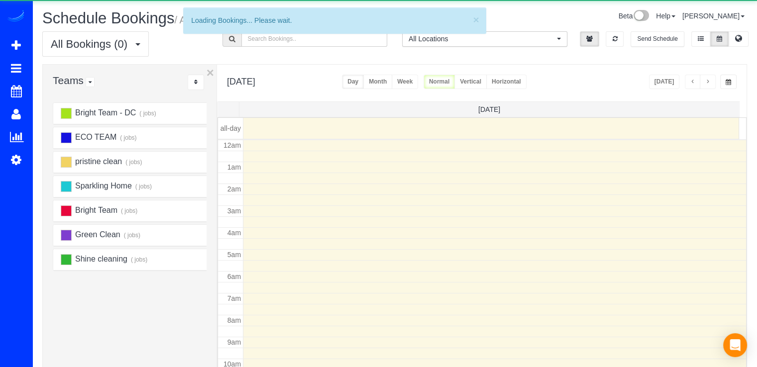
scroll to position [131, 0]
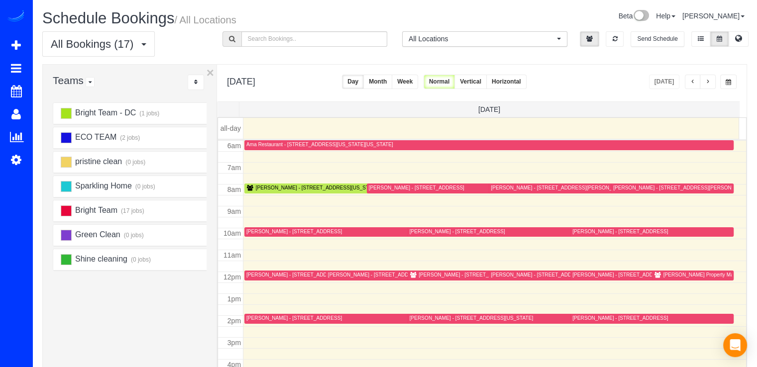
click at [709, 79] on span "button" at bounding box center [707, 82] width 5 height 6
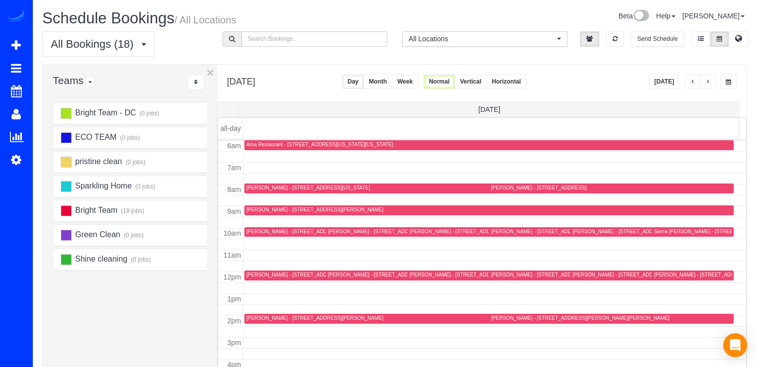
click at [693, 80] on span "button" at bounding box center [692, 82] width 5 height 6
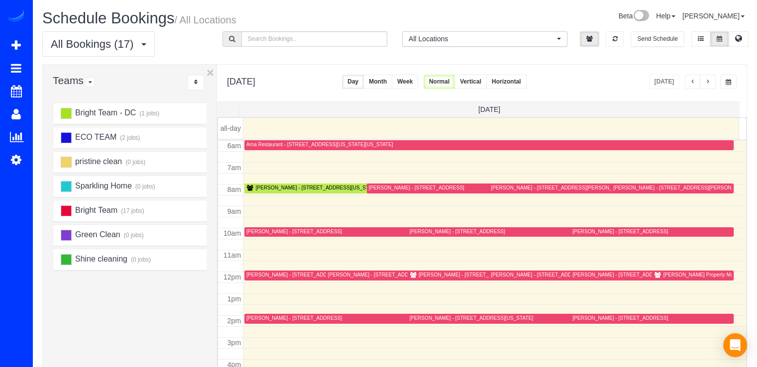
click at [710, 82] on button "button" at bounding box center [707, 82] width 16 height 14
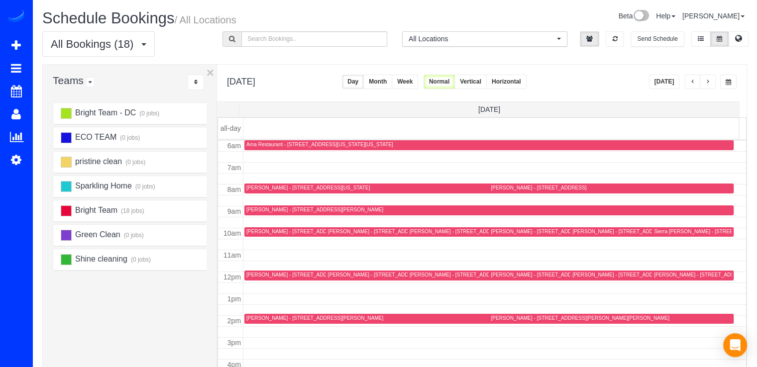
click at [692, 83] on span "button" at bounding box center [692, 82] width 5 height 6
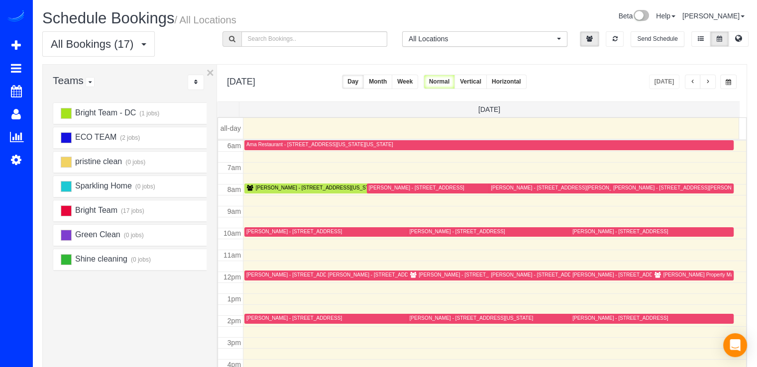
click at [267, 186] on div "[PERSON_NAME] - [STREET_ADDRESS][US_STATE]" at bounding box center [317, 188] width 123 height 6
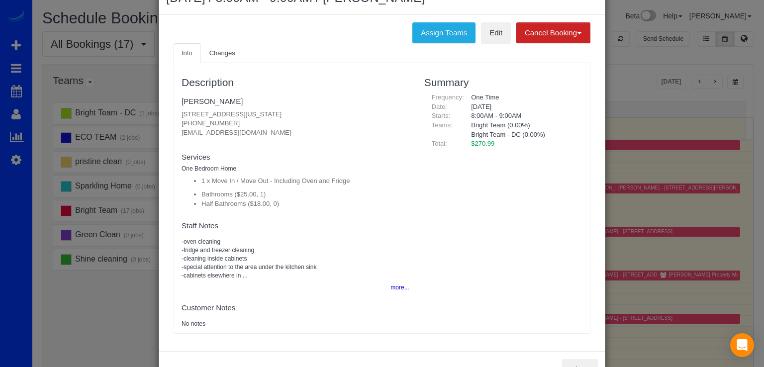
scroll to position [50, 0]
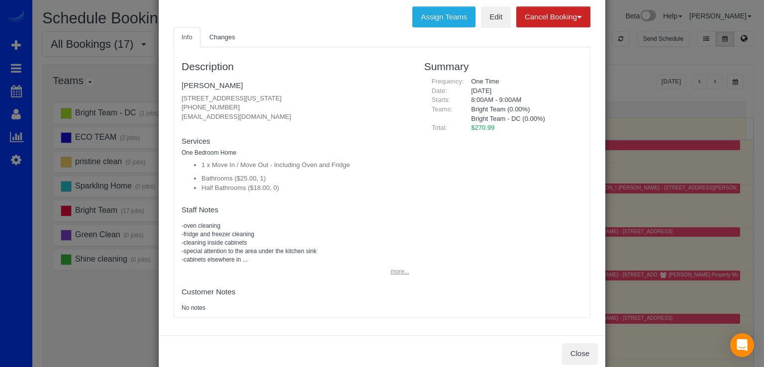
click at [392, 269] on button "more..." at bounding box center [397, 272] width 24 height 14
click at [394, 279] on button "less..." at bounding box center [398, 280] width 21 height 14
click at [394, 279] on div "Description Audrey Voorhees 1661 Park Road, #205, Washington, DC 20010 (202) 40…" at bounding box center [295, 182] width 243 height 260
click at [394, 274] on button "more..." at bounding box center [397, 272] width 24 height 14
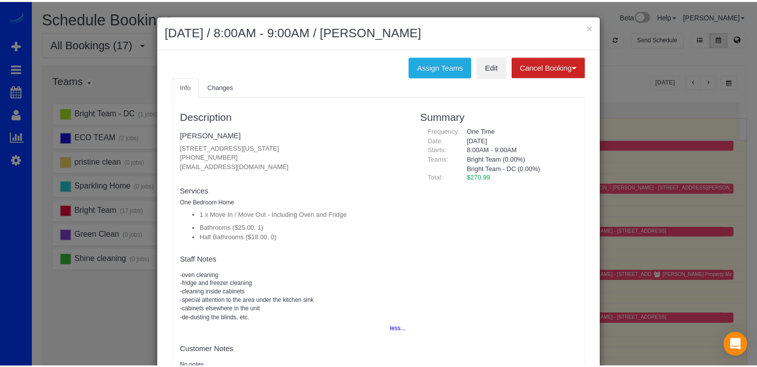
scroll to position [0, 0]
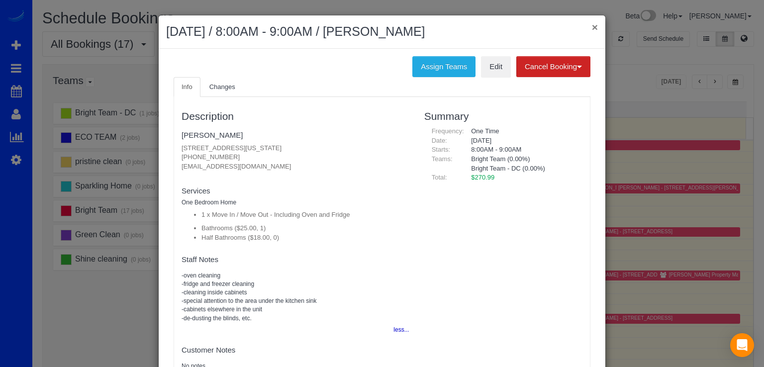
click at [592, 30] on button "×" at bounding box center [595, 27] width 6 height 10
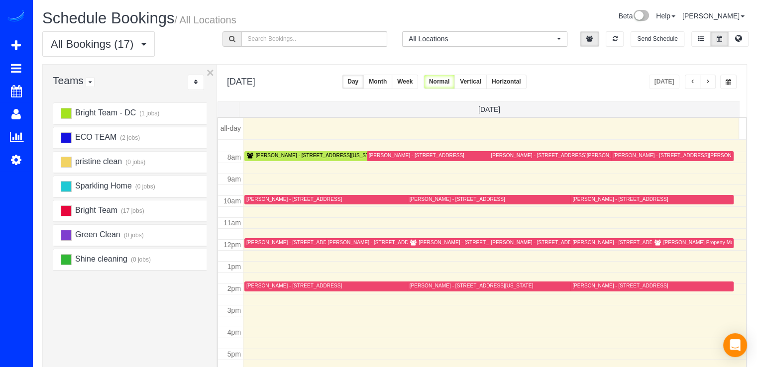
scroll to position [181, 0]
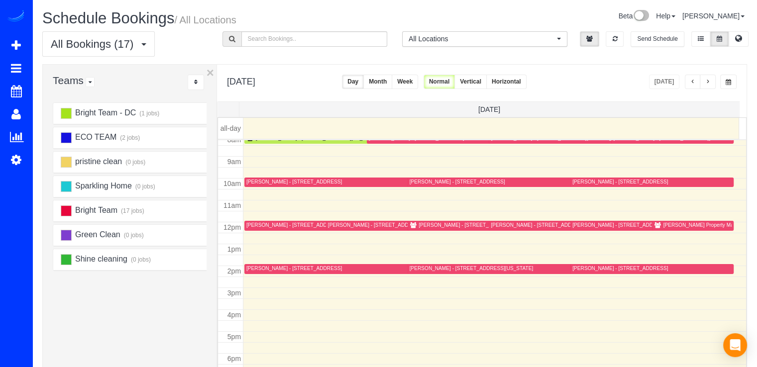
click at [708, 80] on span "button" at bounding box center [707, 82] width 5 height 6
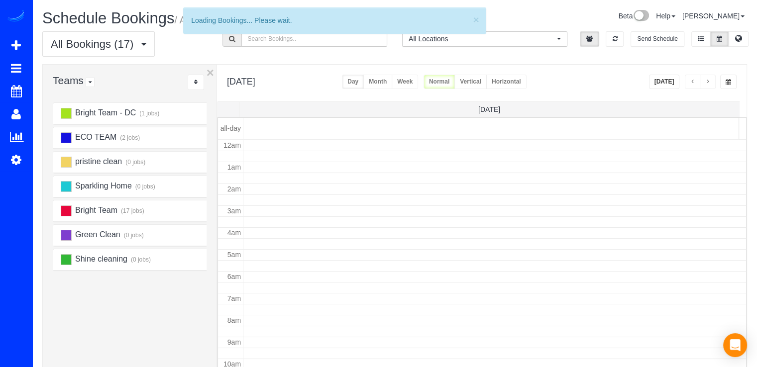
scroll to position [131, 0]
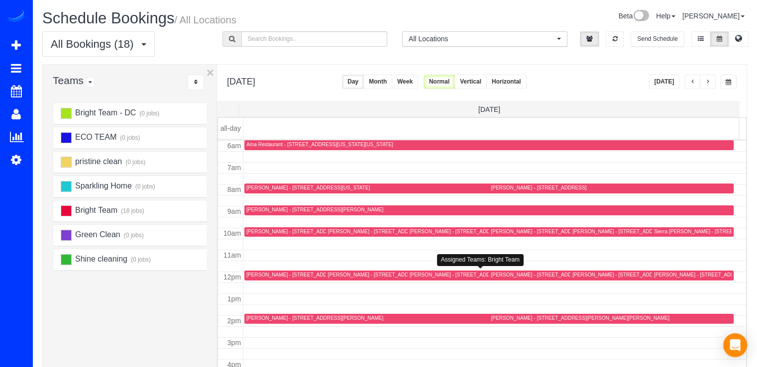
click at [431, 272] on div "Jaime Fishman - 402 Inspiration Lane, Gaithersburg, MD 20878" at bounding box center [457, 275] width 96 height 6
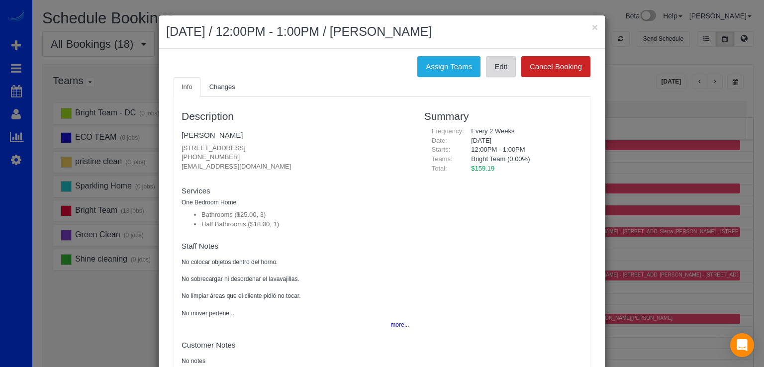
click at [495, 66] on link "Edit" at bounding box center [501, 66] width 30 height 21
click at [213, 133] on link "Jaime Fishman" at bounding box center [212, 135] width 61 height 8
click at [592, 28] on button "×" at bounding box center [595, 27] width 6 height 10
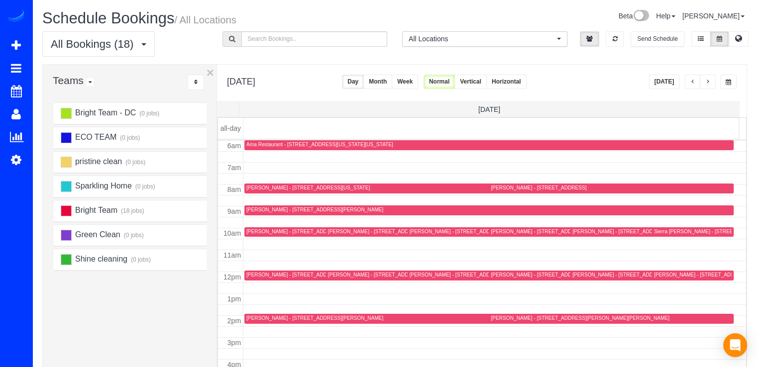
click at [690, 79] on span "button" at bounding box center [692, 82] width 5 height 6
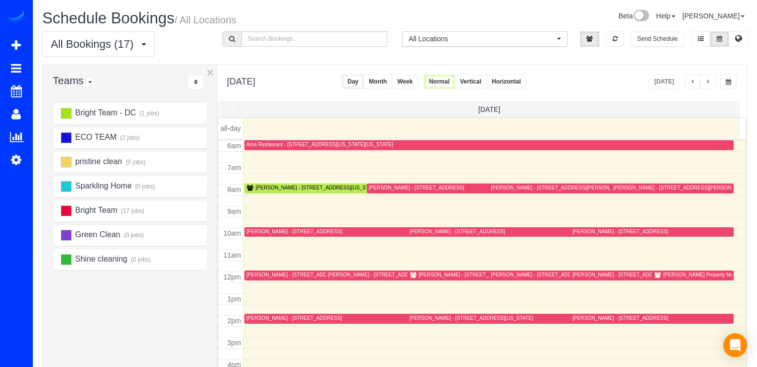
click at [420, 279] on div at bounding box center [483, 276] width 153 height 10
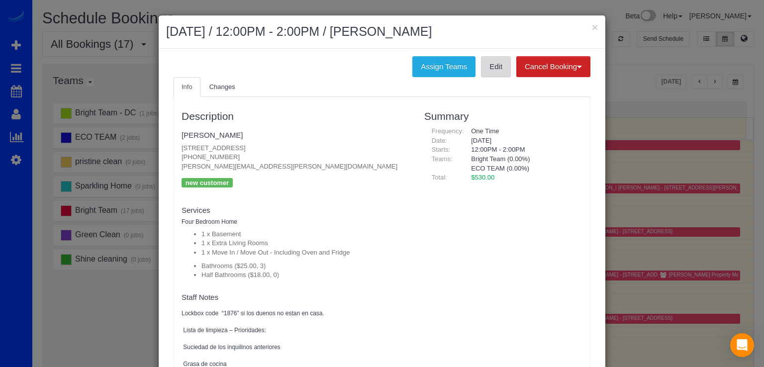
click at [485, 69] on link "Edit" at bounding box center [496, 66] width 30 height 21
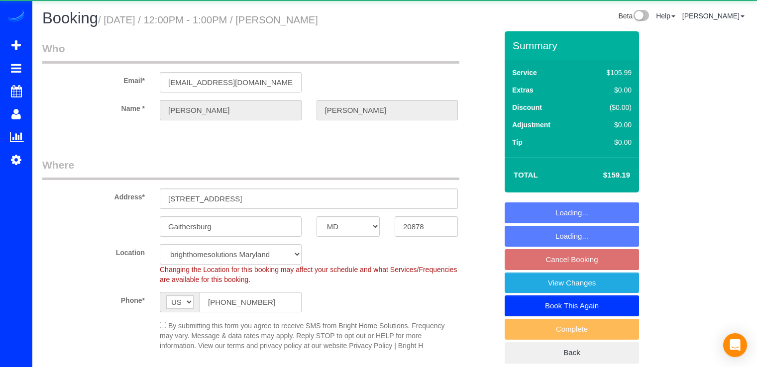
select select "MD"
select select "object:760"
select select "string:fspay-54181400-f93a-4614-911a-f544e36173e3"
select select "3"
select select "1"
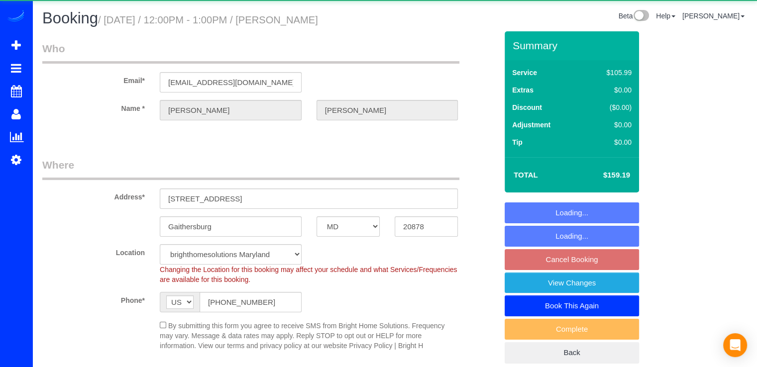
select select "spot3"
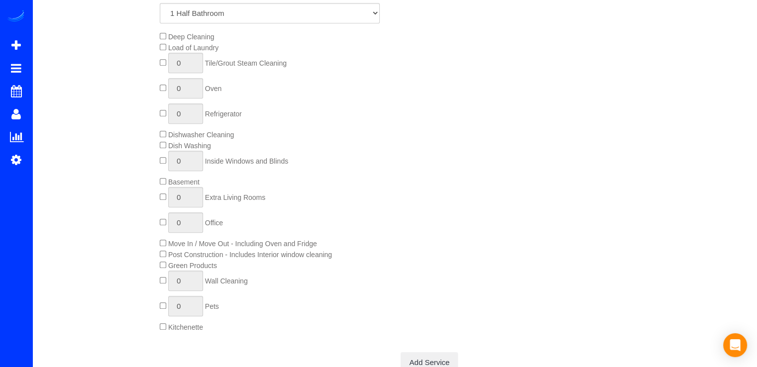
scroll to position [539, 0]
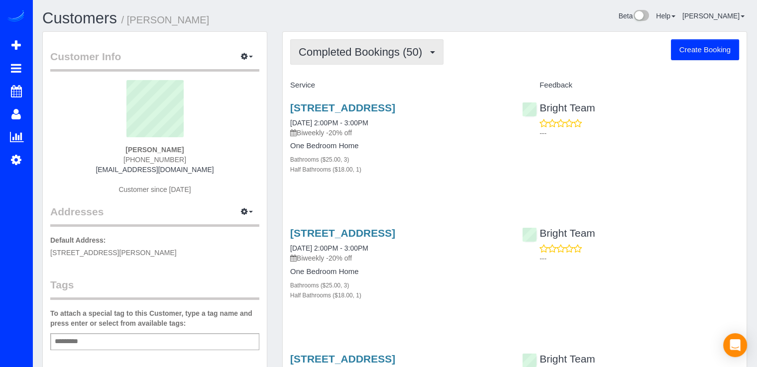
click at [410, 50] on span "Completed Bookings (50)" at bounding box center [362, 52] width 128 height 12
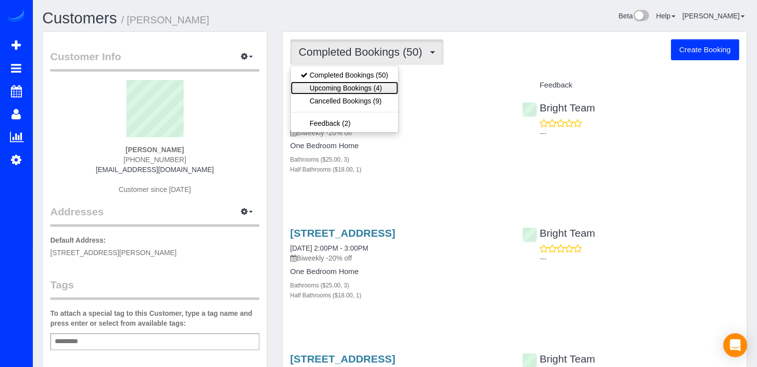
click at [395, 88] on link "Upcoming Bookings (4)" at bounding box center [344, 88] width 107 height 13
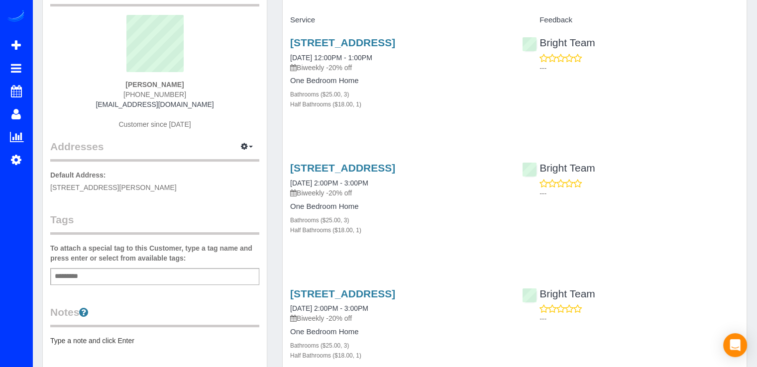
scroll to position [50, 0]
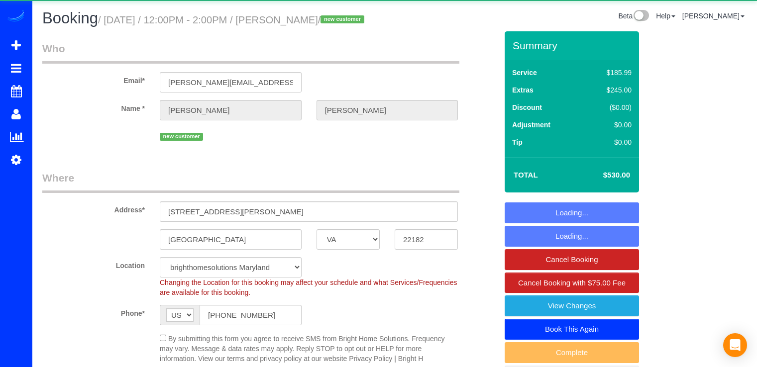
select select "VA"
select select "3"
select select "object:862"
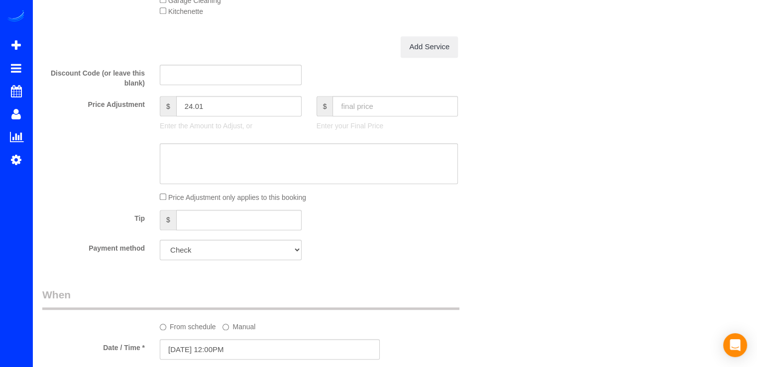
scroll to position [895, 0]
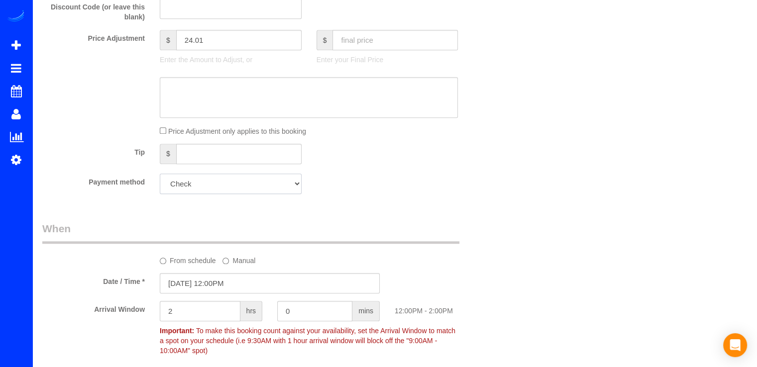
click at [215, 194] on select "Add Credit Card Cash Check Paypal" at bounding box center [231, 184] width 142 height 20
click at [214, 194] on select "Add Credit Card Cash Check Paypal" at bounding box center [231, 184] width 142 height 20
